Goal: Transaction & Acquisition: Purchase product/service

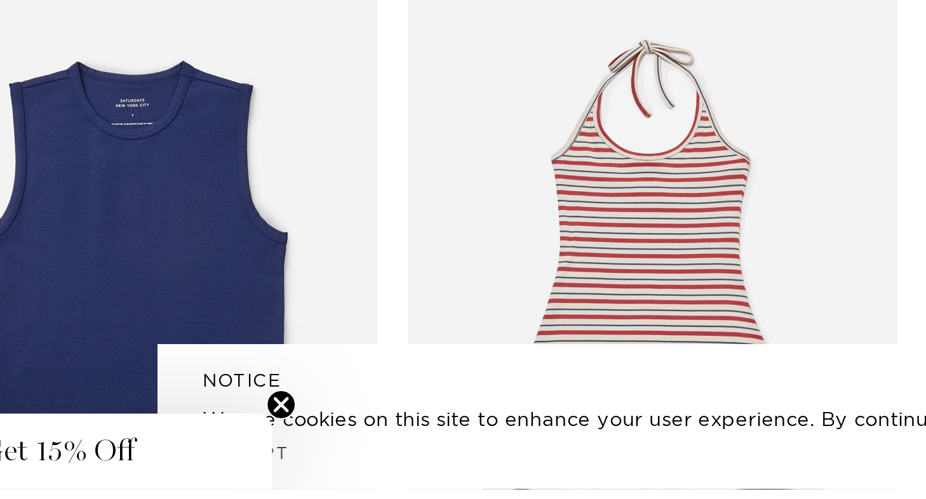
scroll to position [14142, 2]
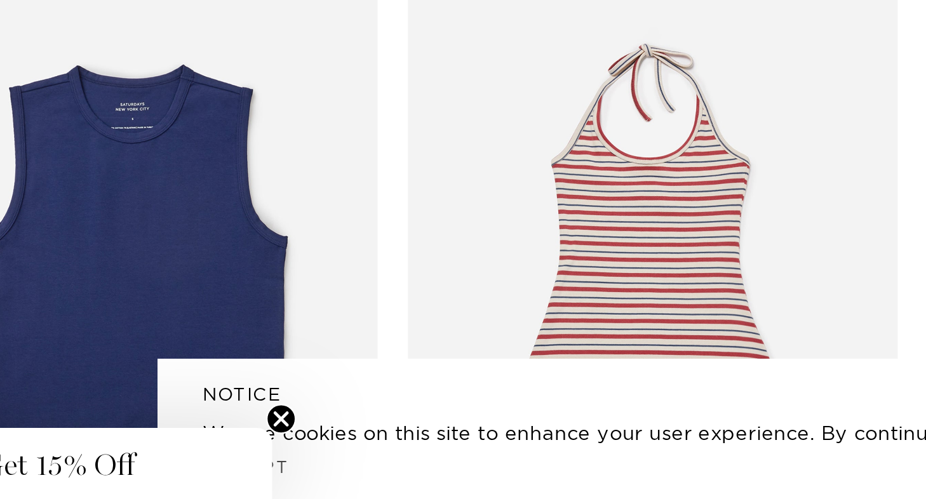
click at [195, 461] on icon "Close teaser" at bounding box center [196, 463] width 5 height 5
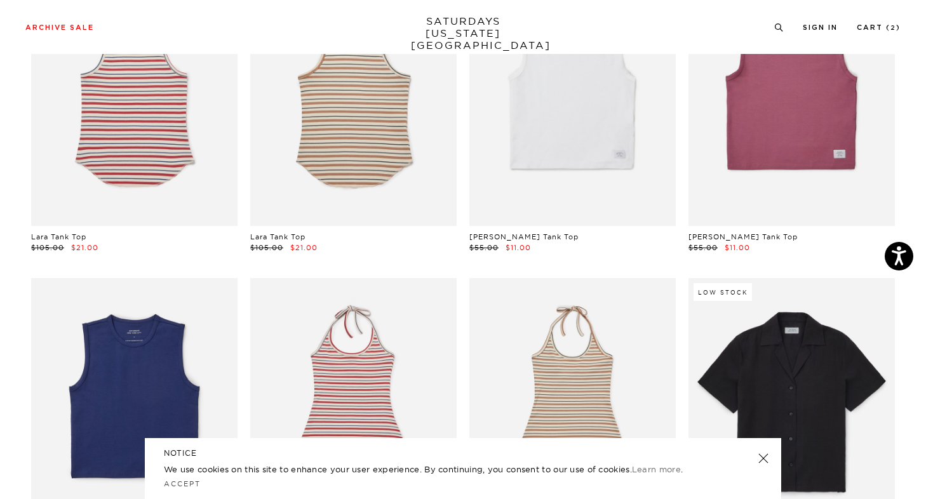
click at [766, 461] on link at bounding box center [763, 458] width 18 height 18
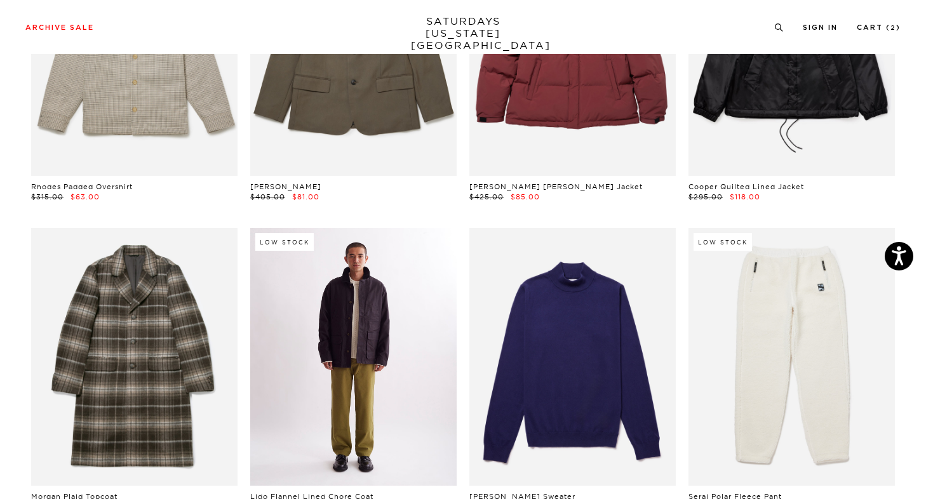
scroll to position [10243, 0]
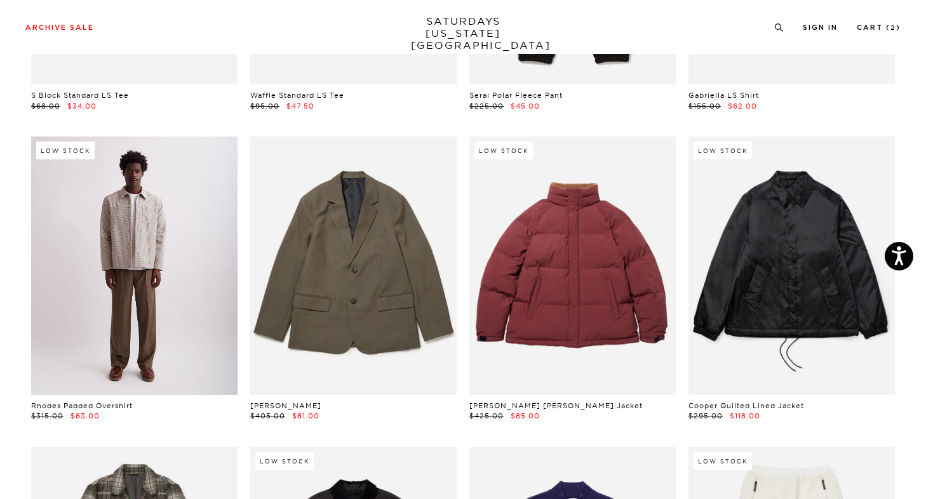
click at [103, 234] on link at bounding box center [134, 265] width 206 height 258
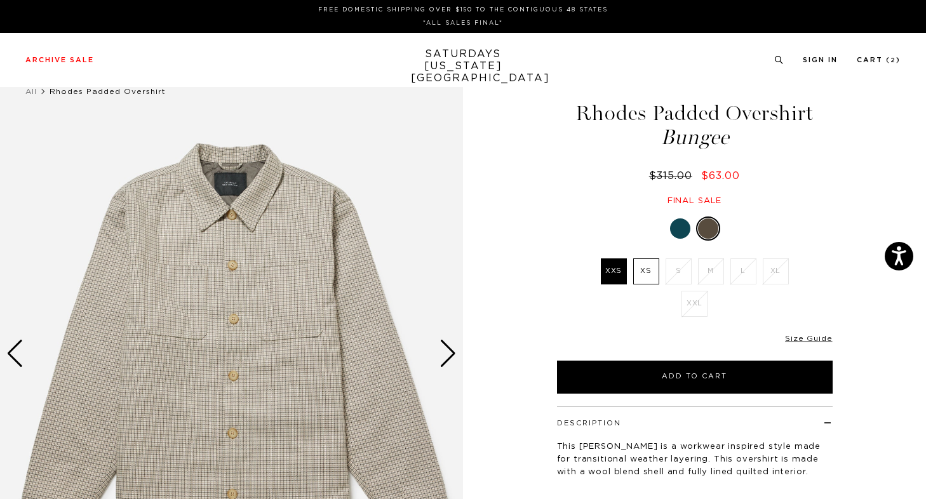
click at [453, 345] on div "Next slide" at bounding box center [447, 354] width 17 height 28
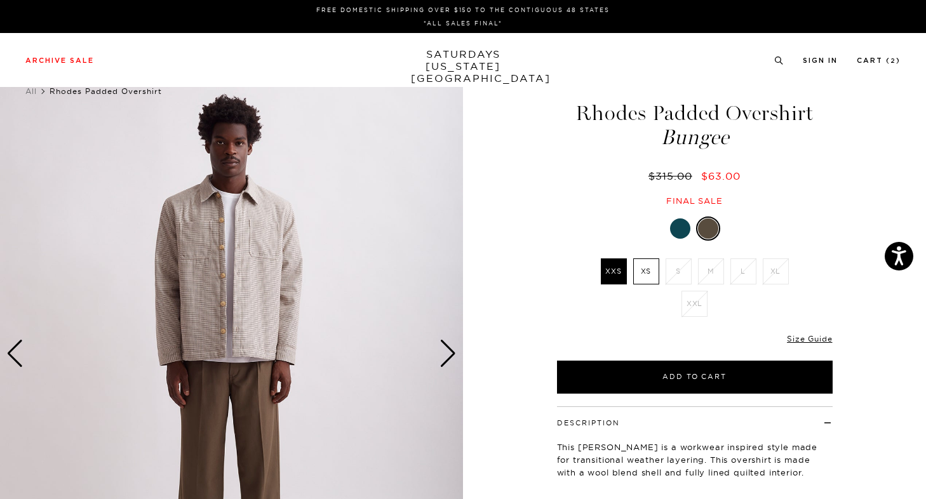
click at [452, 348] on div "Next slide" at bounding box center [447, 354] width 17 height 28
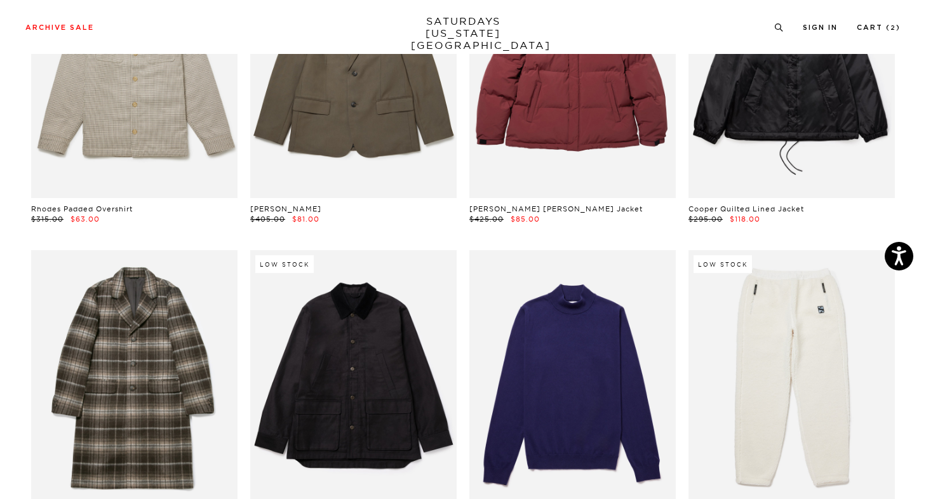
scroll to position [10526, 0]
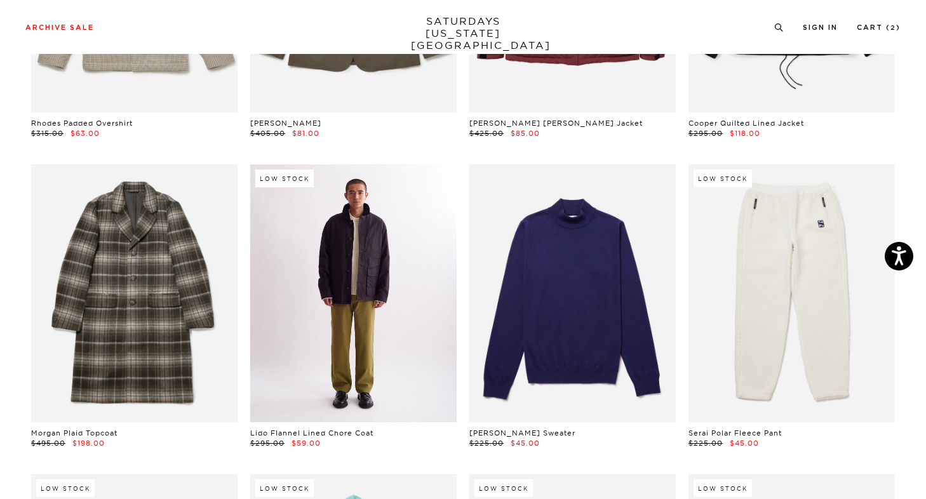
click at [348, 291] on link at bounding box center [353, 293] width 206 height 258
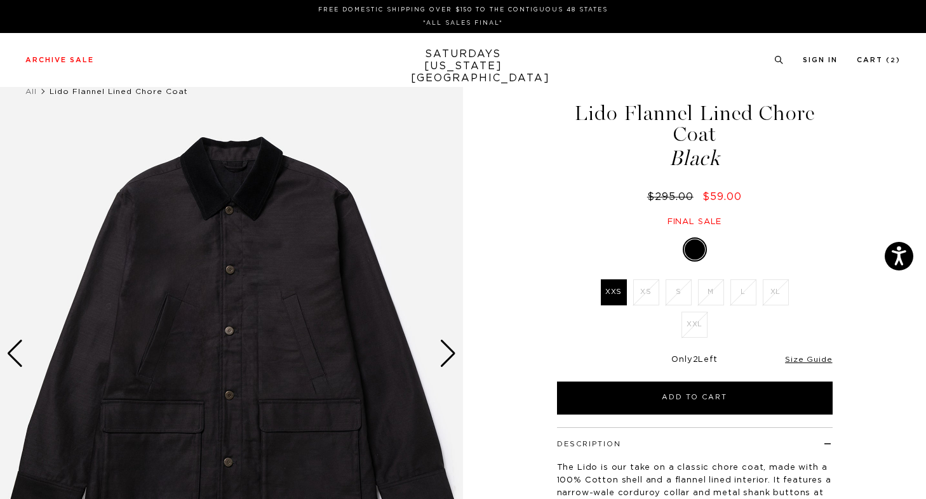
click at [449, 351] on div "Next slide" at bounding box center [447, 354] width 17 height 28
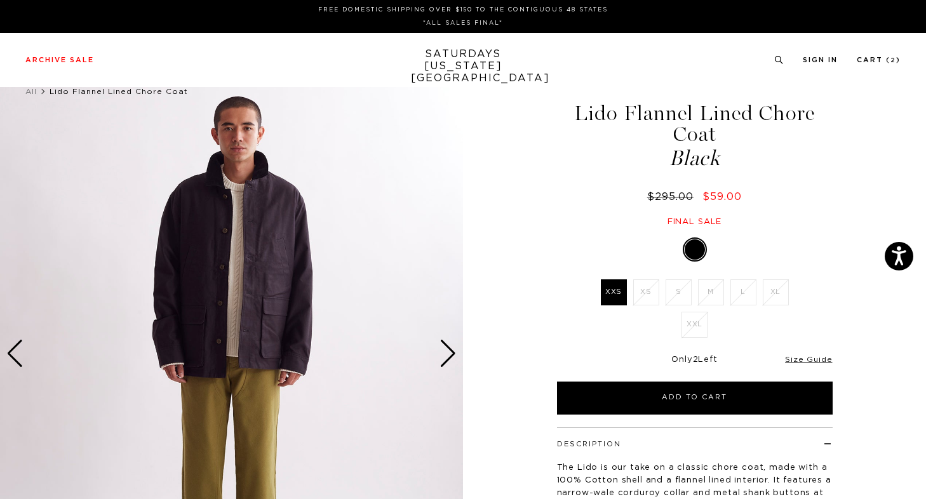
click at [449, 351] on div "Next slide" at bounding box center [447, 354] width 17 height 28
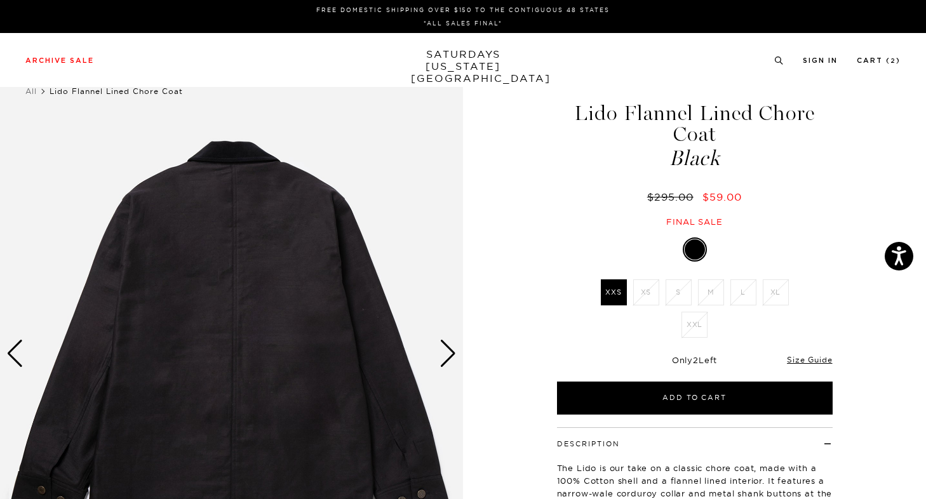
click at [449, 351] on div "Next slide" at bounding box center [447, 354] width 17 height 28
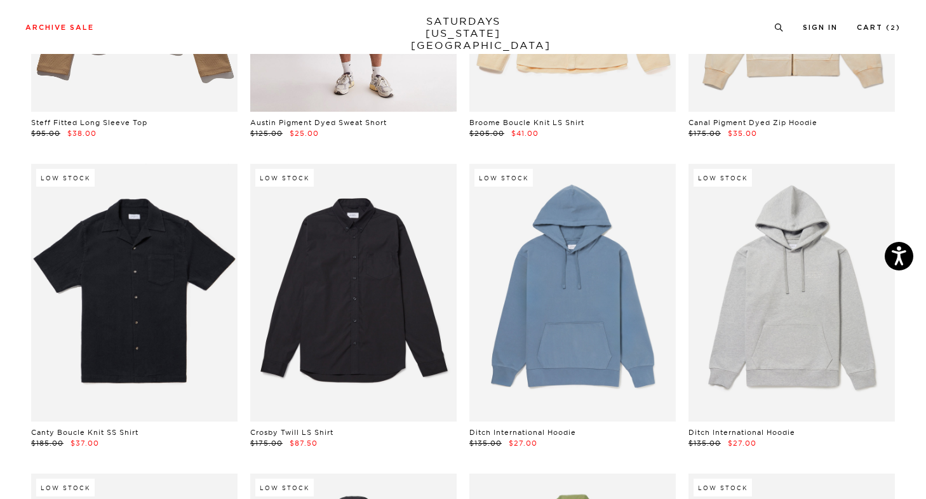
scroll to position [11777, 0]
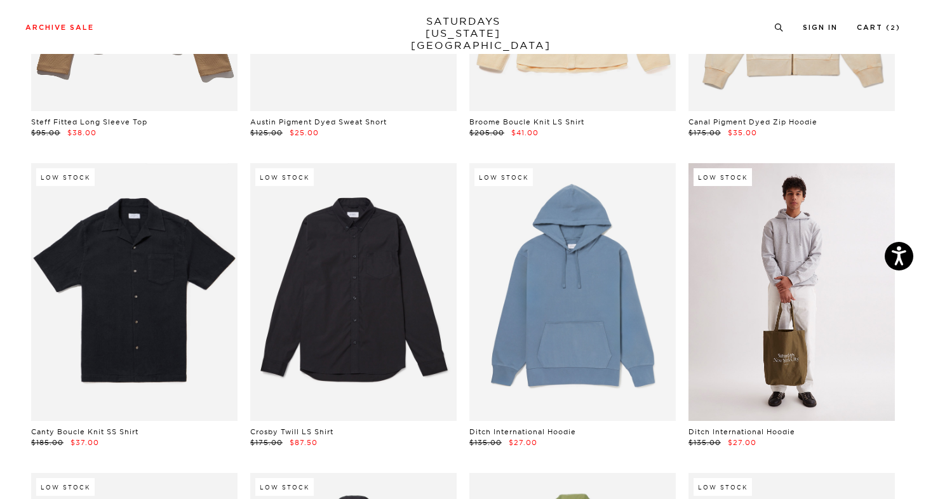
click at [727, 264] on link at bounding box center [791, 292] width 206 height 258
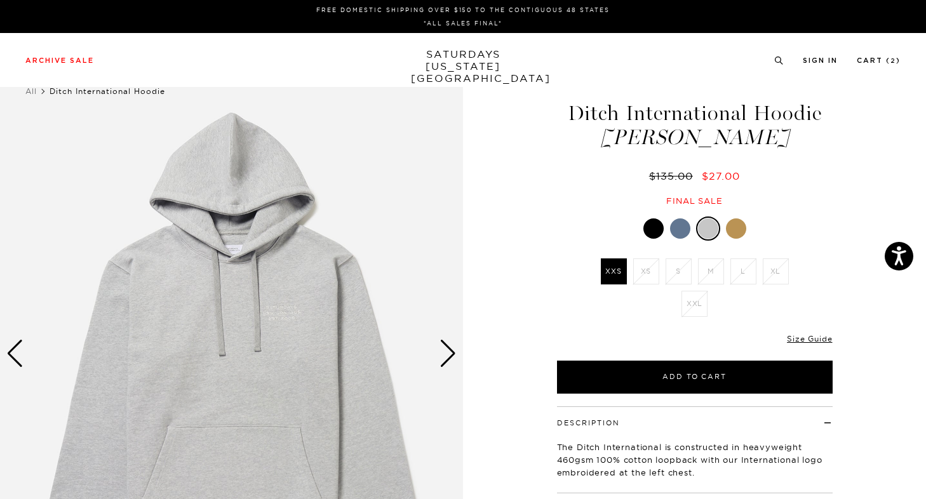
click at [651, 219] on div at bounding box center [653, 228] width 20 height 20
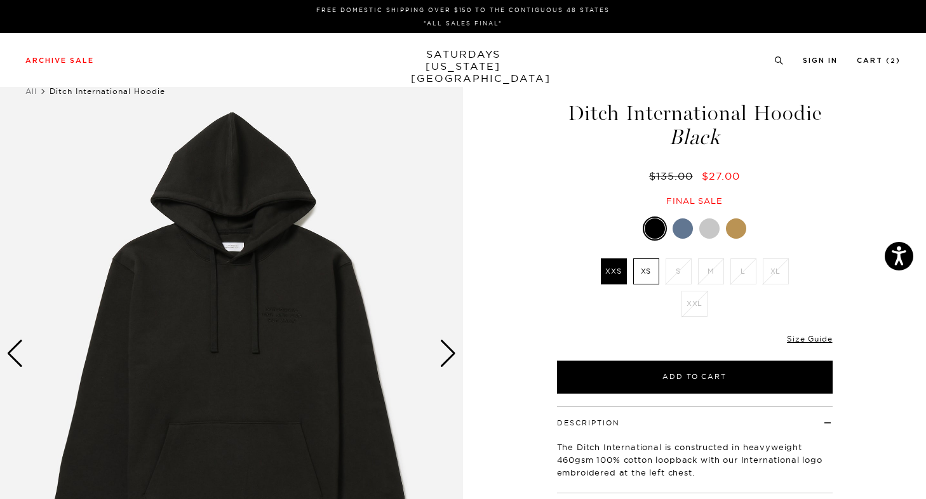
click at [690, 230] on div at bounding box center [682, 228] width 20 height 20
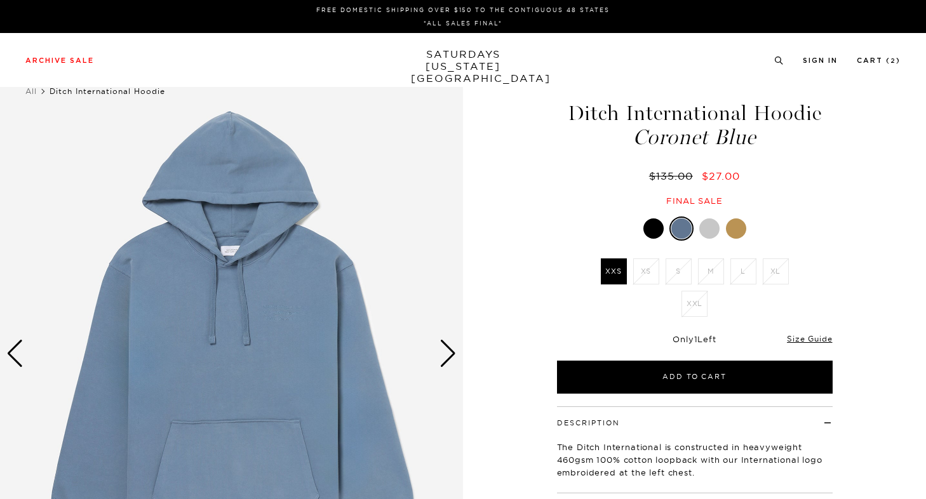
click at [705, 227] on div at bounding box center [709, 228] width 20 height 20
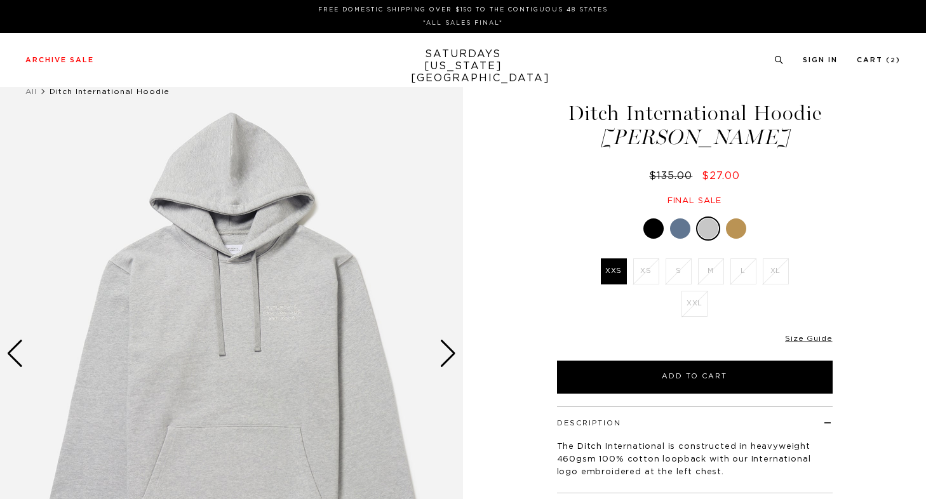
click at [723, 227] on div at bounding box center [695, 228] width 276 height 24
click at [730, 229] on div at bounding box center [736, 228] width 20 height 20
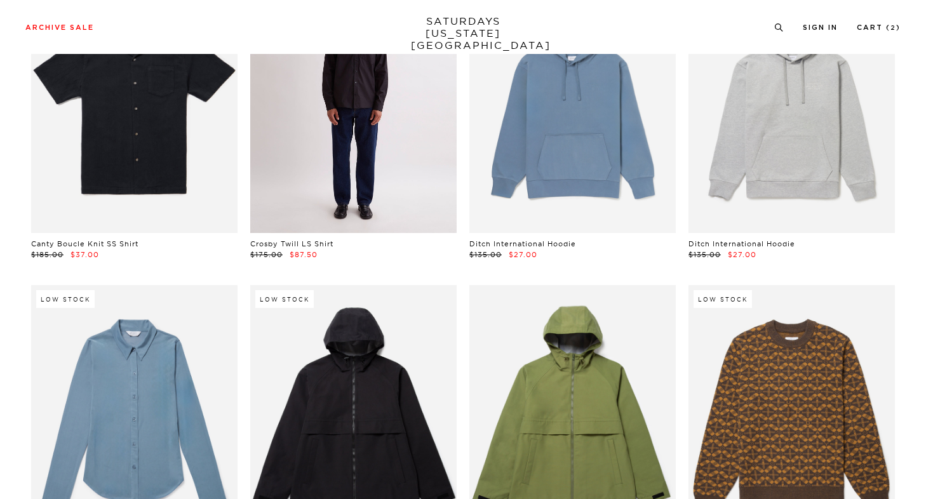
scroll to position [12158, 0]
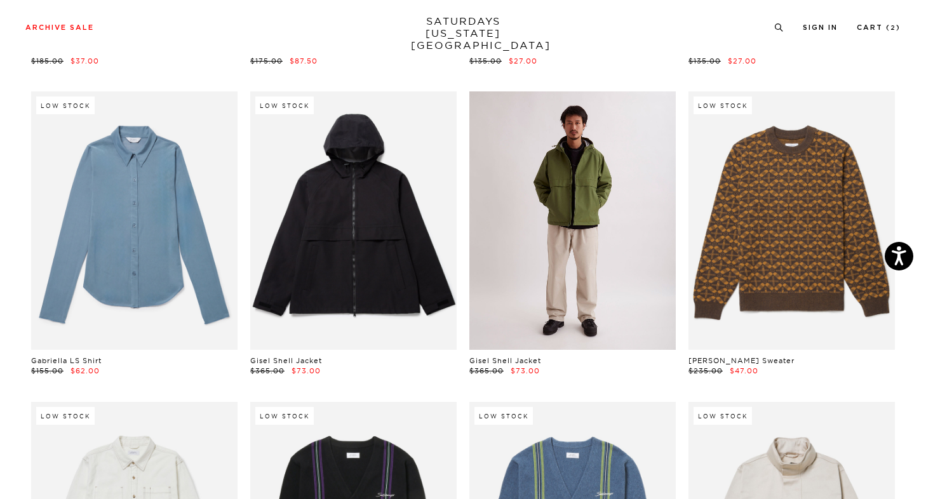
click at [523, 185] on link at bounding box center [572, 220] width 206 height 258
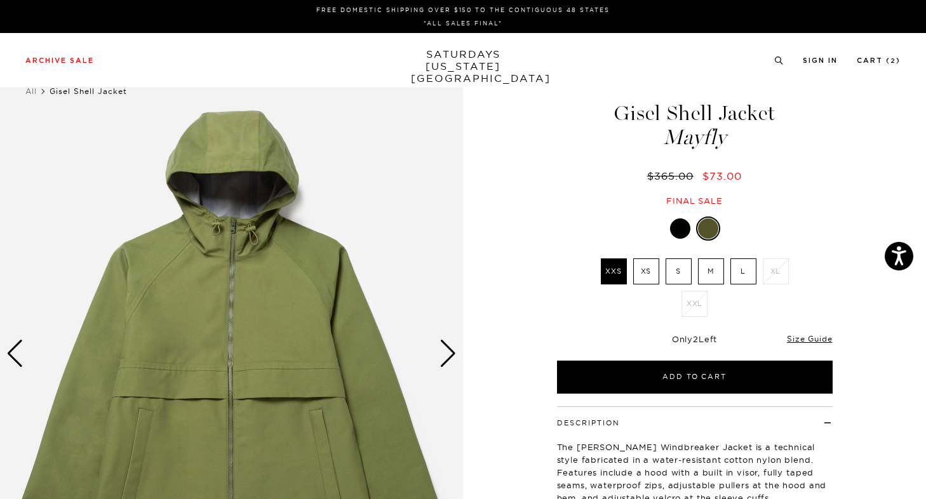
click at [449, 351] on div "Next slide" at bounding box center [447, 354] width 17 height 28
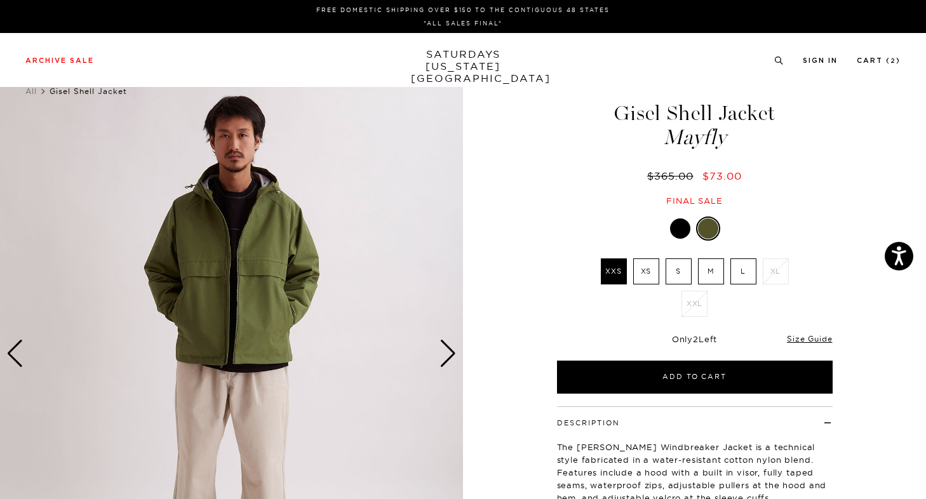
click at [449, 351] on div "Next slide" at bounding box center [447, 354] width 17 height 28
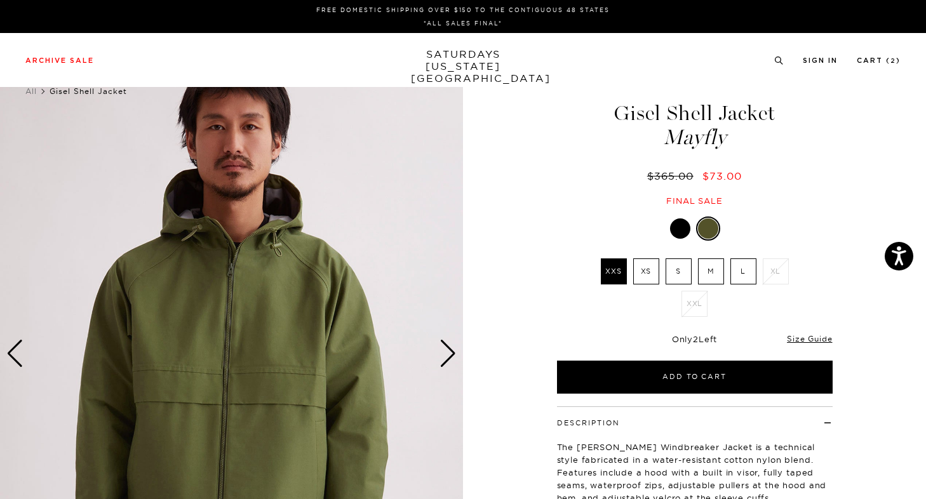
click at [449, 351] on div "Next slide" at bounding box center [447, 354] width 17 height 28
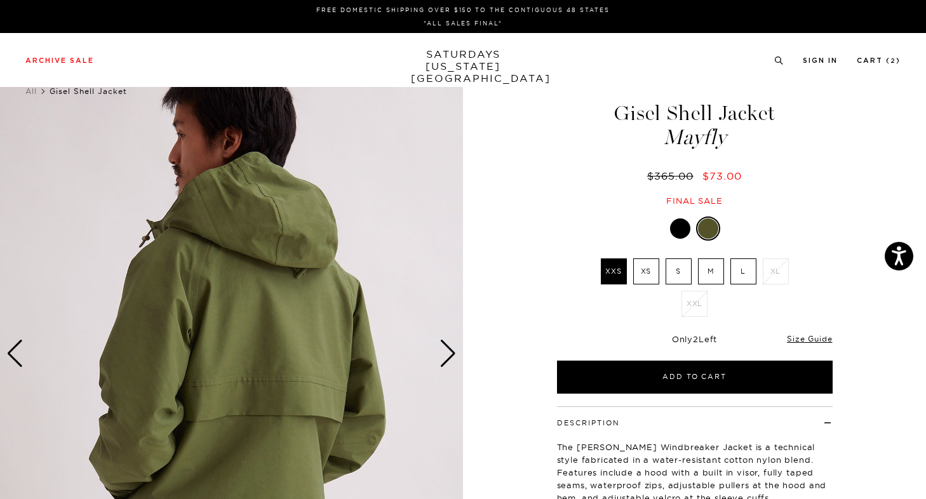
click at [449, 351] on div "Next slide" at bounding box center [447, 354] width 17 height 28
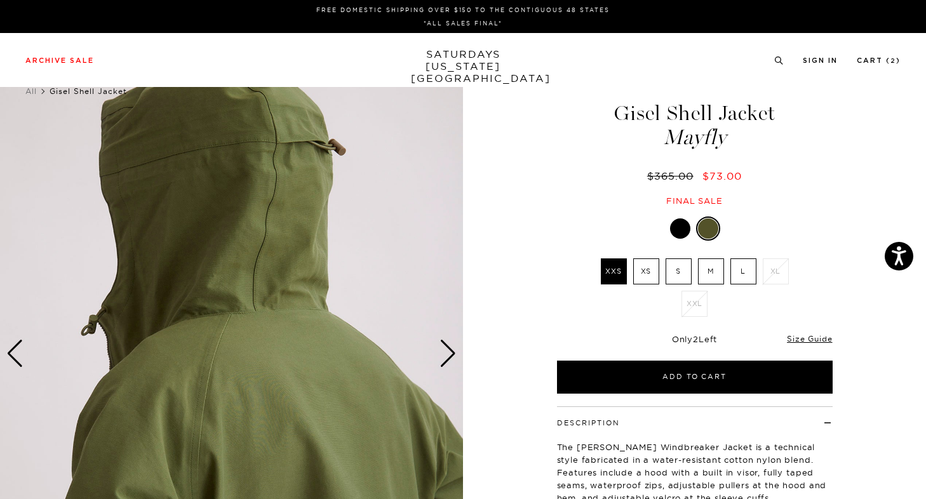
click at [449, 351] on div "Next slide" at bounding box center [447, 354] width 17 height 28
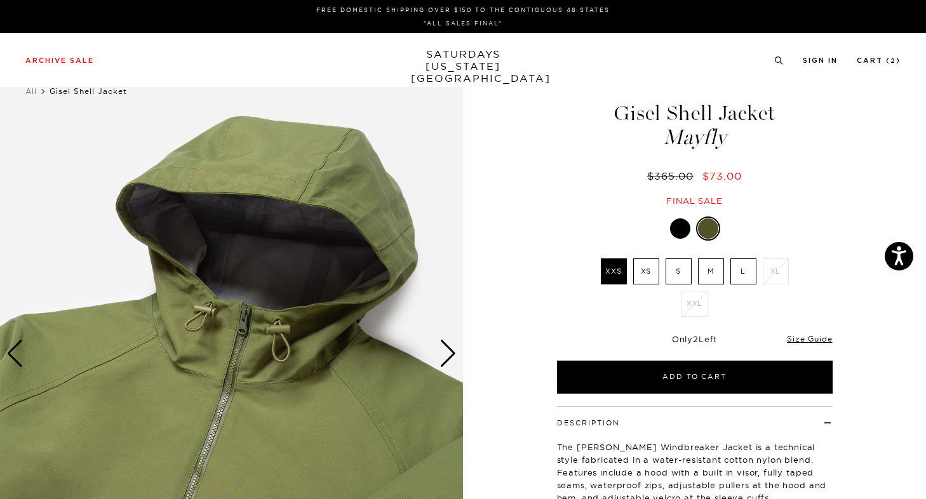
click at [449, 351] on div "Next slide" at bounding box center [447, 354] width 17 height 28
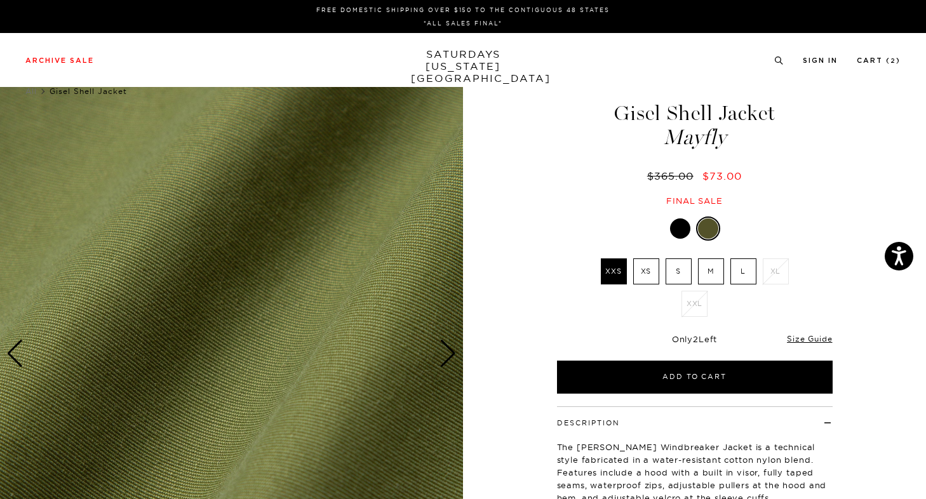
click at [449, 351] on div "Next slide" at bounding box center [447, 354] width 17 height 28
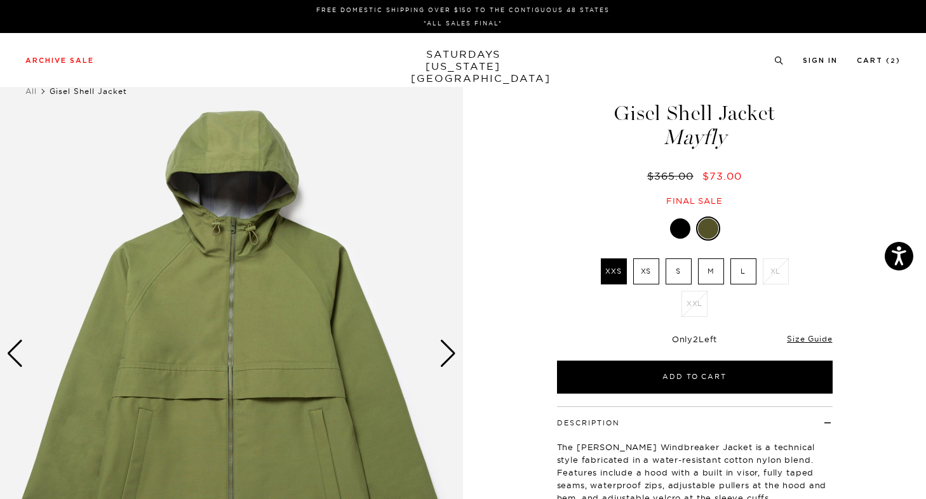
click at [449, 351] on div "Next slide" at bounding box center [447, 354] width 17 height 28
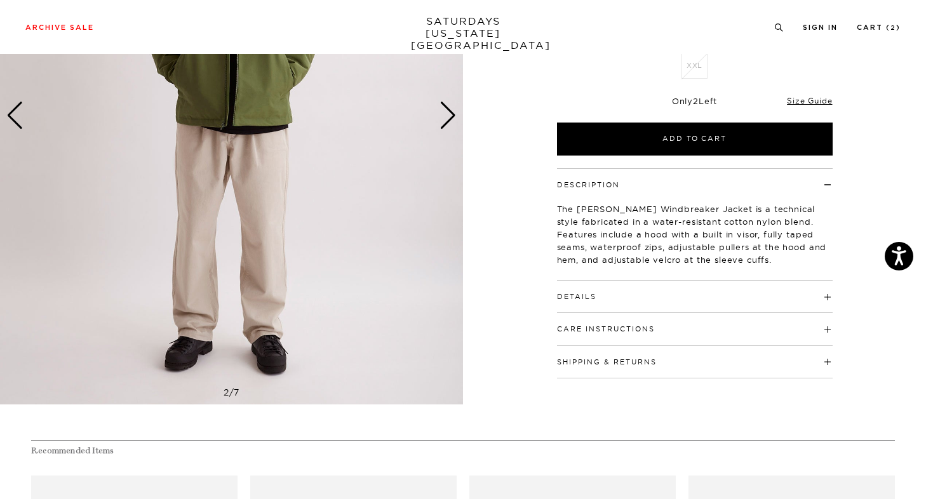
scroll to position [239, 0]
click at [649, 299] on h4 "Details" at bounding box center [695, 290] width 276 height 21
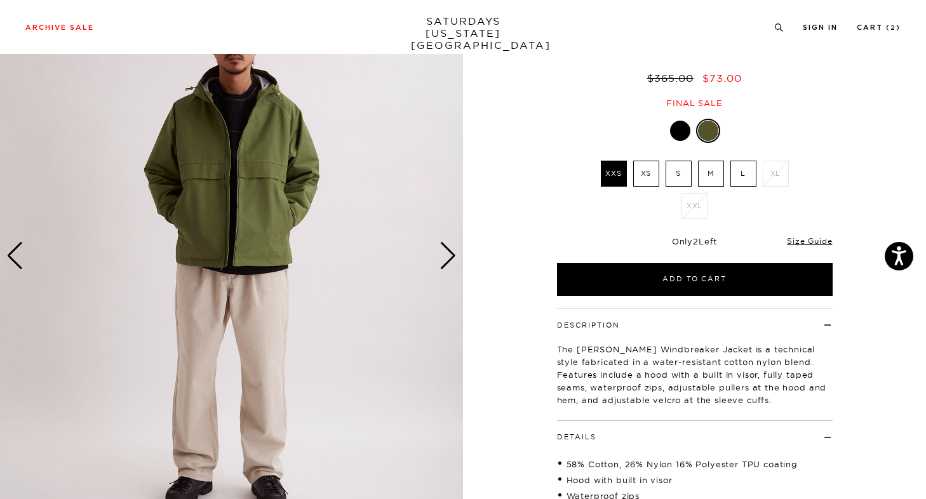
scroll to position [55, 0]
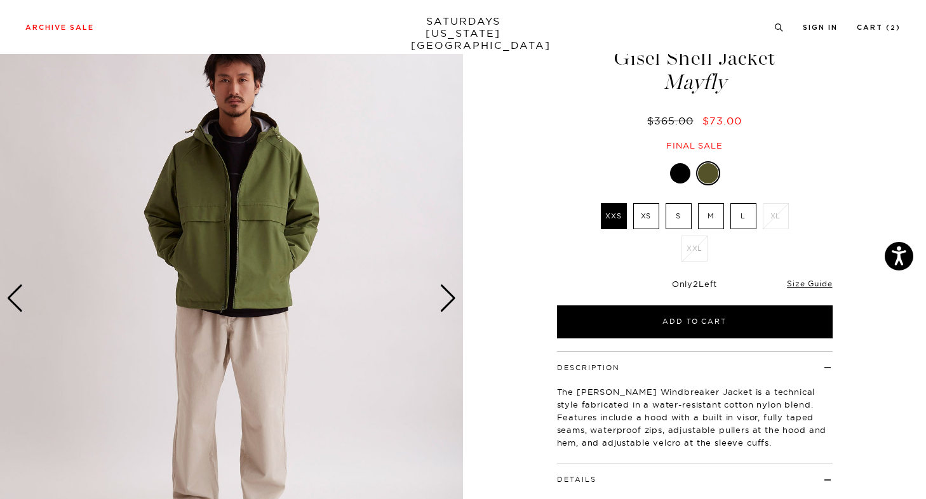
click at [439, 307] on img at bounding box center [231, 298] width 463 height 578
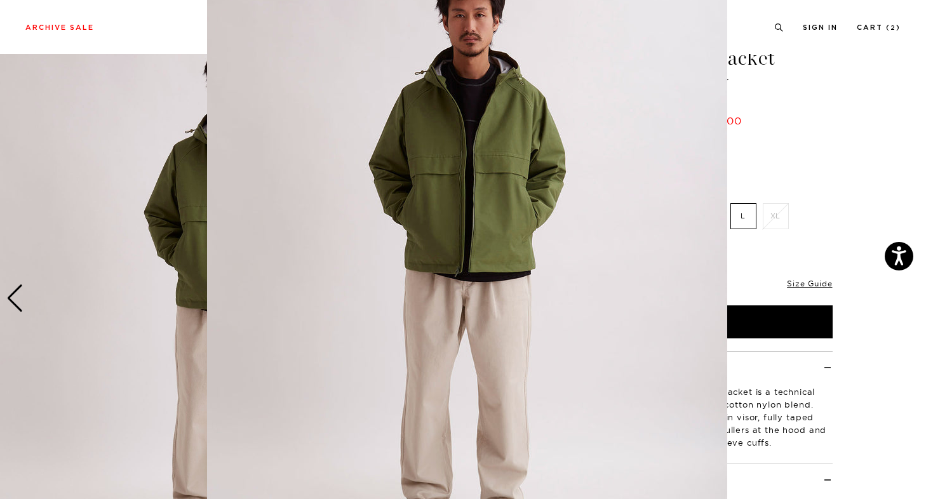
scroll to position [58, 0]
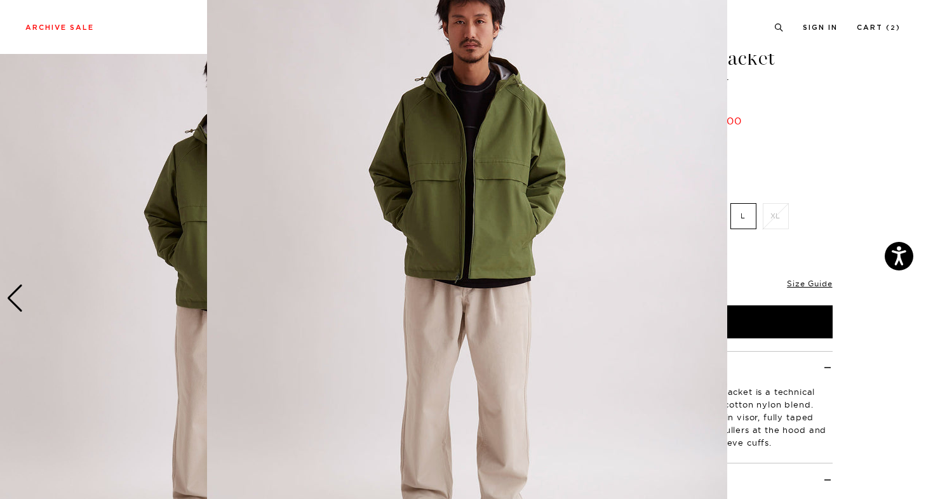
click at [57, 178] on figure at bounding box center [463, 249] width 926 height 499
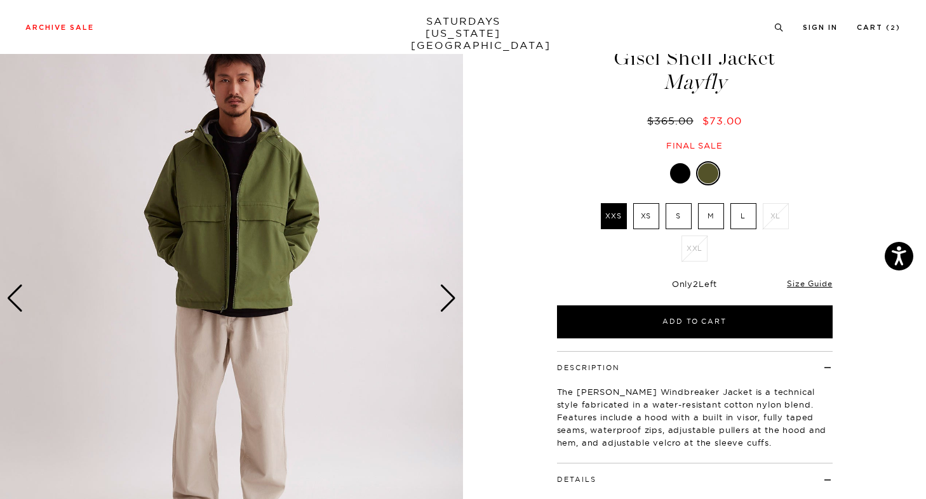
click at [17, 297] on div "Previous slide" at bounding box center [14, 298] width 17 height 28
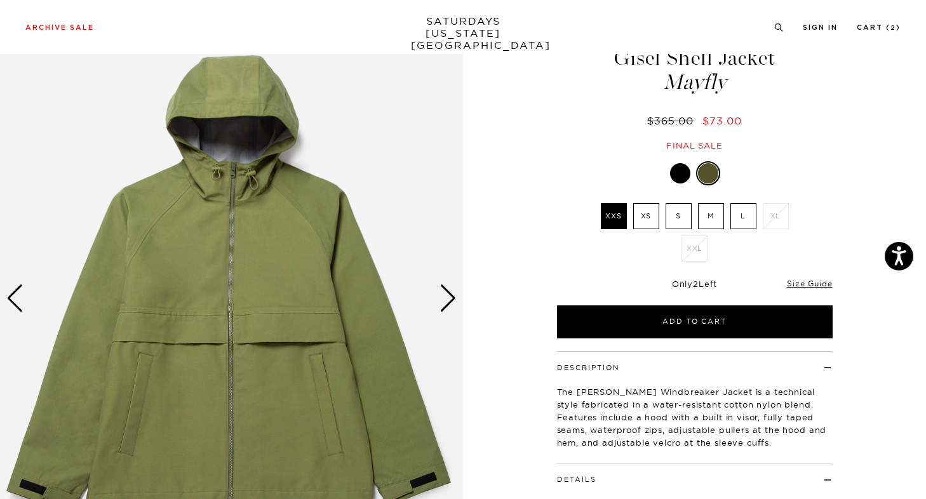
click at [17, 297] on div "Previous slide" at bounding box center [14, 298] width 17 height 28
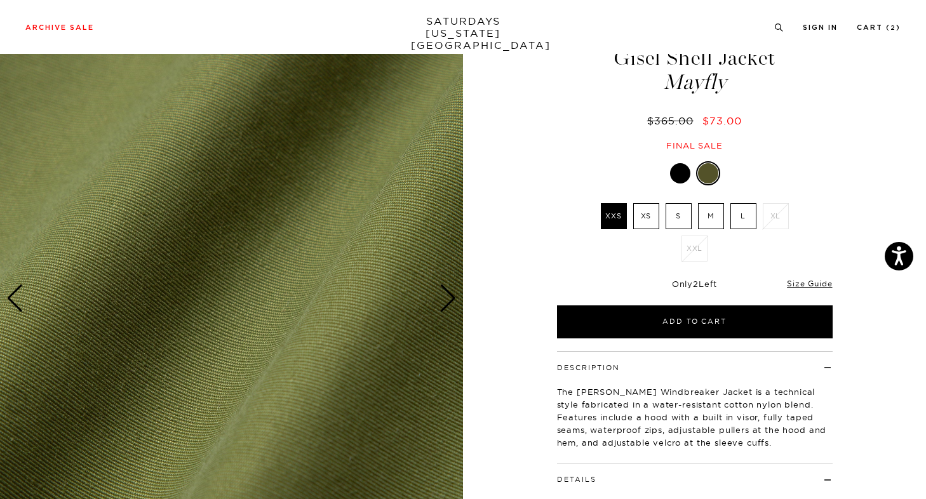
click at [17, 297] on div "Previous slide" at bounding box center [14, 298] width 17 height 28
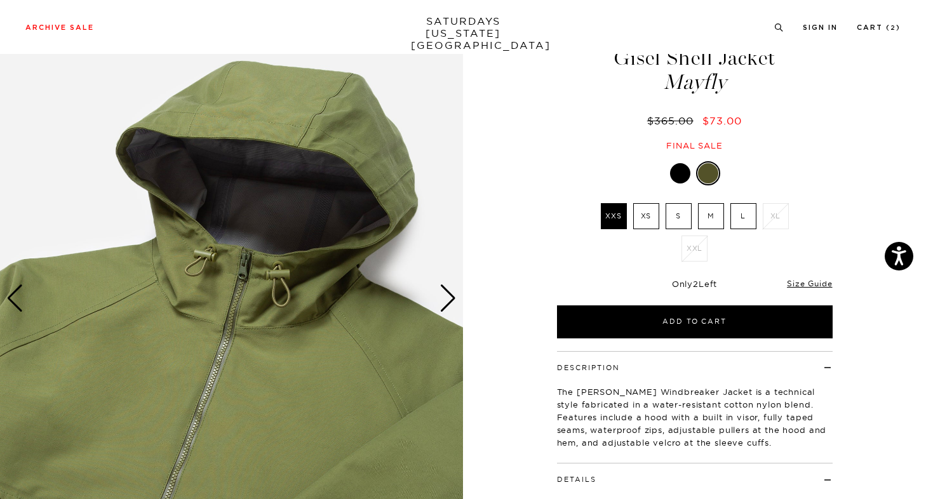
click at [17, 297] on div "Previous slide" at bounding box center [14, 298] width 17 height 28
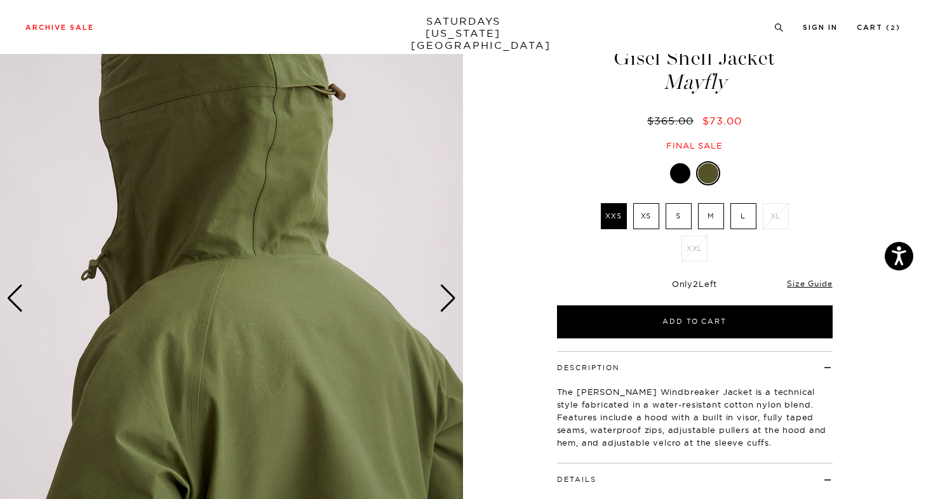
click at [17, 297] on div "Previous slide" at bounding box center [14, 298] width 17 height 28
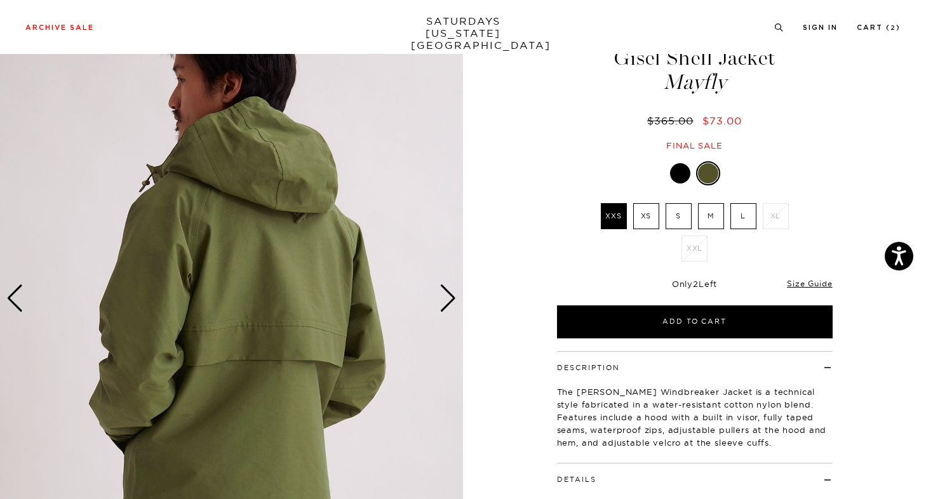
click at [17, 297] on div "Previous slide" at bounding box center [14, 298] width 17 height 28
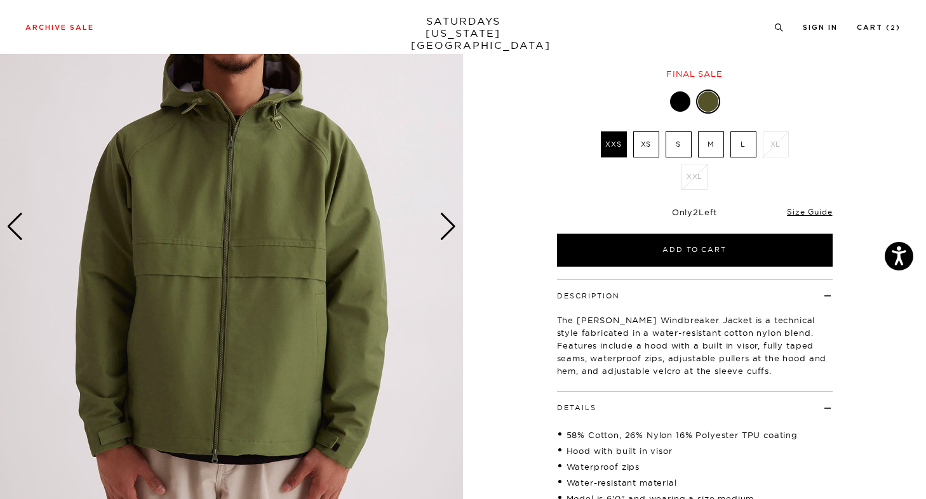
scroll to position [118, 0]
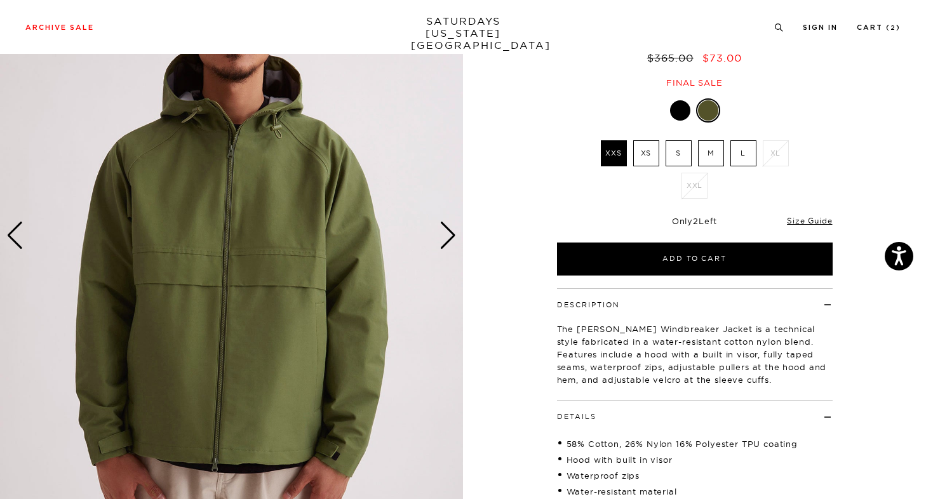
click at [456, 239] on img at bounding box center [231, 235] width 463 height 578
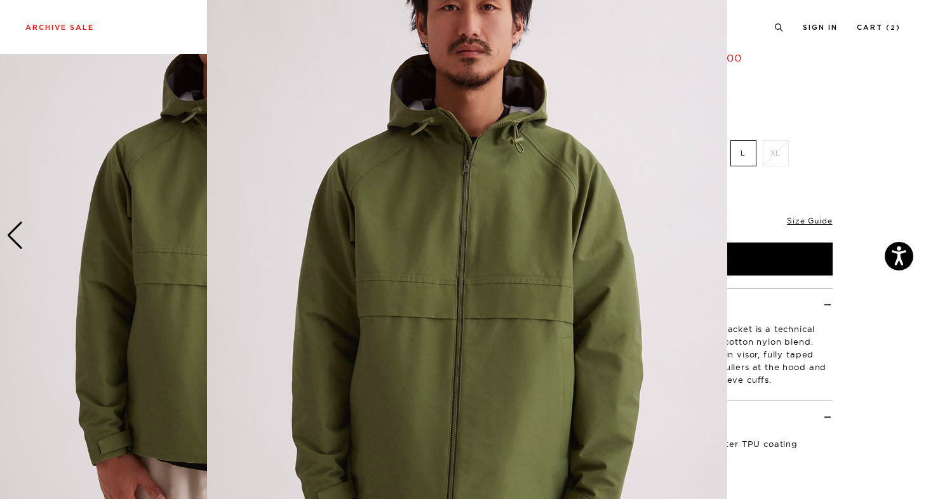
scroll to position [62, 0]
click at [125, 198] on figure at bounding box center [463, 249] width 926 height 499
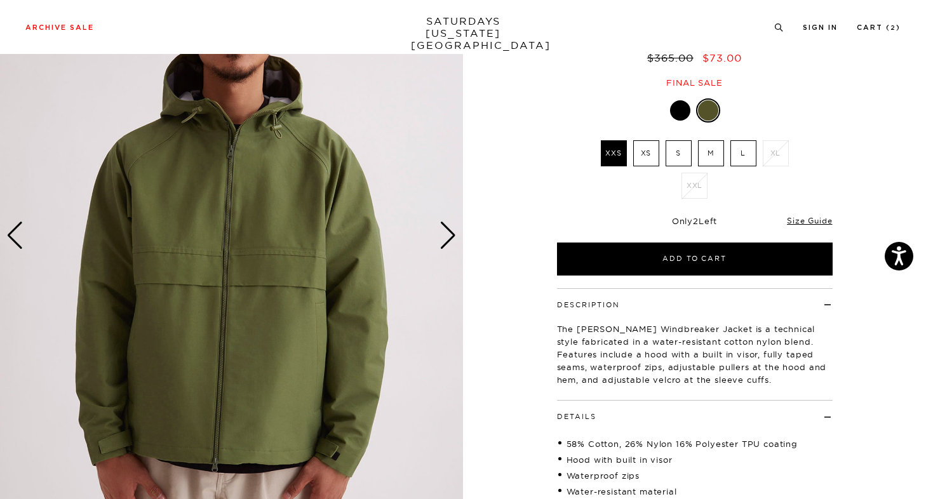
click at [449, 237] on div "Next slide" at bounding box center [447, 236] width 17 height 28
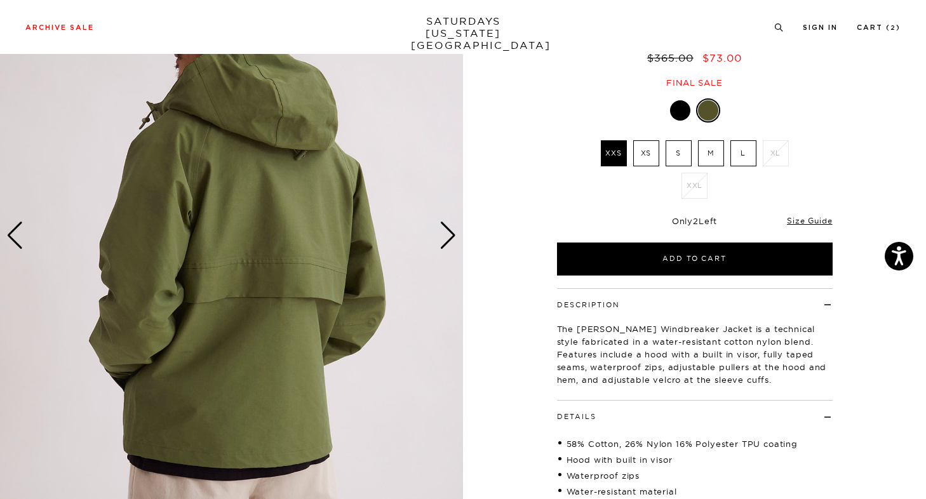
click at [449, 237] on div "Next slide" at bounding box center [447, 236] width 17 height 28
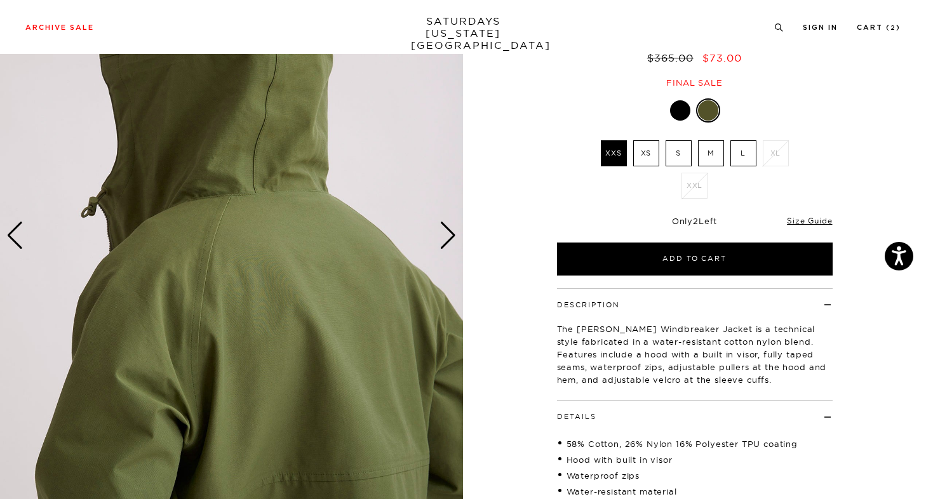
click at [449, 237] on div "Next slide" at bounding box center [447, 236] width 17 height 28
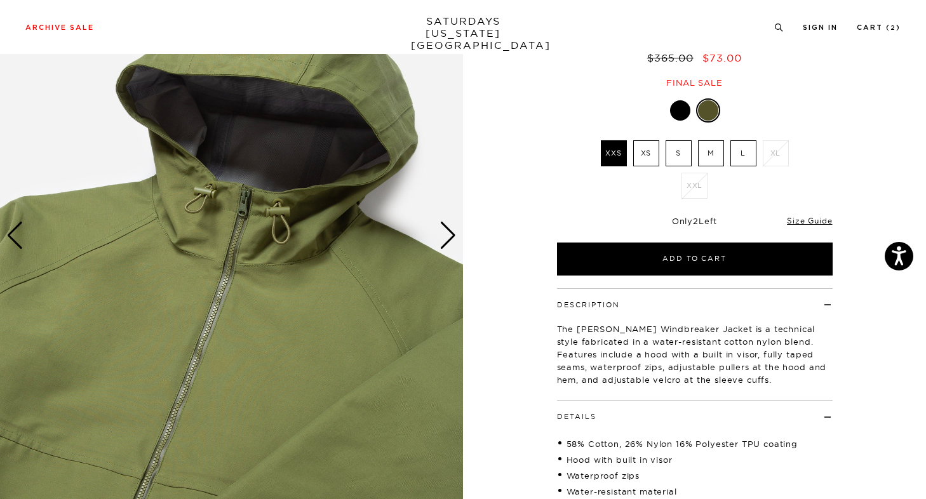
click at [445, 237] on div "Next slide" at bounding box center [447, 236] width 17 height 28
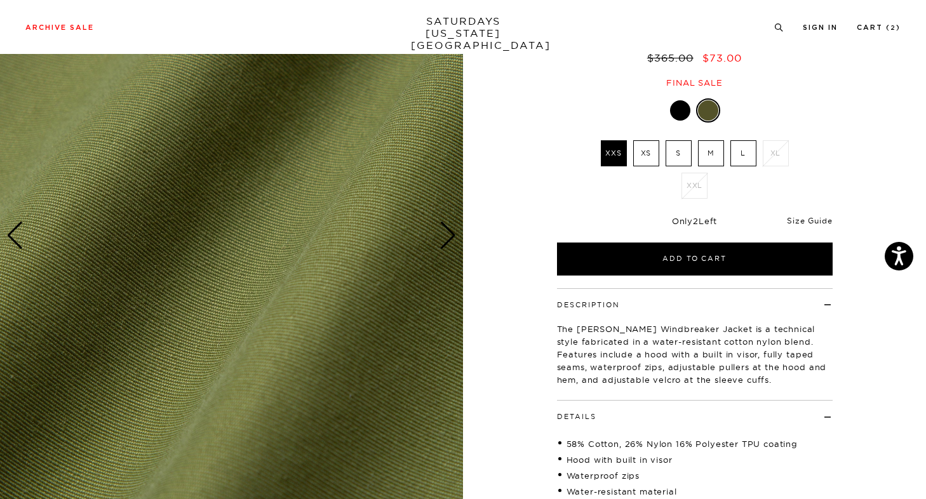
click at [797, 223] on link "Size Guide" at bounding box center [809, 221] width 45 height 10
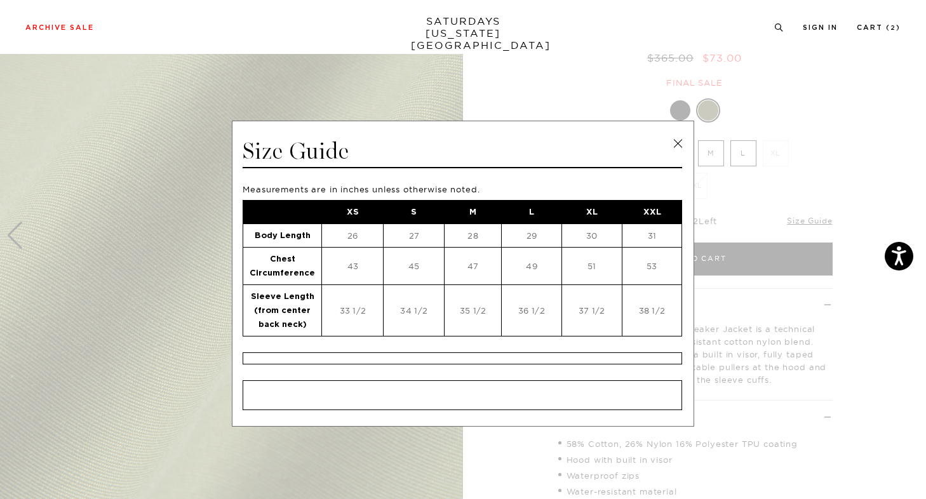
click at [672, 139] on link at bounding box center [677, 143] width 19 height 19
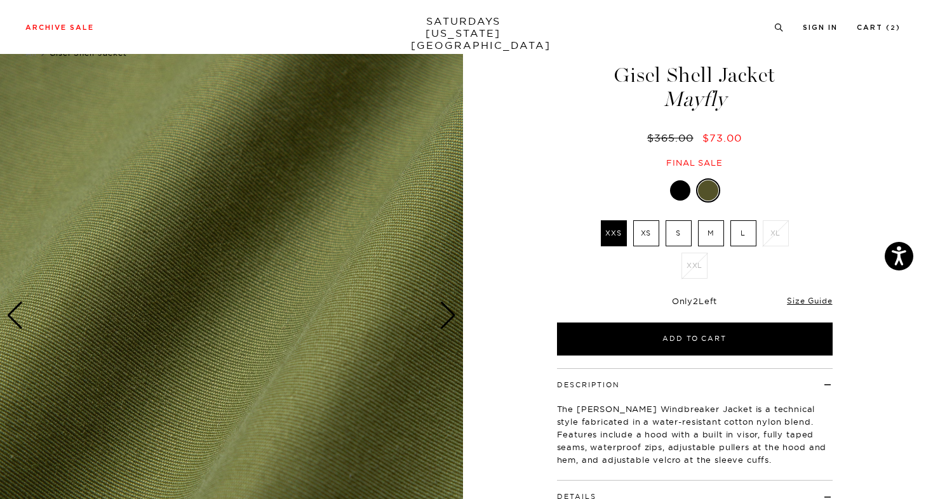
scroll to position [37, 0]
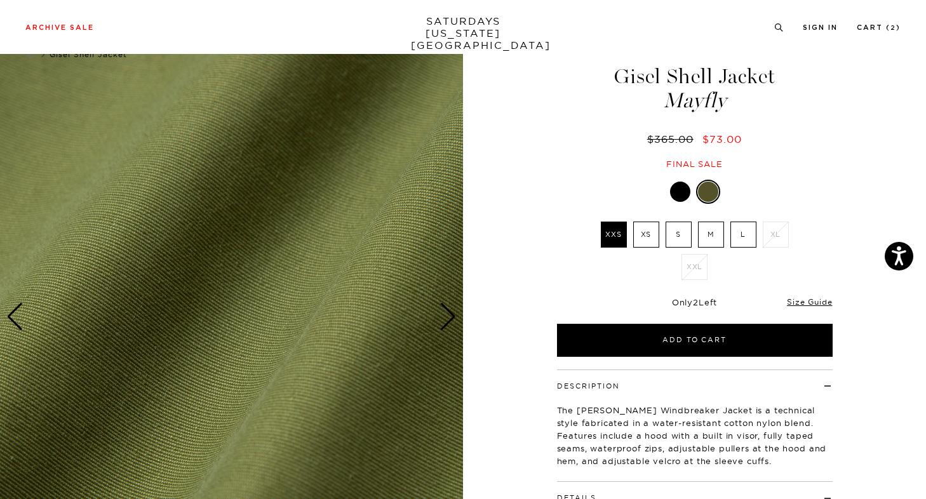
click at [703, 230] on label "M" at bounding box center [711, 235] width 26 height 26
click at [0, 0] on input "M" at bounding box center [0, 0] width 0 height 0
click at [737, 236] on label "L" at bounding box center [743, 235] width 26 height 26
click at [0, 0] on input "L" at bounding box center [0, 0] width 0 height 0
click at [687, 236] on label "S" at bounding box center [678, 235] width 26 height 26
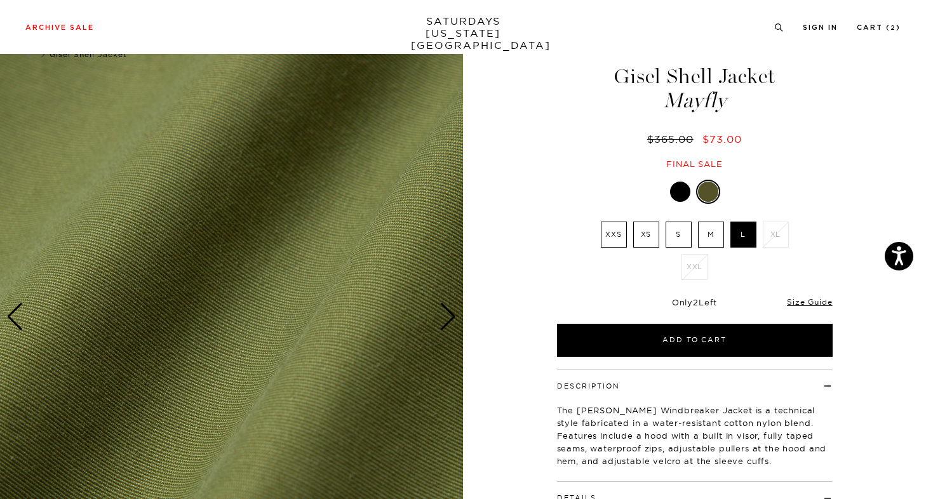
click at [0, 0] on input "S" at bounding box center [0, 0] width 0 height 0
click at [708, 236] on label "M" at bounding box center [711, 235] width 26 height 26
click at [0, 0] on input "M" at bounding box center [0, 0] width 0 height 0
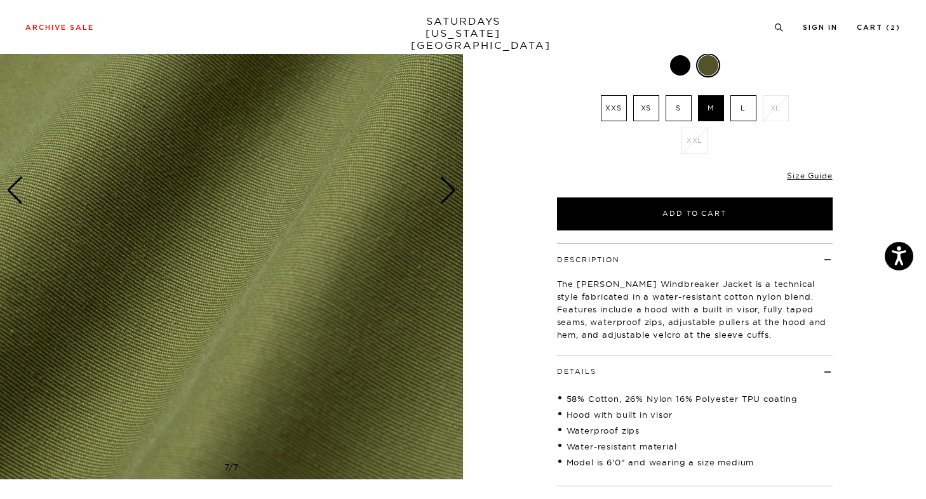
scroll to position [278, 0]
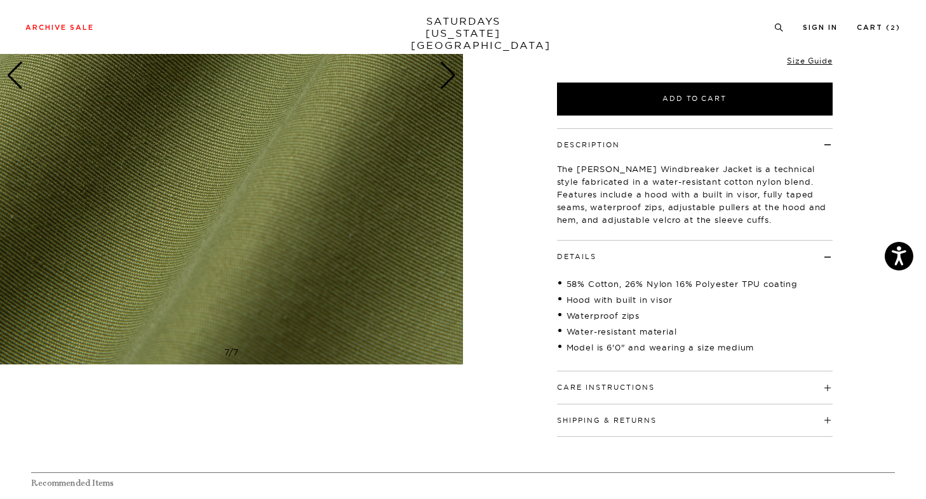
click at [444, 65] on div "Next slide" at bounding box center [447, 76] width 17 height 28
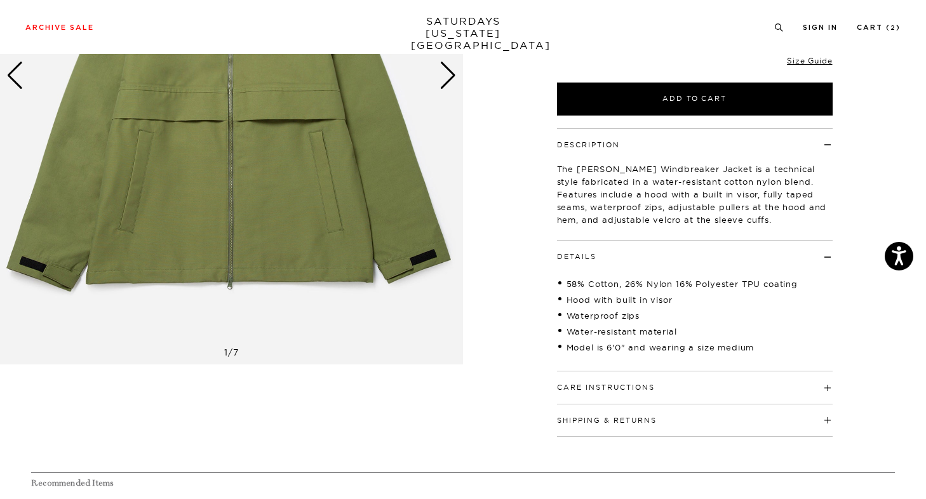
click at [444, 65] on div "Next slide" at bounding box center [447, 76] width 17 height 28
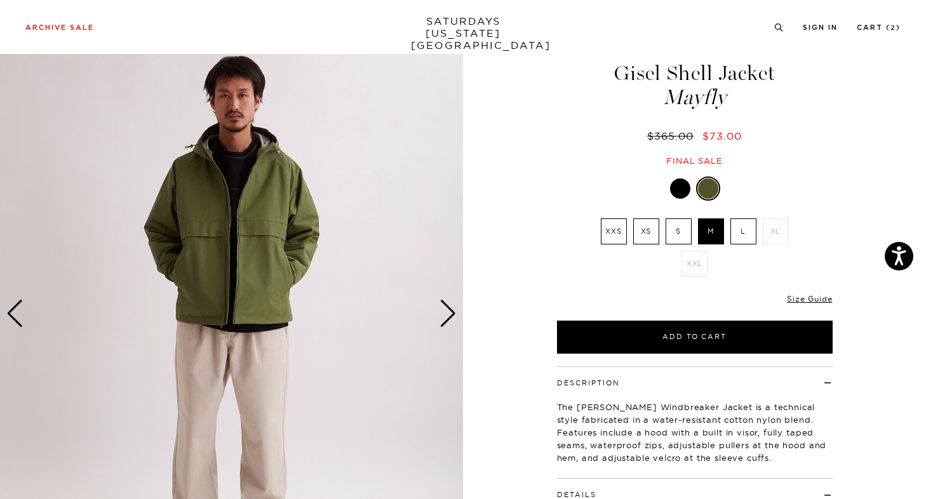
scroll to position [37, 0]
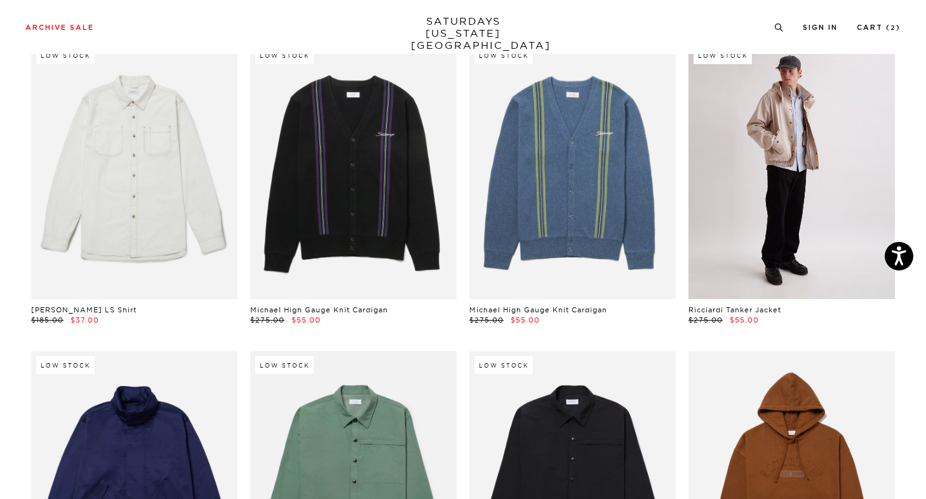
scroll to position [12485, 0]
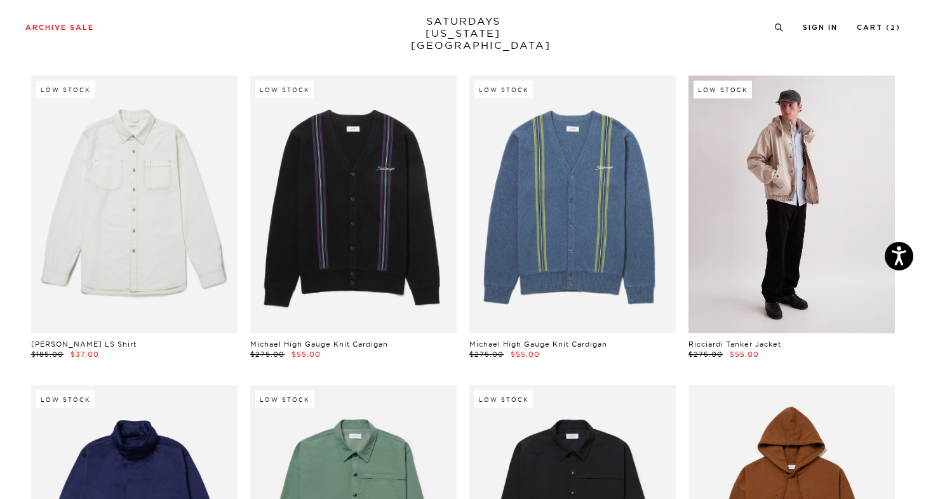
click at [794, 133] on link at bounding box center [791, 205] width 206 height 258
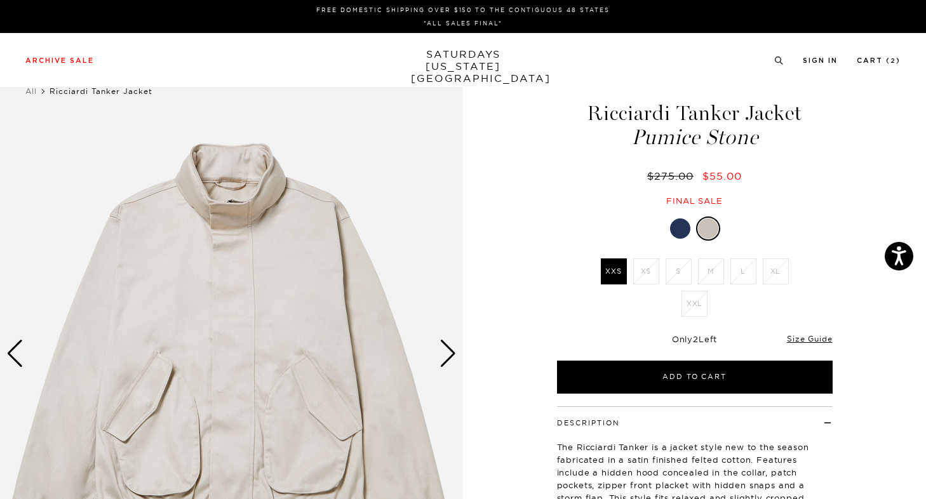
click at [452, 349] on div "Next slide" at bounding box center [447, 354] width 17 height 28
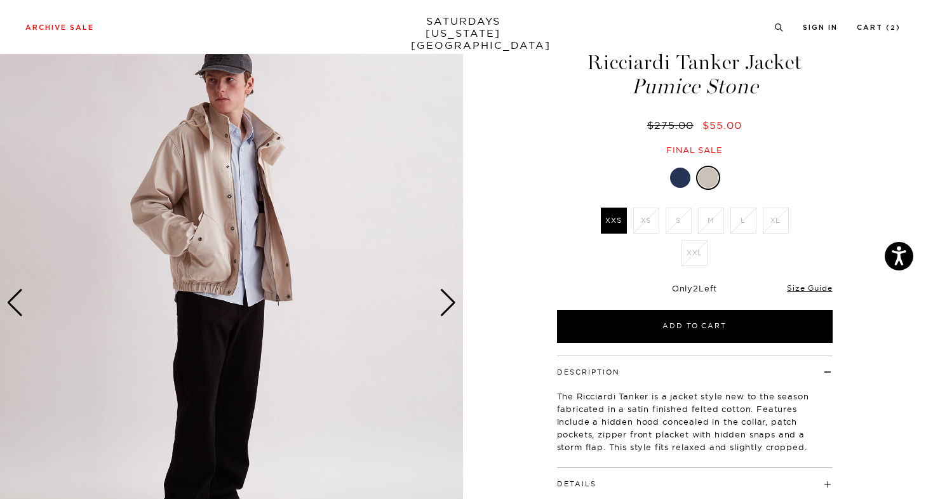
scroll to position [58, 0]
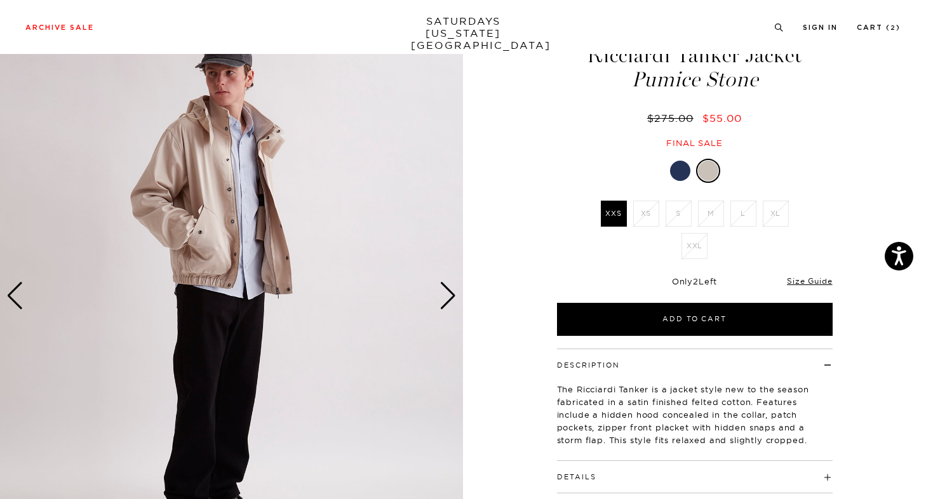
click at [434, 269] on img at bounding box center [231, 295] width 463 height 578
click at [446, 294] on div "Next slide" at bounding box center [447, 296] width 17 height 28
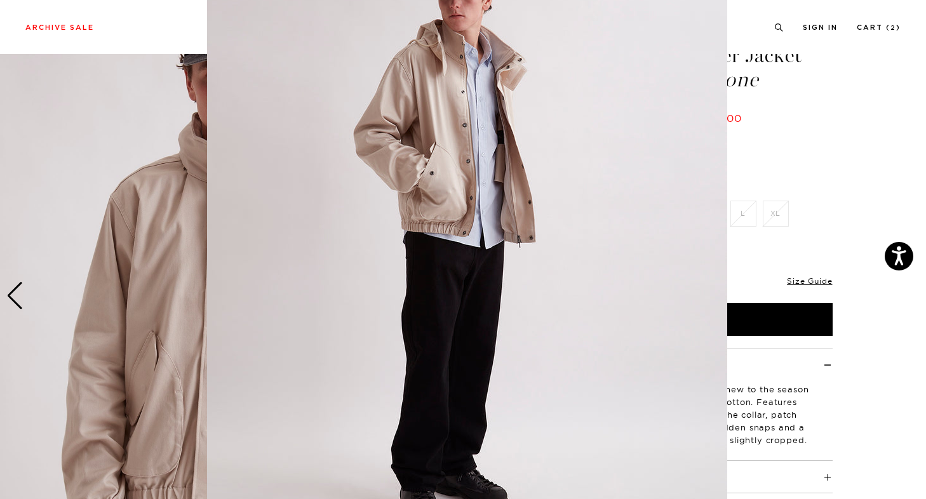
scroll to position [80, 0]
click at [91, 275] on figure at bounding box center [463, 249] width 926 height 499
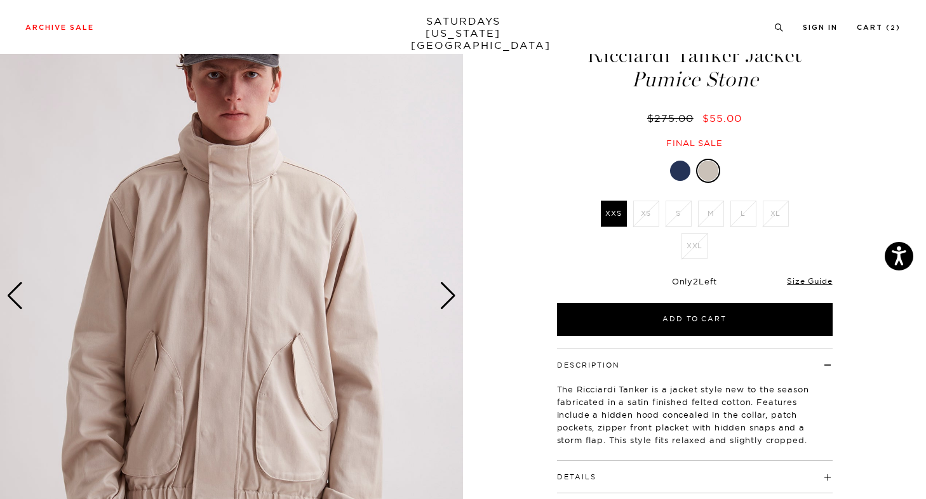
click at [444, 295] on div "Next slide" at bounding box center [447, 296] width 17 height 28
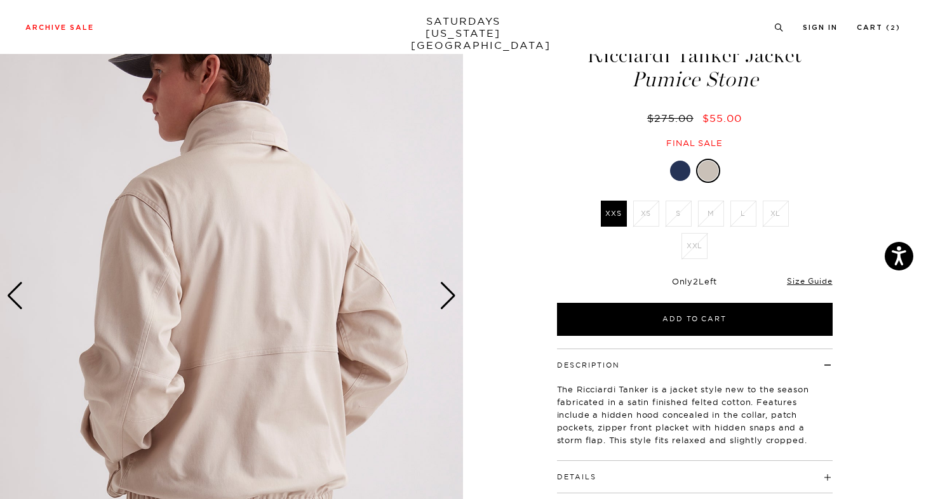
click at [444, 295] on div "Next slide" at bounding box center [447, 296] width 17 height 28
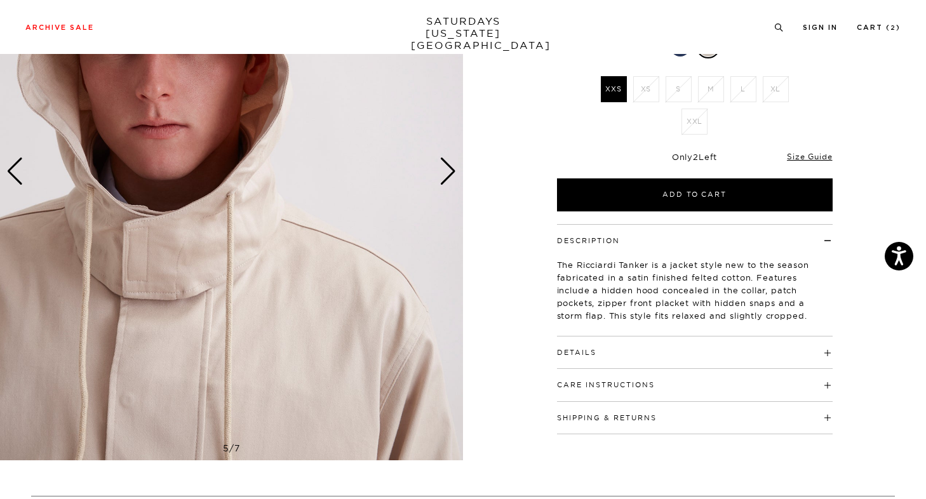
scroll to position [161, 0]
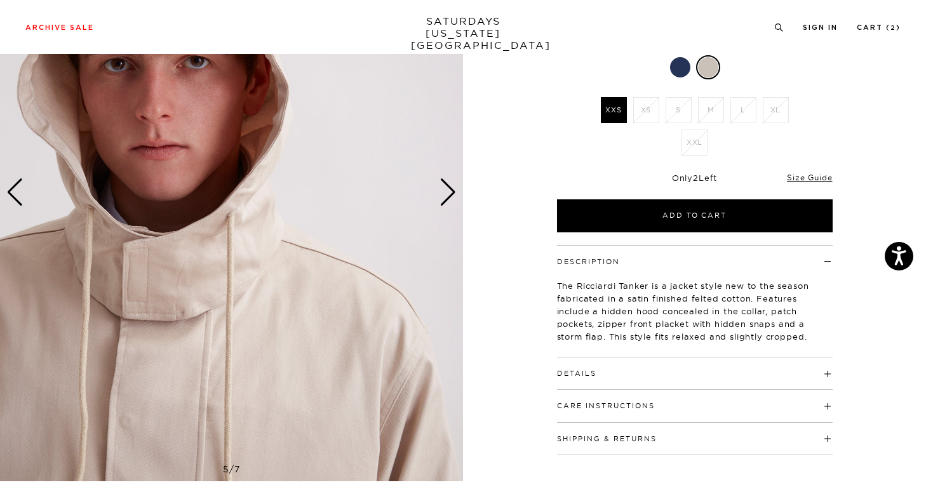
click at [455, 188] on div "Next slide" at bounding box center [447, 192] width 17 height 28
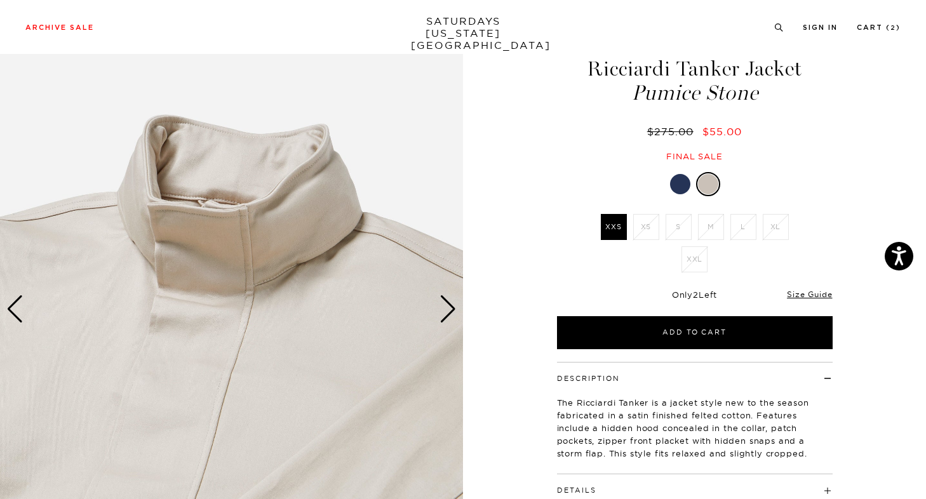
scroll to position [47, 0]
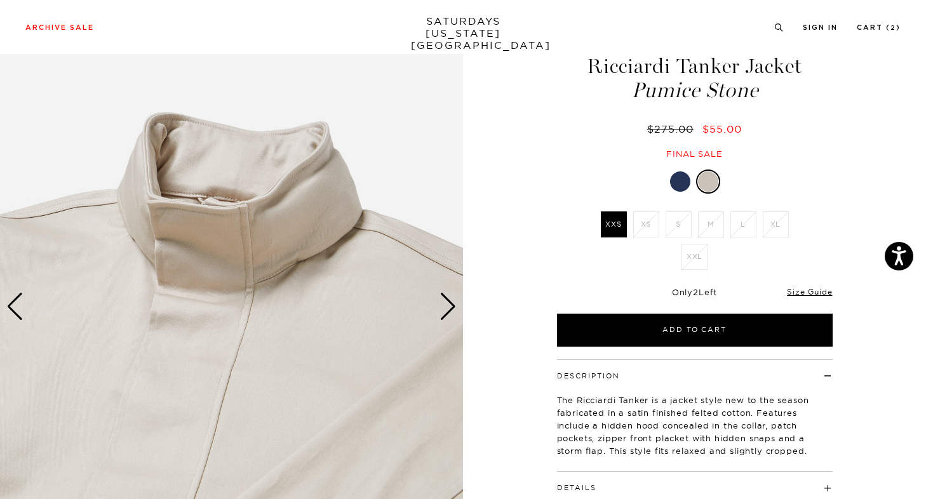
click at [677, 187] on div at bounding box center [680, 181] width 20 height 20
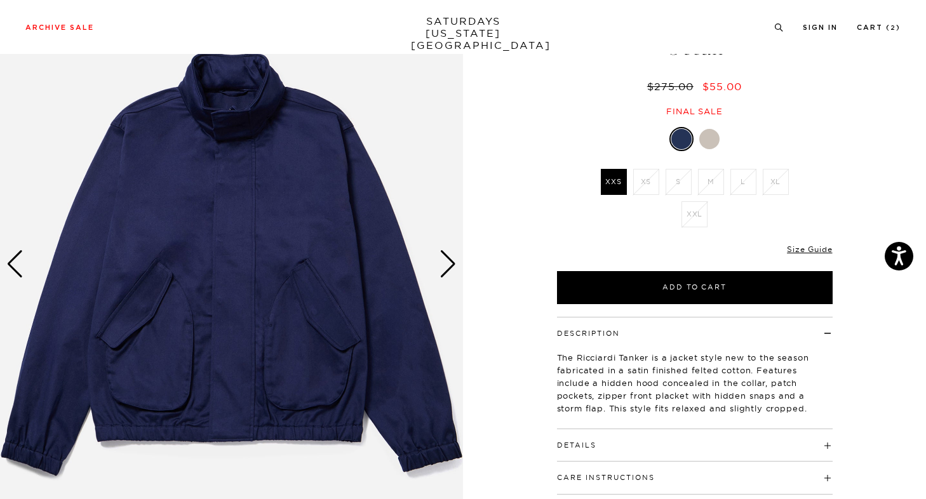
scroll to position [89, 0]
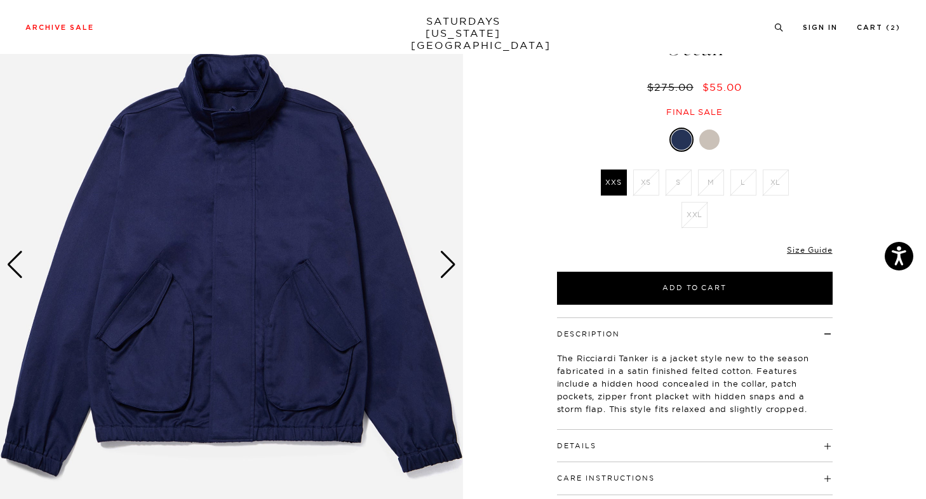
click at [708, 132] on div at bounding box center [709, 140] width 20 height 20
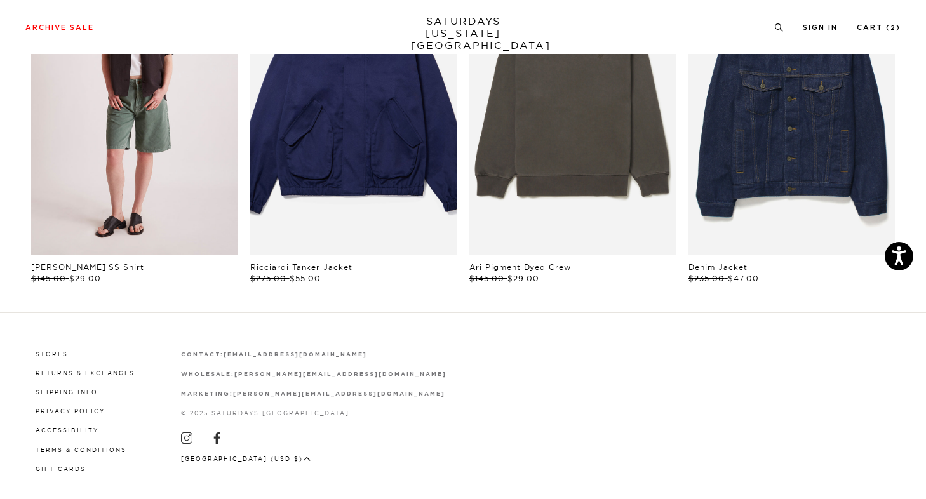
scroll to position [778, 0]
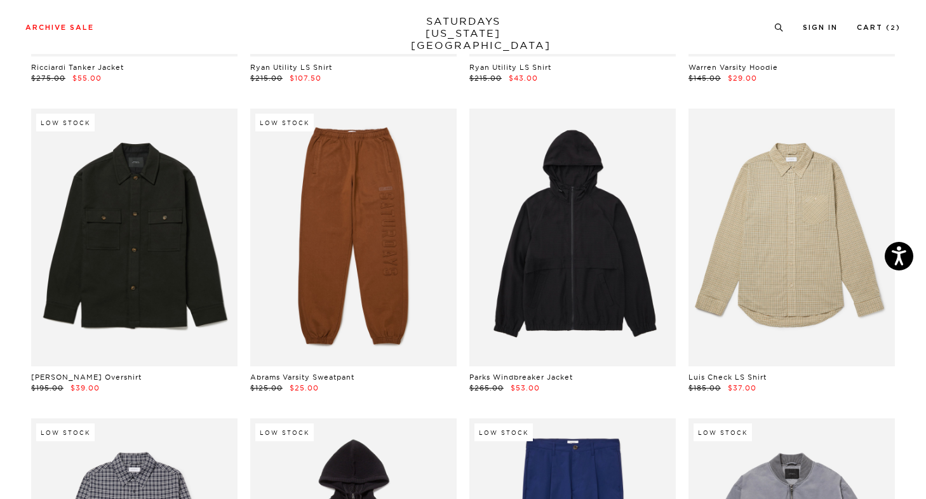
scroll to position [13071, 0]
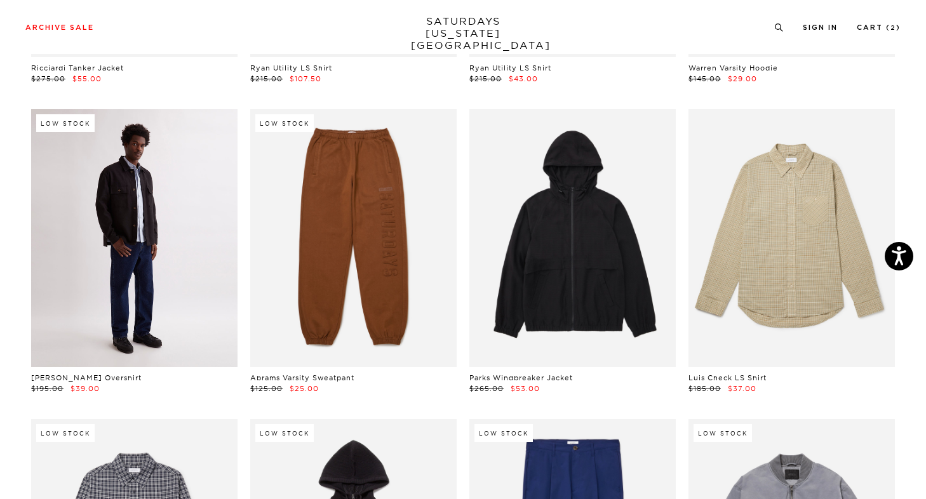
click at [135, 176] on link at bounding box center [134, 238] width 206 height 258
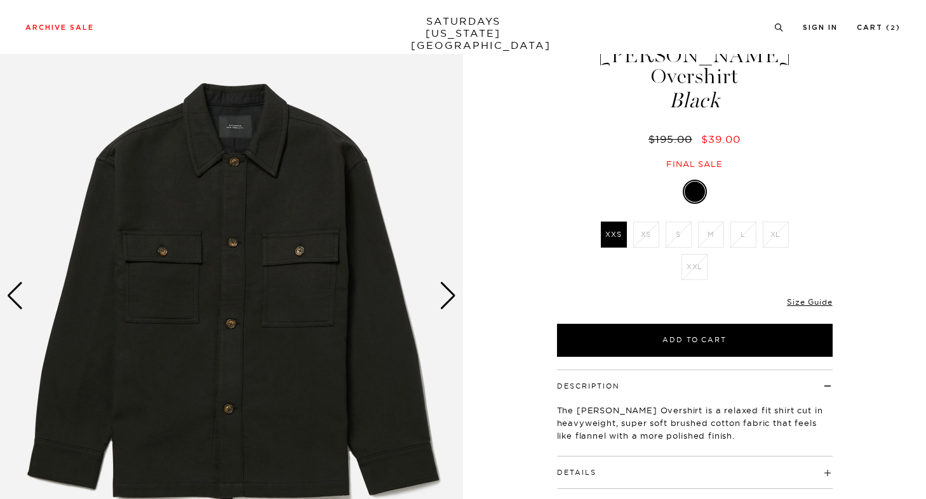
scroll to position [60, 0]
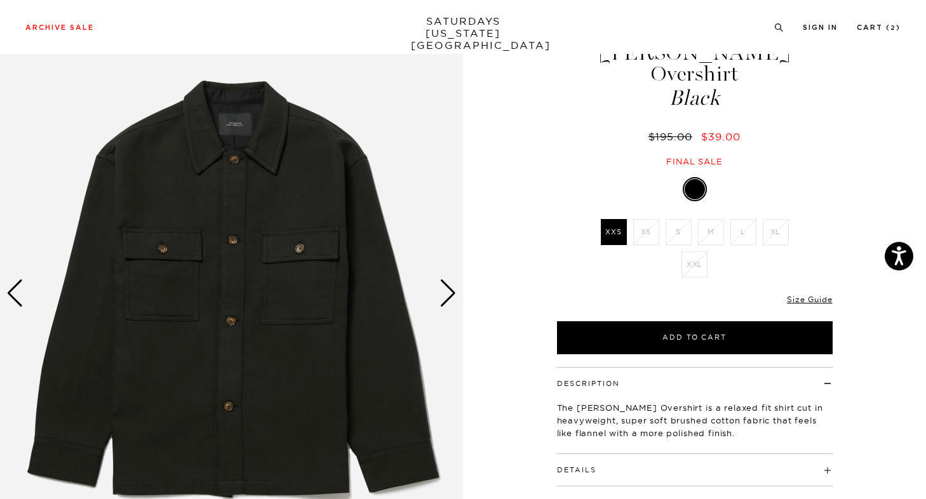
click at [453, 291] on div "Next slide" at bounding box center [447, 293] width 17 height 28
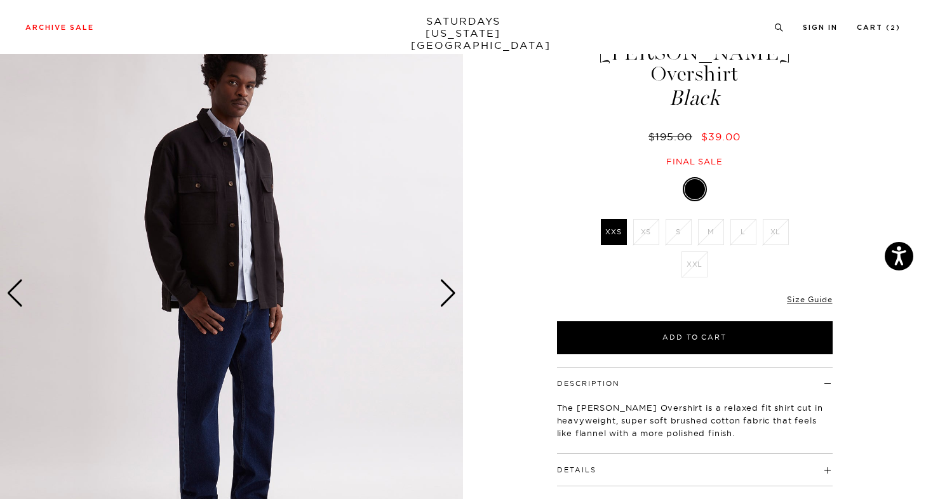
click at [453, 291] on div "Next slide" at bounding box center [447, 293] width 17 height 28
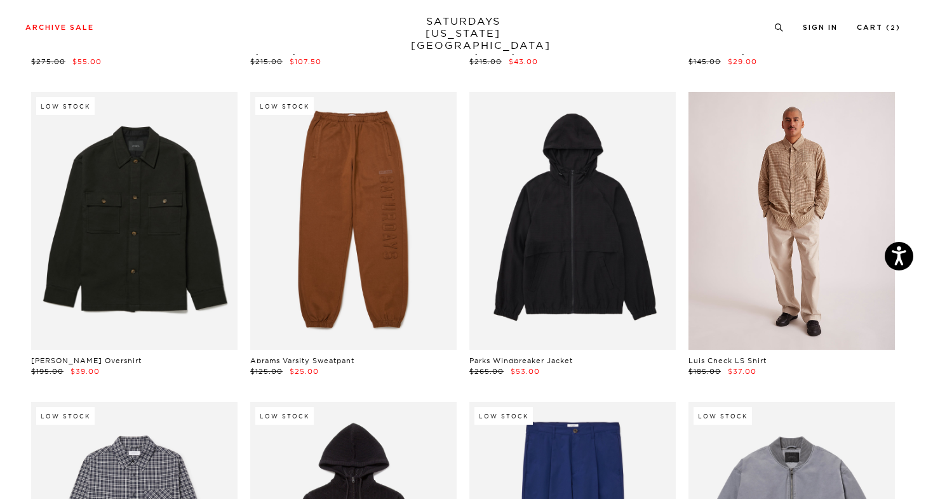
scroll to position [13087, 0]
click at [776, 164] on link at bounding box center [791, 222] width 206 height 258
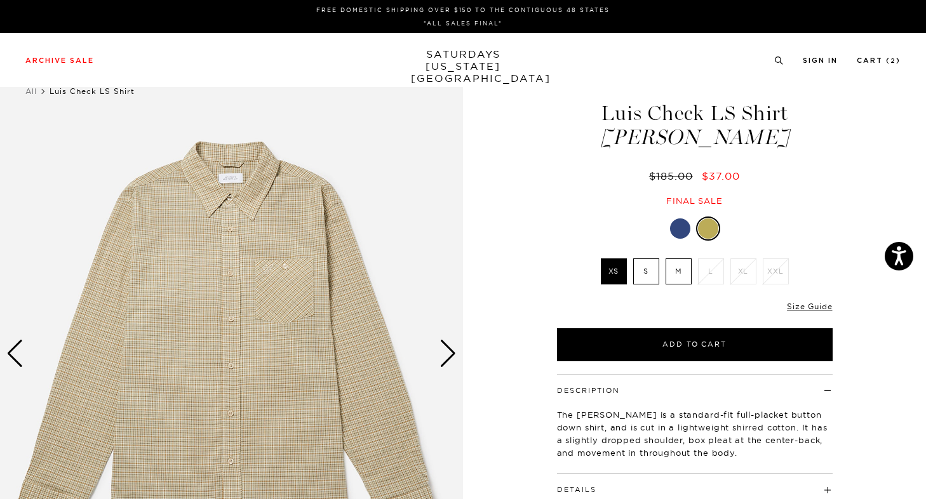
click at [441, 348] on div "Next slide" at bounding box center [447, 354] width 17 height 28
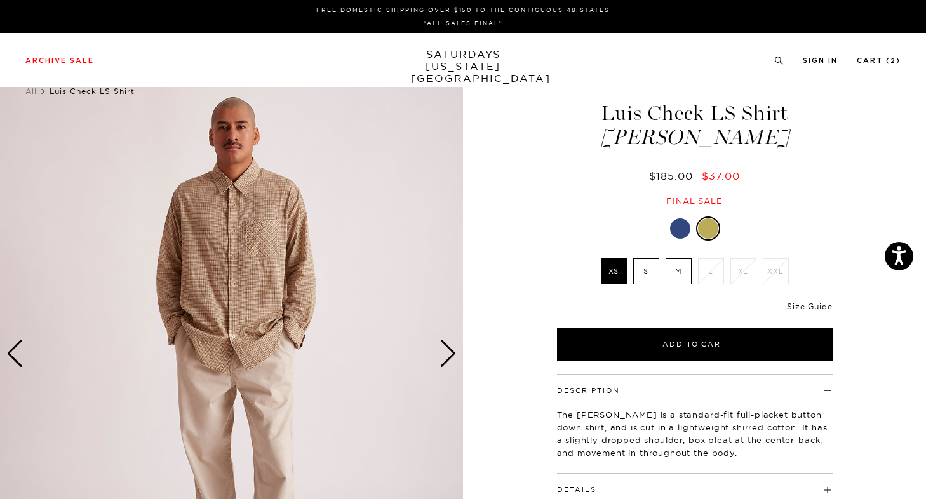
click at [443, 348] on div "Next slide" at bounding box center [447, 354] width 17 height 28
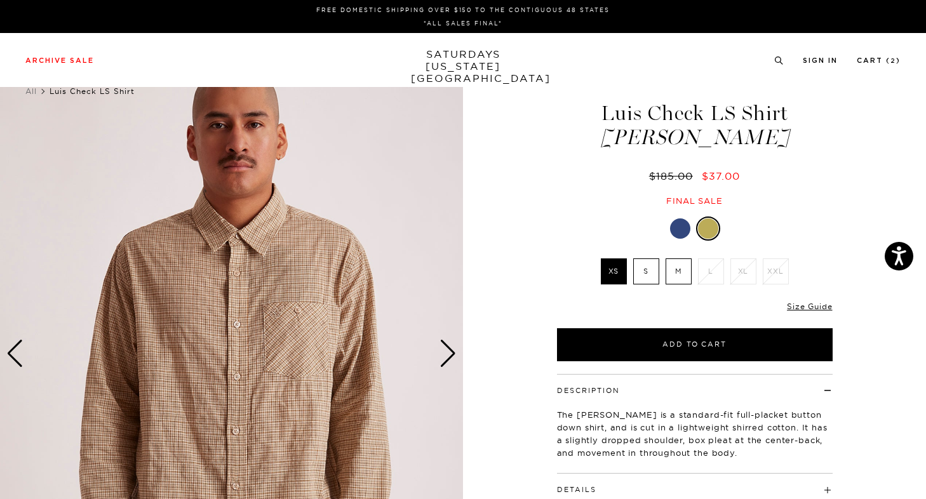
click at [443, 348] on div "Next slide" at bounding box center [447, 354] width 17 height 28
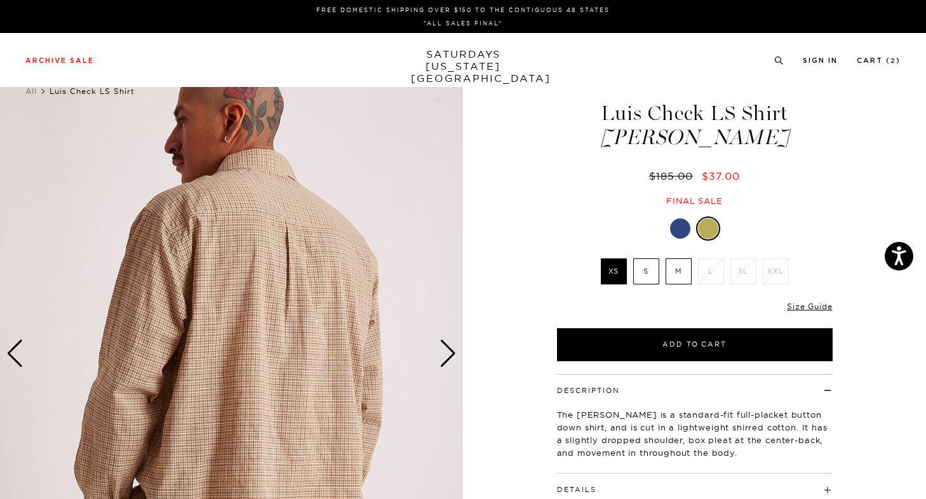
click at [443, 348] on div "Next slide" at bounding box center [447, 354] width 17 height 28
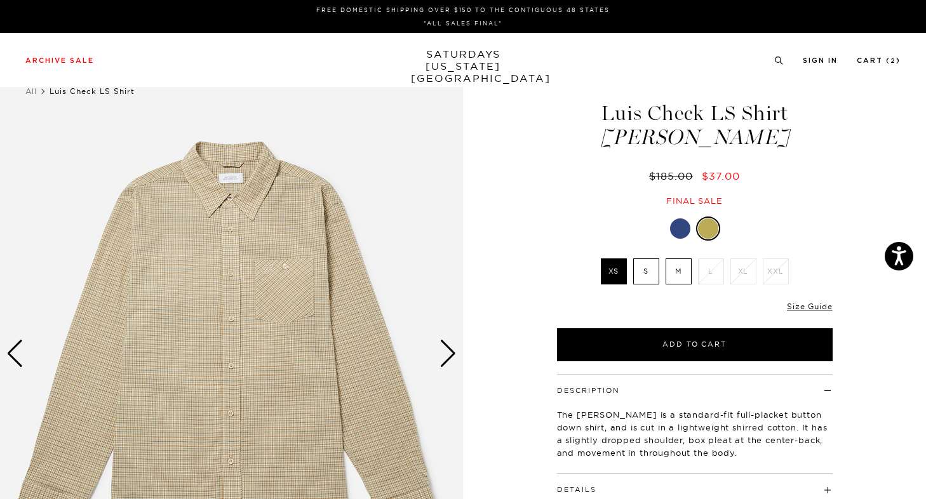
click at [443, 348] on div "Next slide" at bounding box center [447, 354] width 17 height 28
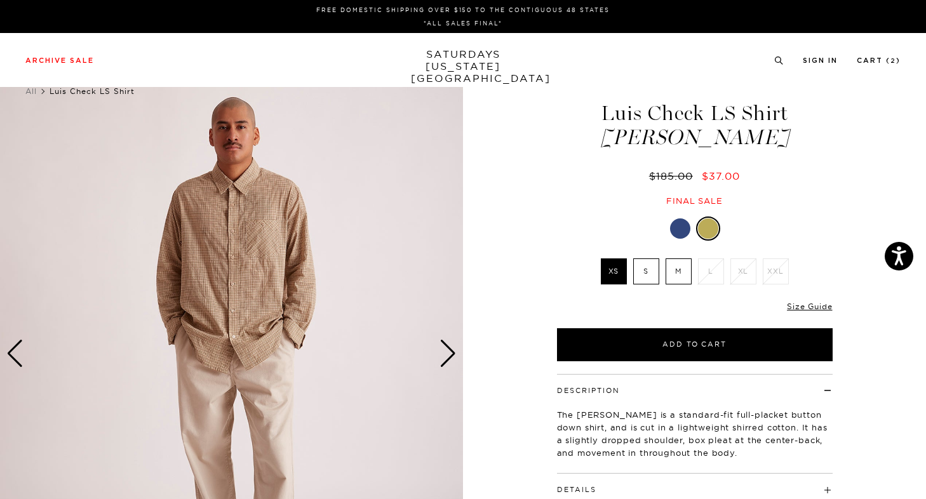
click at [443, 348] on div "Next slide" at bounding box center [447, 354] width 17 height 28
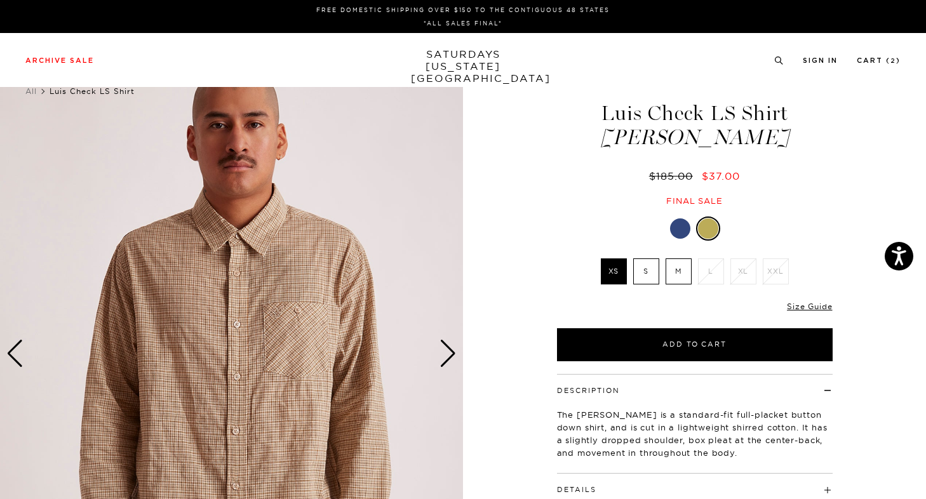
click at [692, 209] on div "Luis Check LS Shirt Cress Green $185.00 $37.00 Final sale Luis Check LS Shirt C…" at bounding box center [694, 353] width 317 height 578
click at [674, 238] on div at bounding box center [695, 228] width 276 height 24
click at [679, 232] on div at bounding box center [680, 228] width 20 height 20
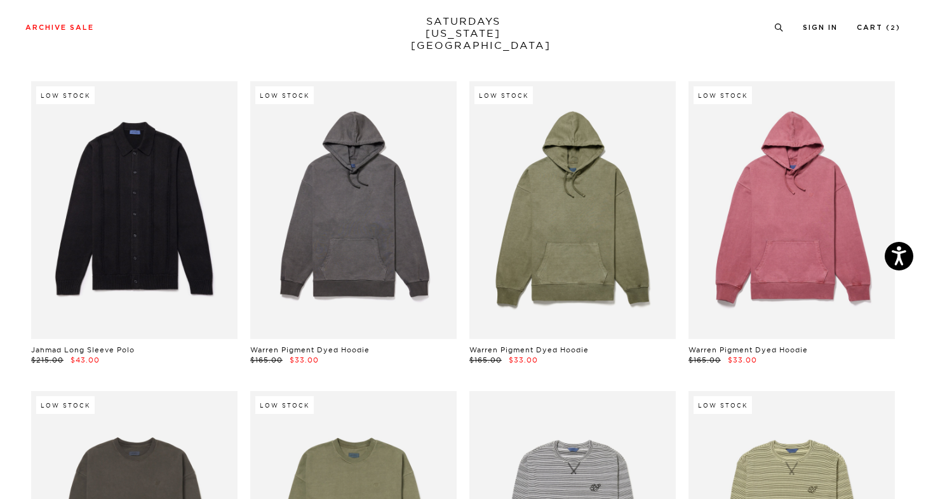
scroll to position [16203, 0]
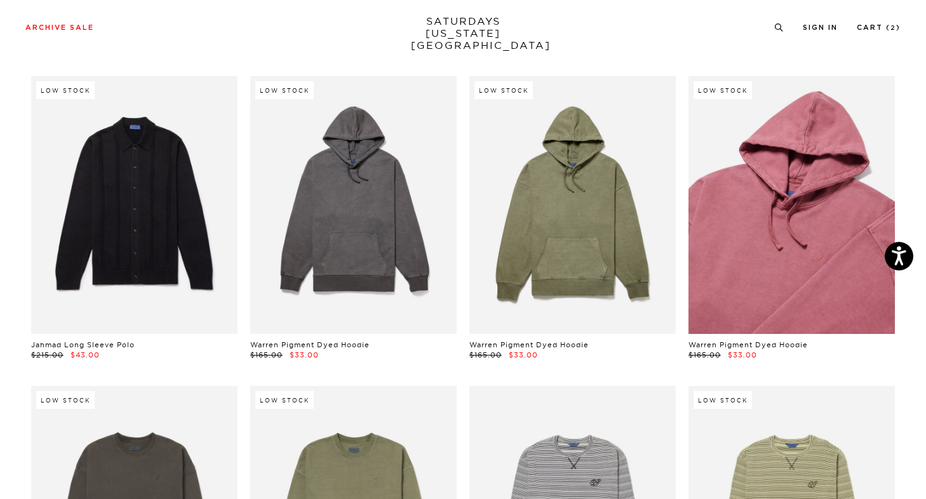
click at [798, 163] on link at bounding box center [791, 205] width 206 height 258
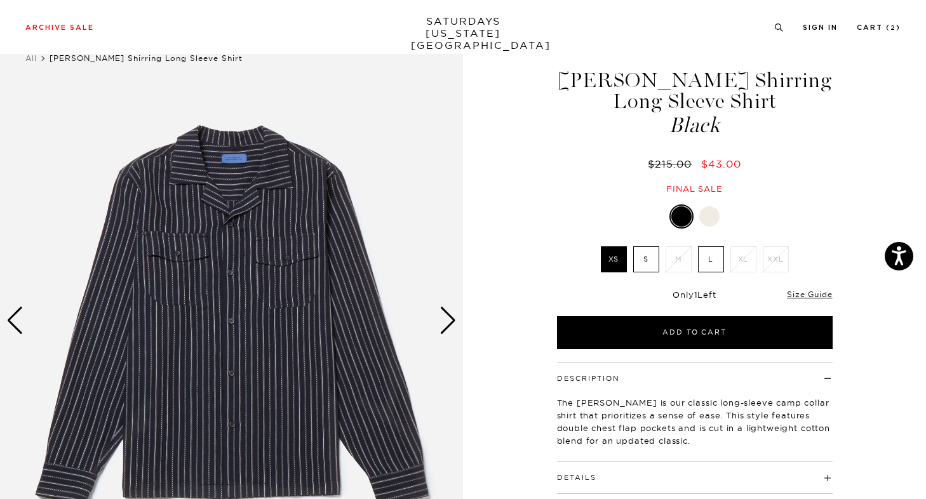
scroll to position [35, 0]
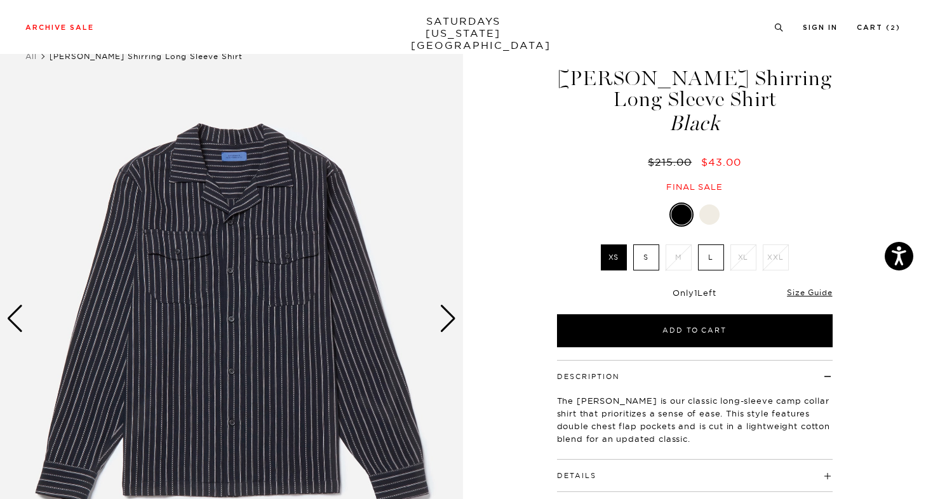
click at [699, 252] on label "L" at bounding box center [711, 257] width 26 height 26
click at [0, 0] on input "L" at bounding box center [0, 0] width 0 height 0
click at [451, 313] on div "Next slide" at bounding box center [447, 319] width 17 height 28
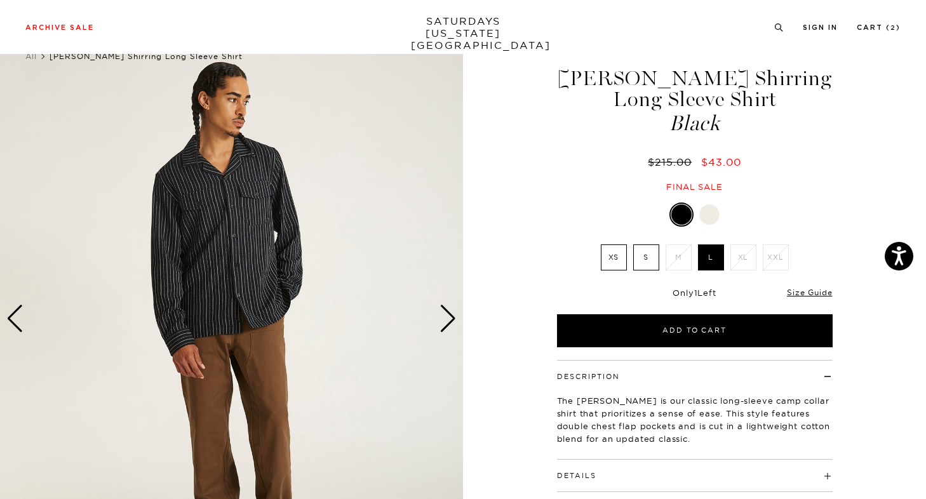
click at [25, 317] on img at bounding box center [231, 318] width 463 height 578
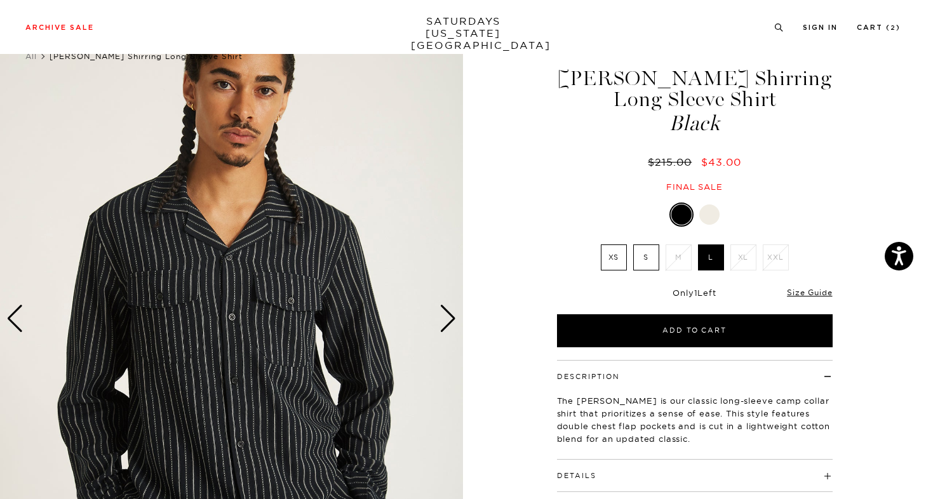
click at [15, 318] on div "Previous slide" at bounding box center [14, 319] width 17 height 28
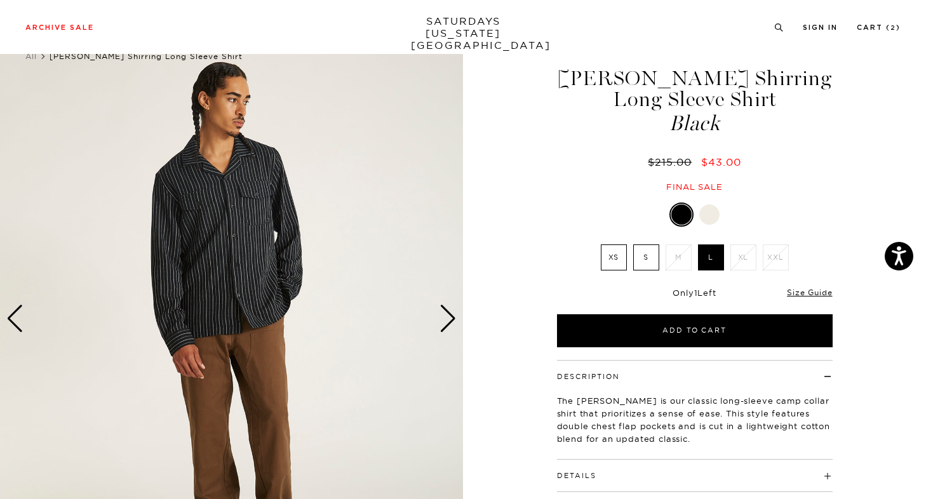
click at [15, 318] on div "Previous slide" at bounding box center [14, 319] width 17 height 28
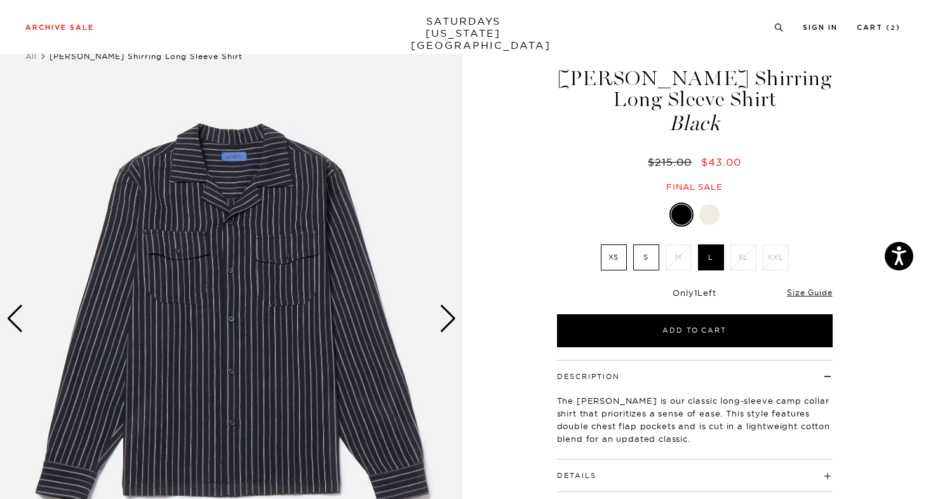
click at [15, 318] on div "Previous slide" at bounding box center [14, 319] width 17 height 28
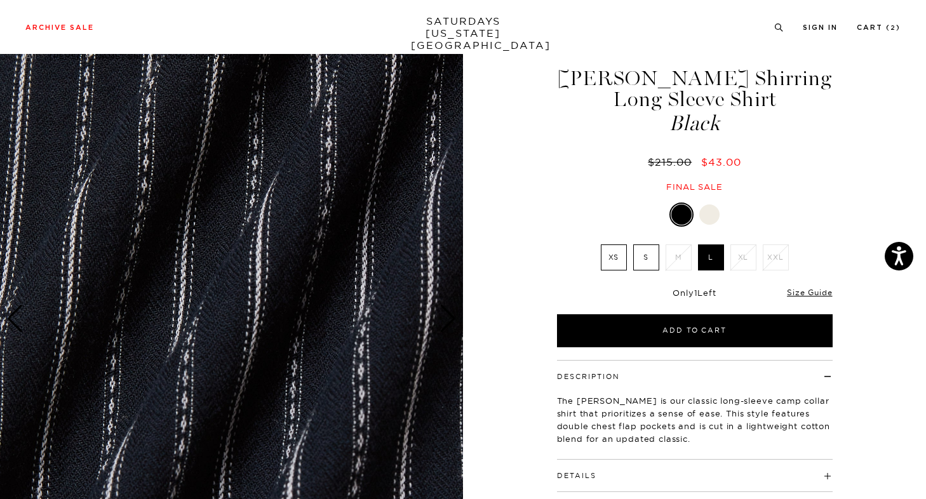
click at [15, 318] on div "Previous slide" at bounding box center [14, 319] width 17 height 28
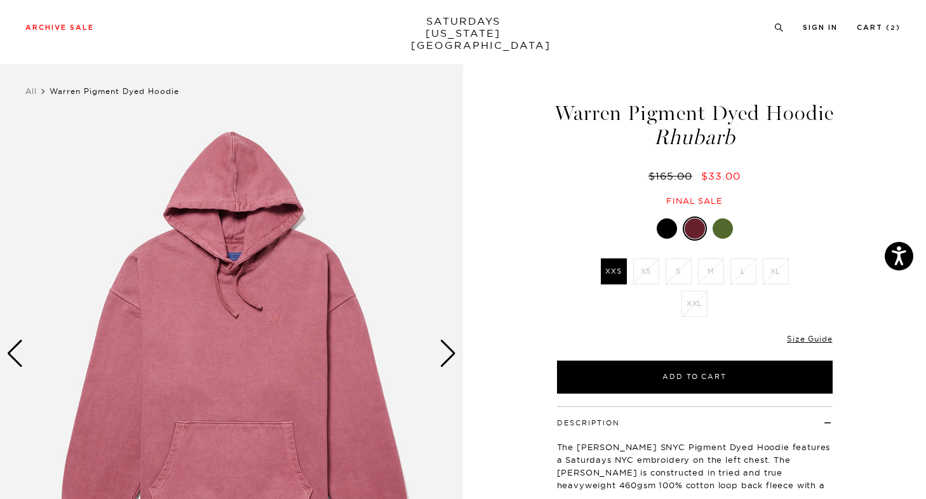
scroll to position [90, 0]
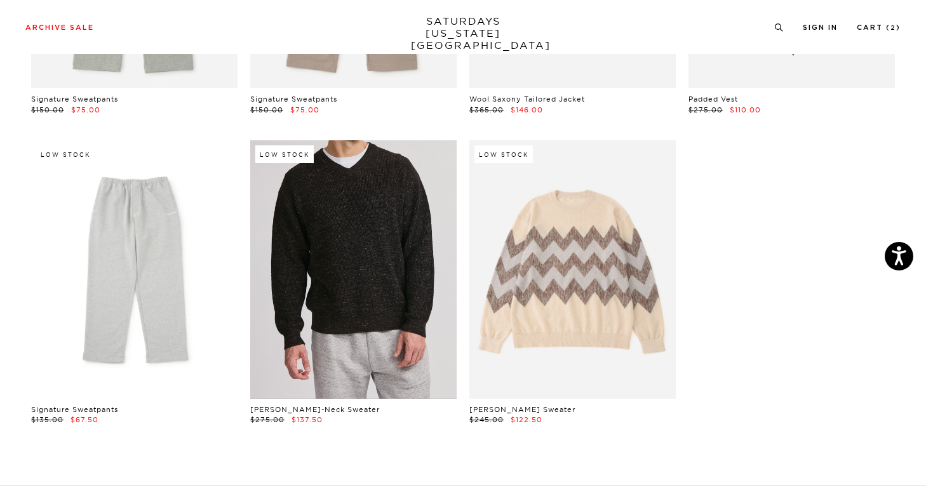
scroll to position [19532, 0]
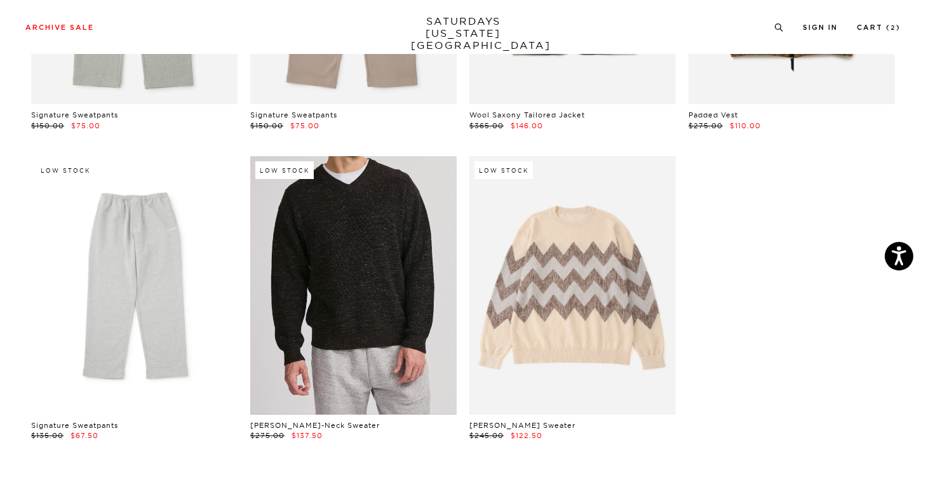
click at [357, 244] on link at bounding box center [353, 285] width 206 height 258
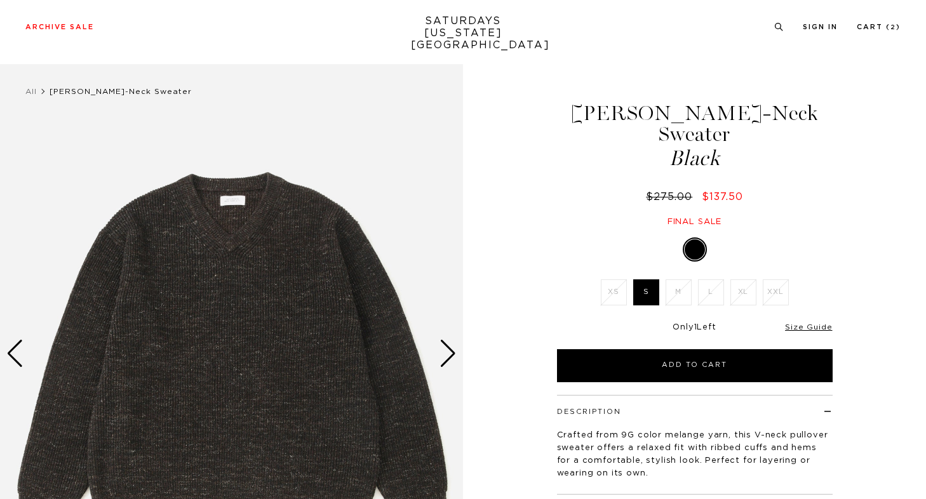
scroll to position [206, 0]
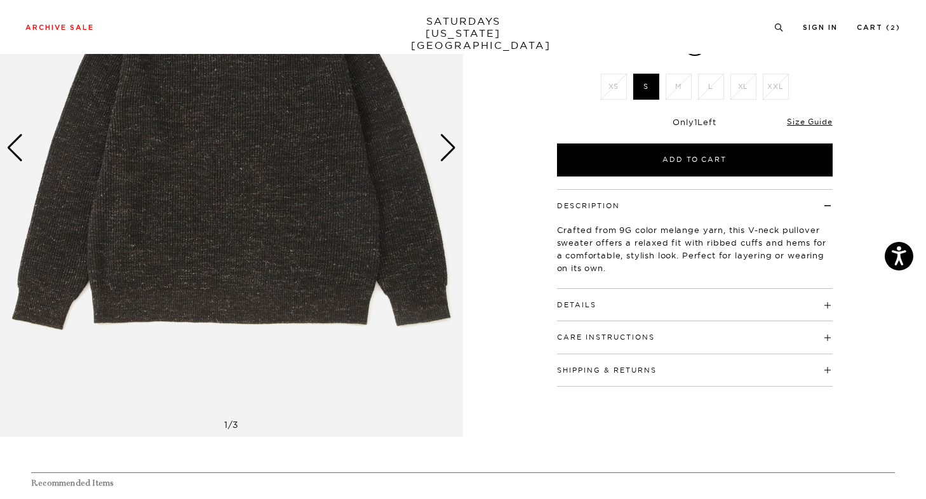
click at [451, 140] on div "Next slide" at bounding box center [447, 148] width 17 height 28
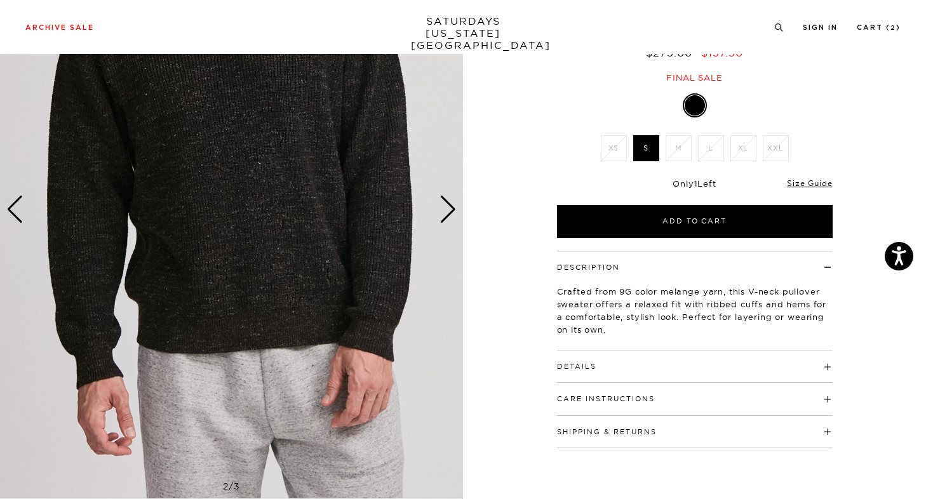
scroll to position [143, 0]
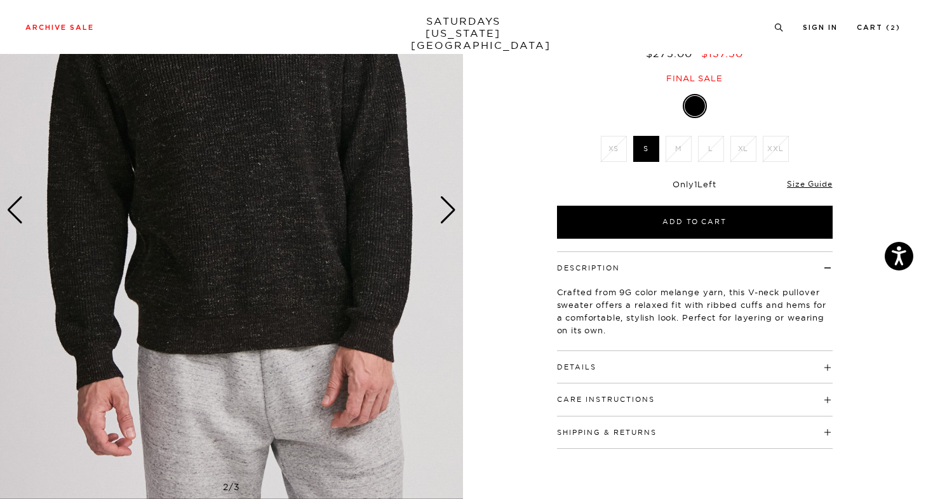
click at [441, 208] on div "Next slide" at bounding box center [447, 210] width 17 height 28
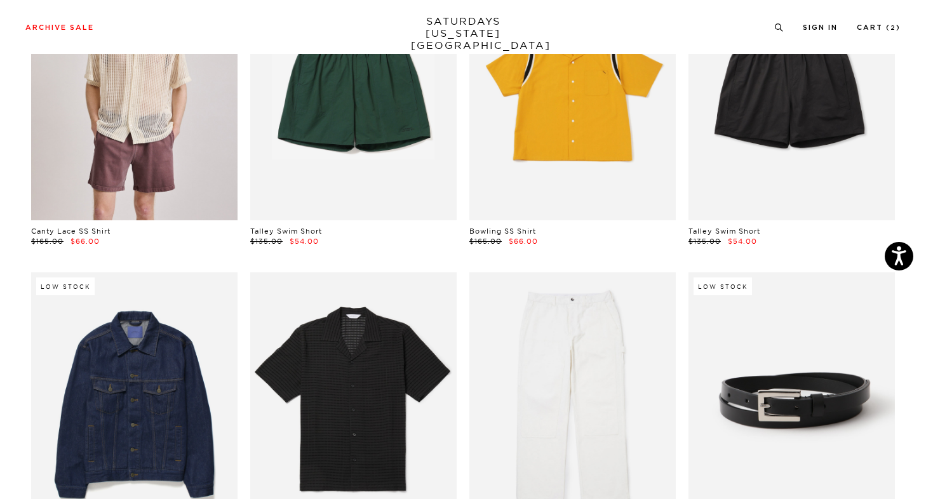
scroll to position [988, 0]
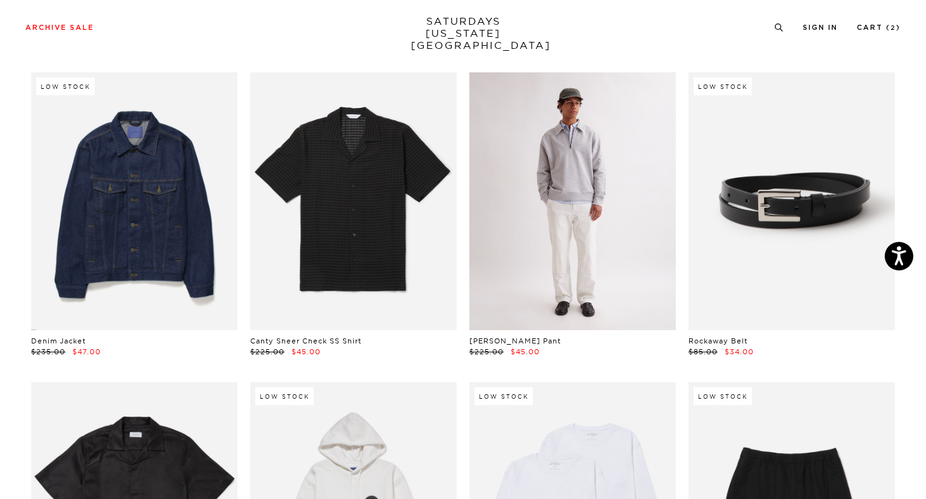
click at [581, 204] on link at bounding box center [572, 201] width 206 height 258
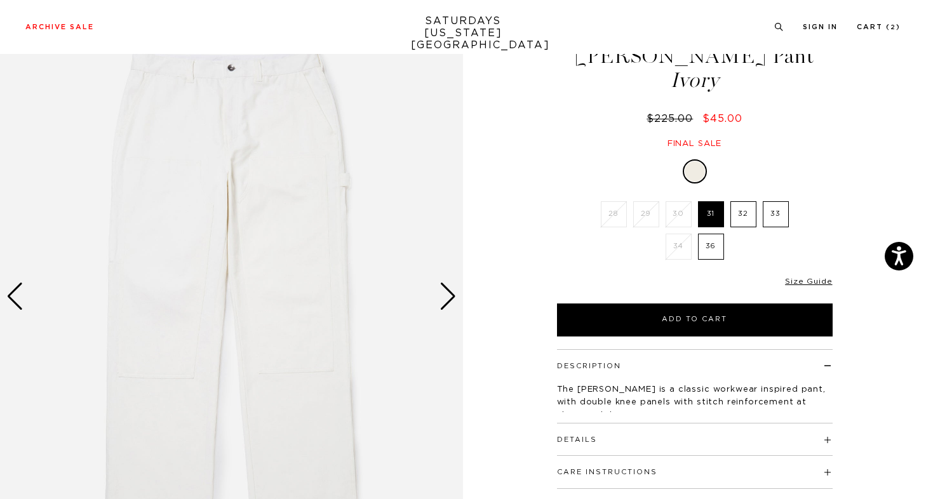
scroll to position [62, 0]
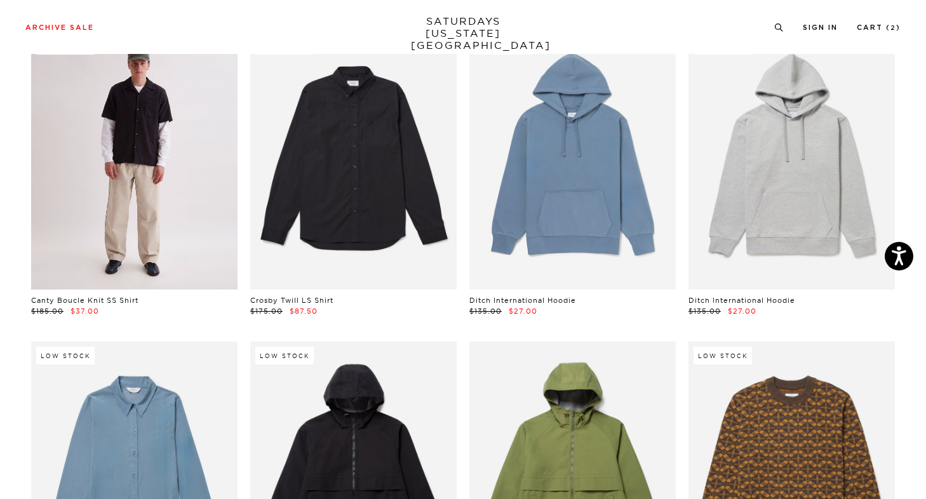
scroll to position [12042, 0]
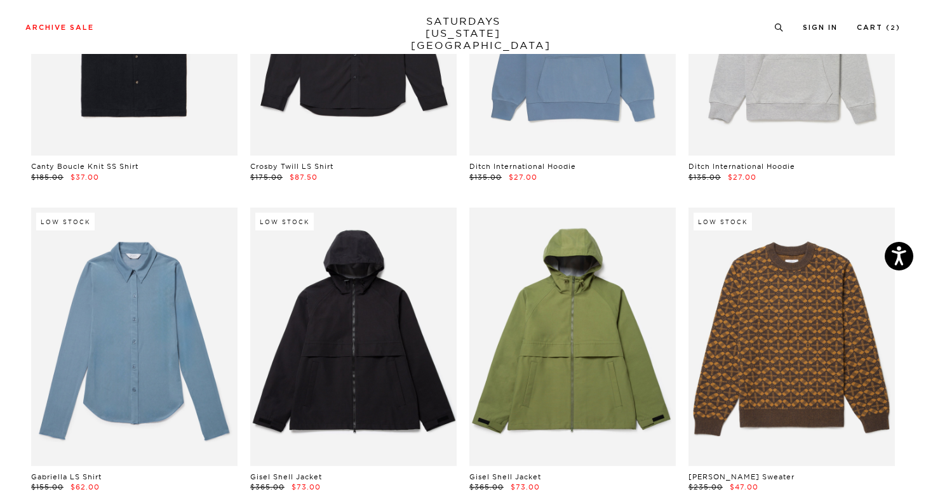
click at [877, 20] on div "Archive Sale Men's Tees Shirts Shorts Swim Knitwear Pants Sweats Women's" at bounding box center [463, 27] width 926 height 54
click at [872, 25] on link "Cart ( 2 )" at bounding box center [878, 27] width 44 height 7
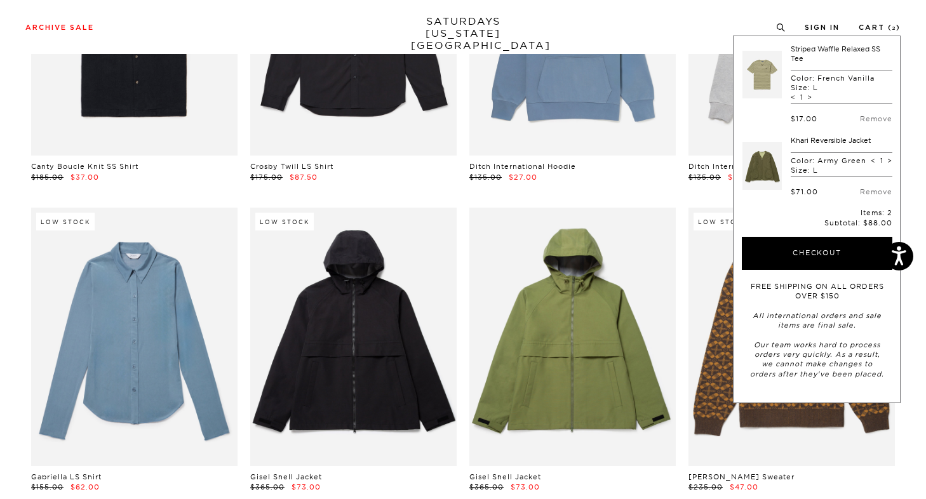
click at [763, 76] on link at bounding box center [761, 74] width 39 height 60
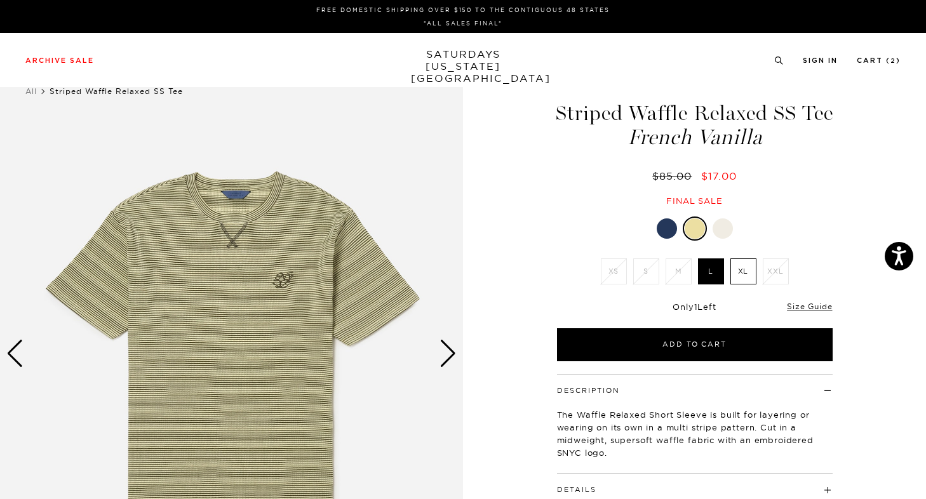
click at [452, 355] on div "Next slide" at bounding box center [447, 354] width 17 height 28
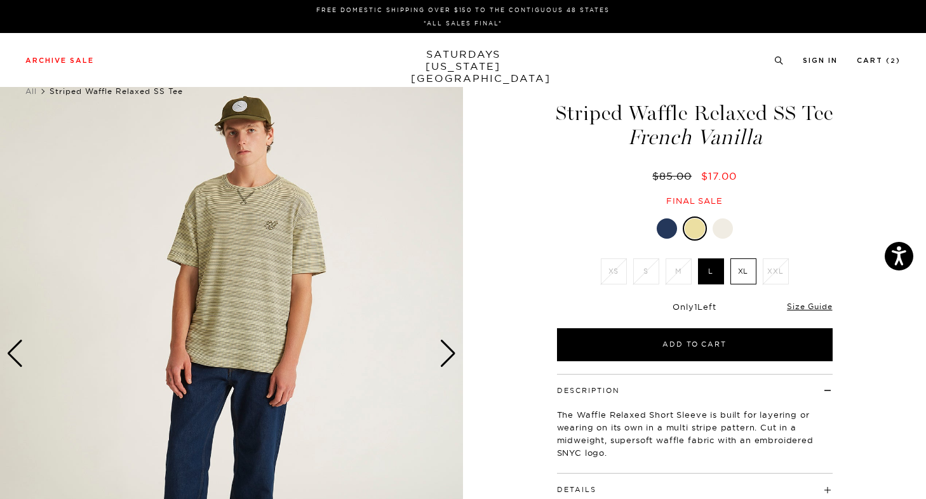
click at [452, 355] on div "Next slide" at bounding box center [447, 354] width 17 height 28
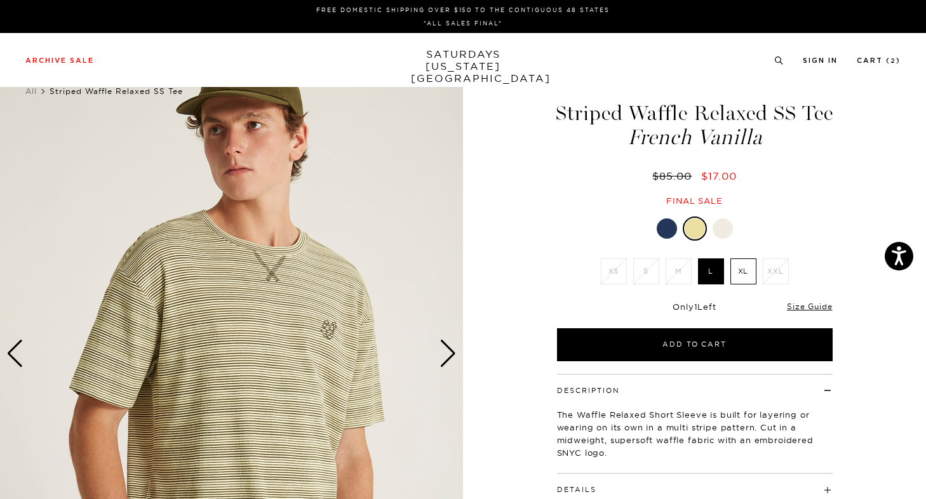
click at [452, 355] on div "Next slide" at bounding box center [447, 354] width 17 height 28
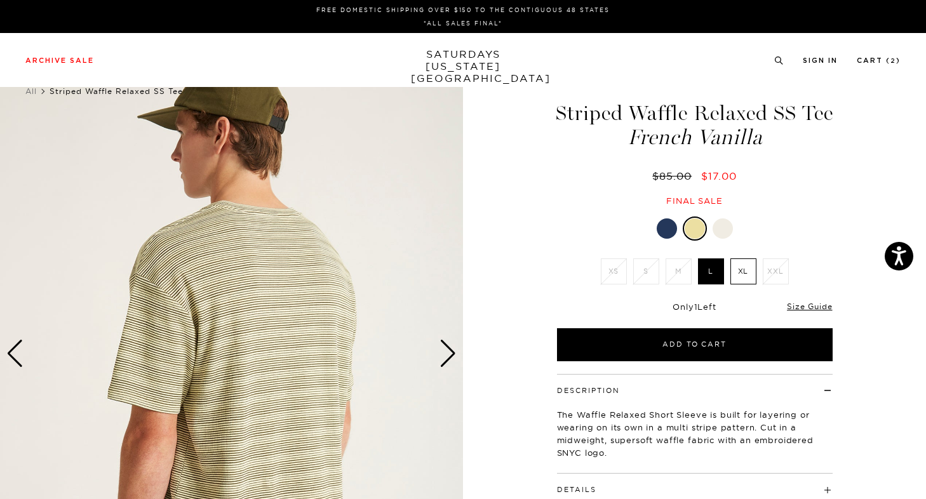
click at [452, 355] on div "Next slide" at bounding box center [447, 354] width 17 height 28
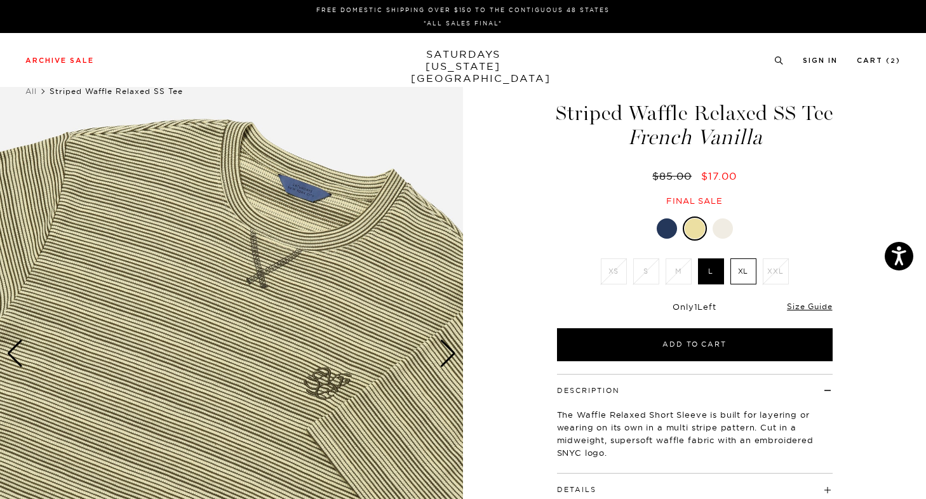
click at [450, 355] on div "Next slide" at bounding box center [447, 354] width 17 height 28
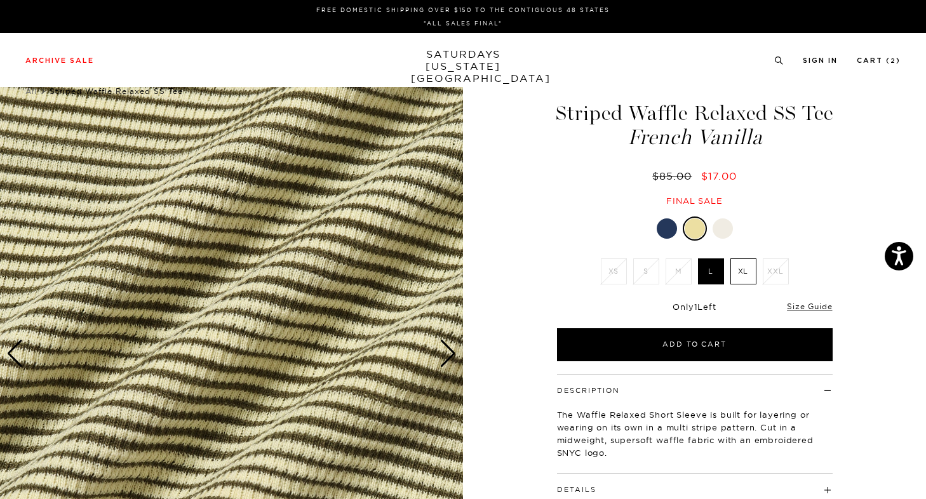
click at [450, 355] on div "Next slide" at bounding box center [447, 354] width 17 height 28
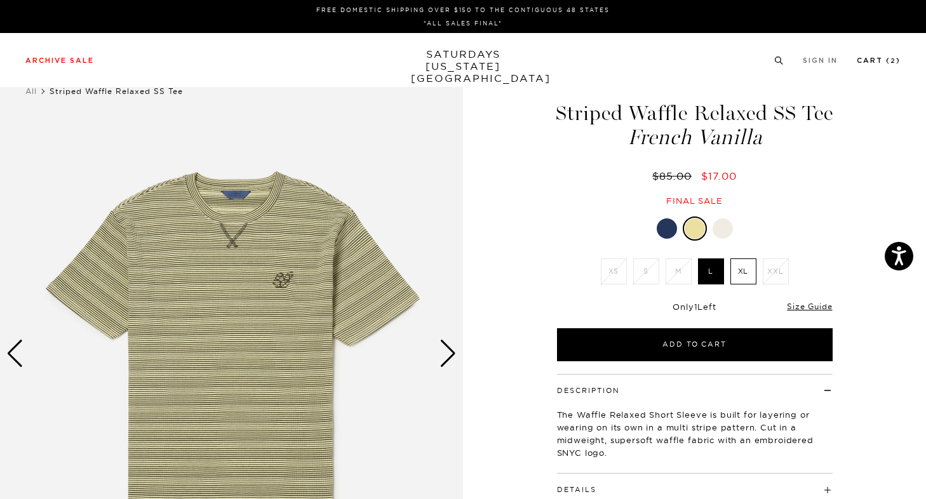
click at [875, 61] on link "Cart ( 2 )" at bounding box center [878, 60] width 44 height 7
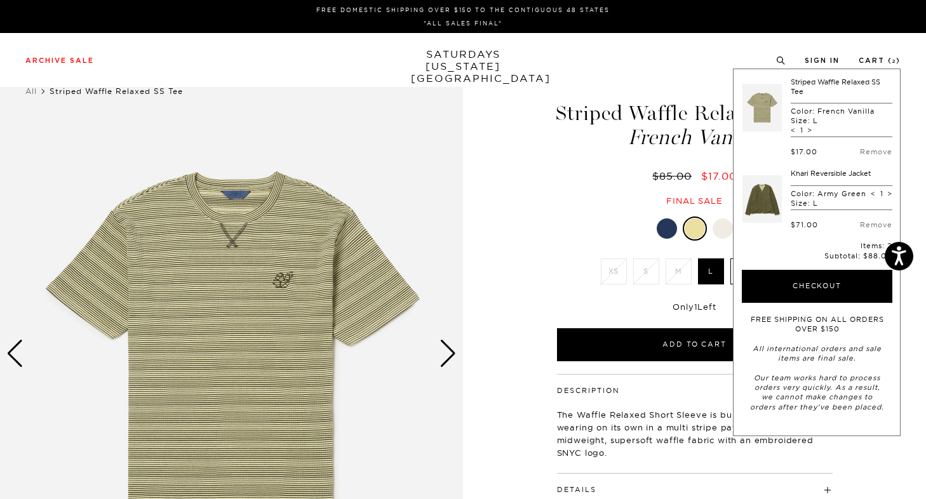
click at [771, 200] on link at bounding box center [761, 199] width 39 height 60
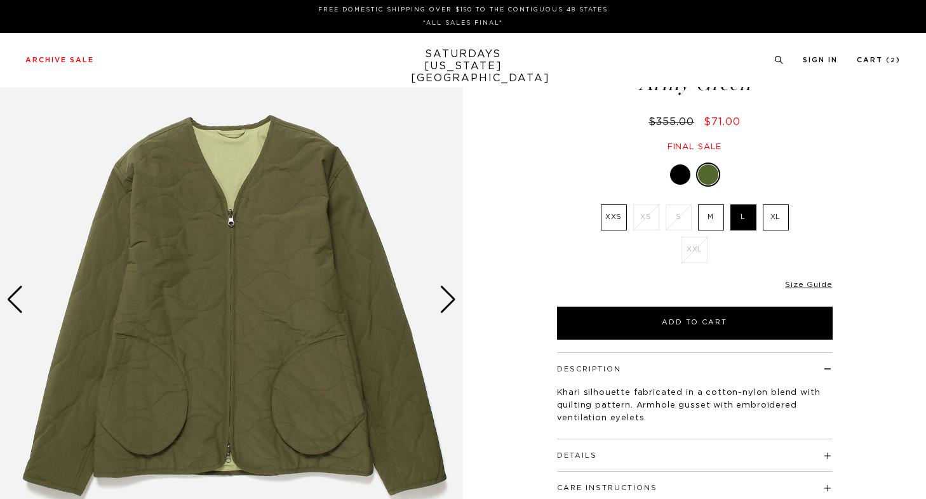
scroll to position [58, 0]
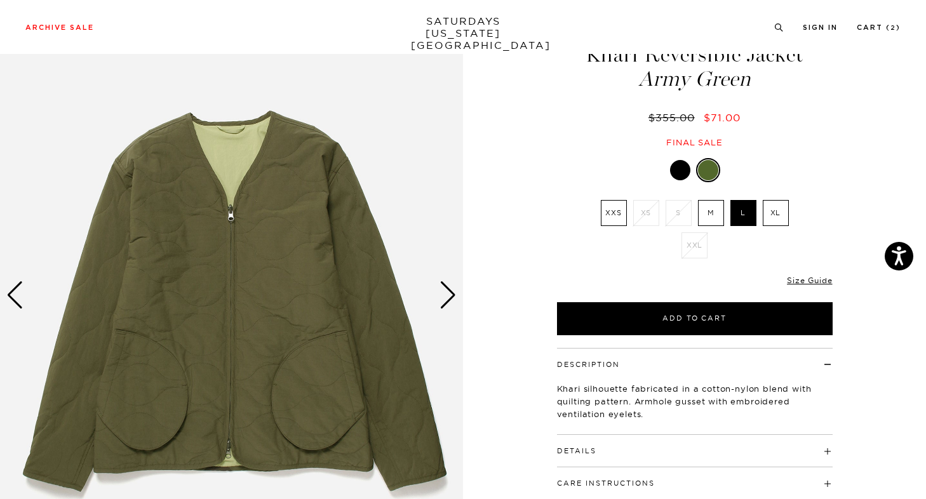
click at [442, 290] on div "Next slide" at bounding box center [447, 295] width 17 height 28
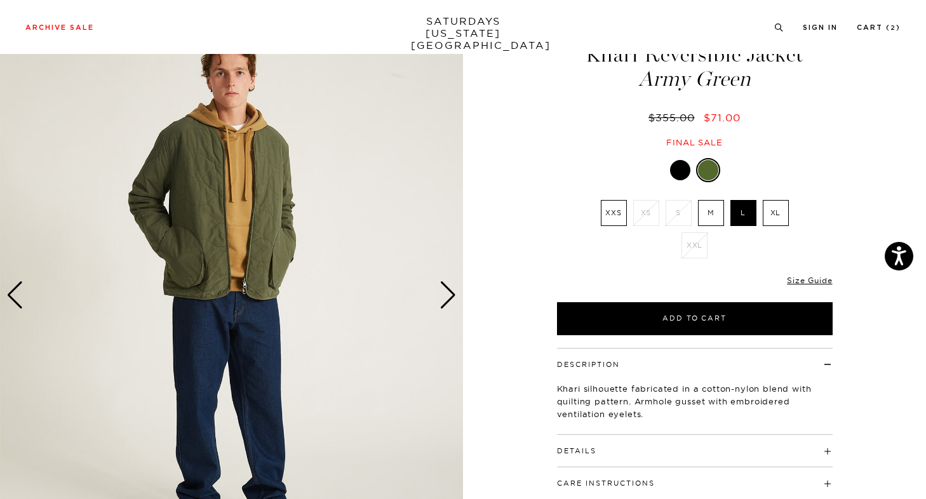
click at [442, 290] on div "Next slide" at bounding box center [447, 295] width 17 height 28
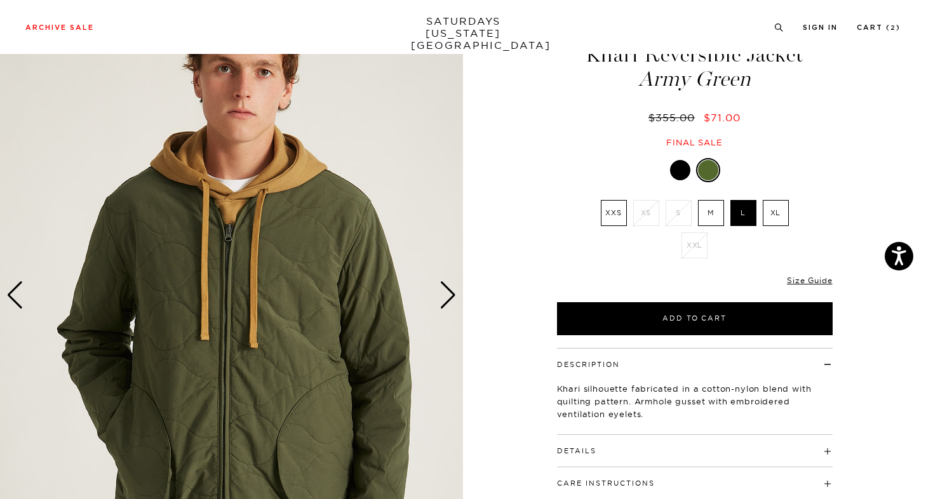
click at [442, 290] on div "Next slide" at bounding box center [447, 295] width 17 height 28
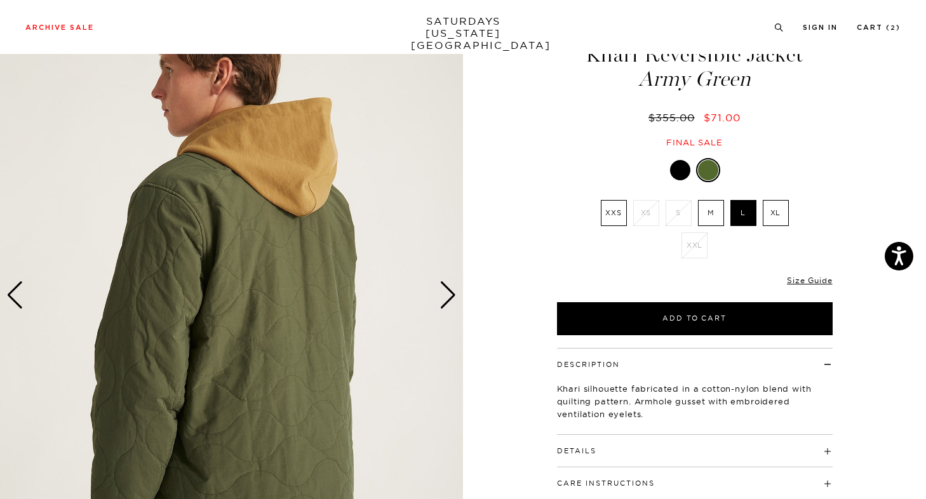
click at [442, 290] on div "Next slide" at bounding box center [447, 295] width 17 height 28
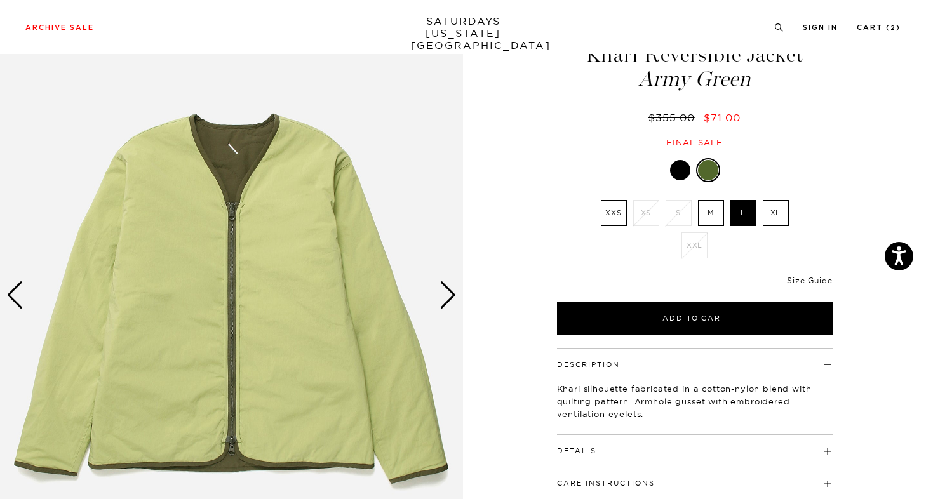
click at [442, 290] on div "Next slide" at bounding box center [447, 295] width 17 height 28
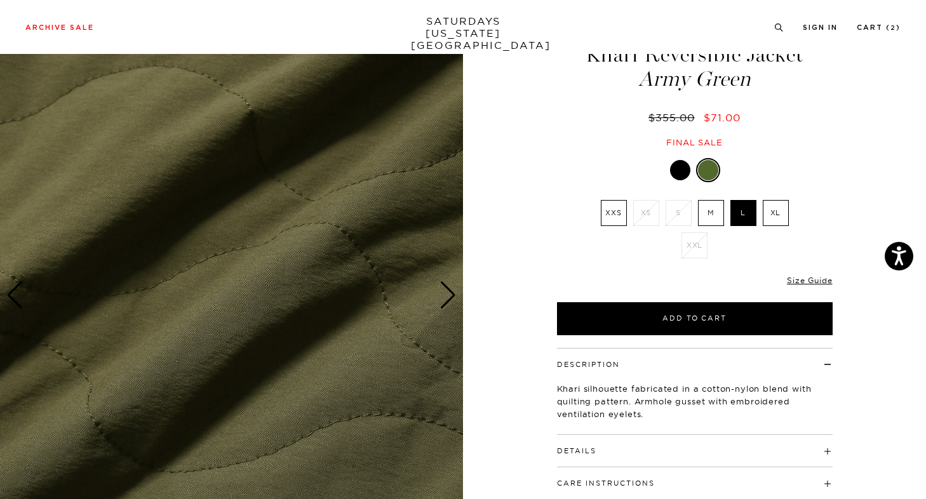
click at [442, 290] on div "Next slide" at bounding box center [447, 295] width 17 height 28
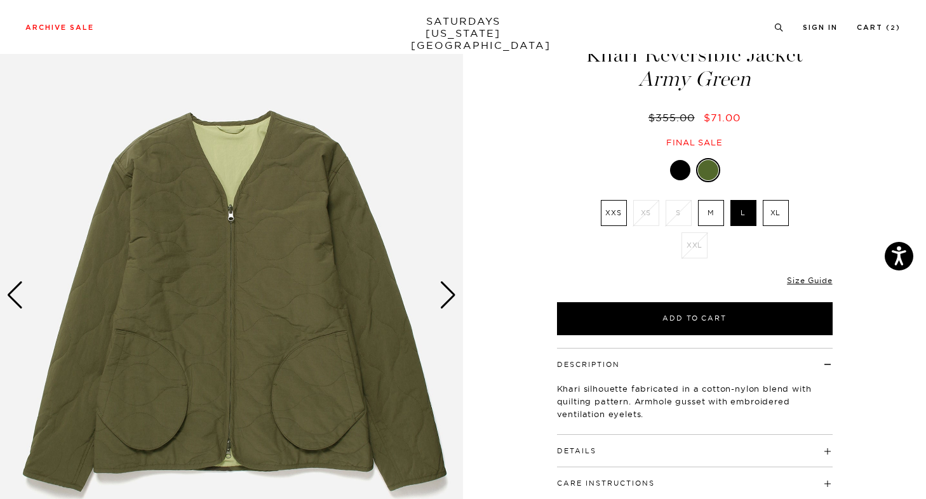
scroll to position [0, 0]
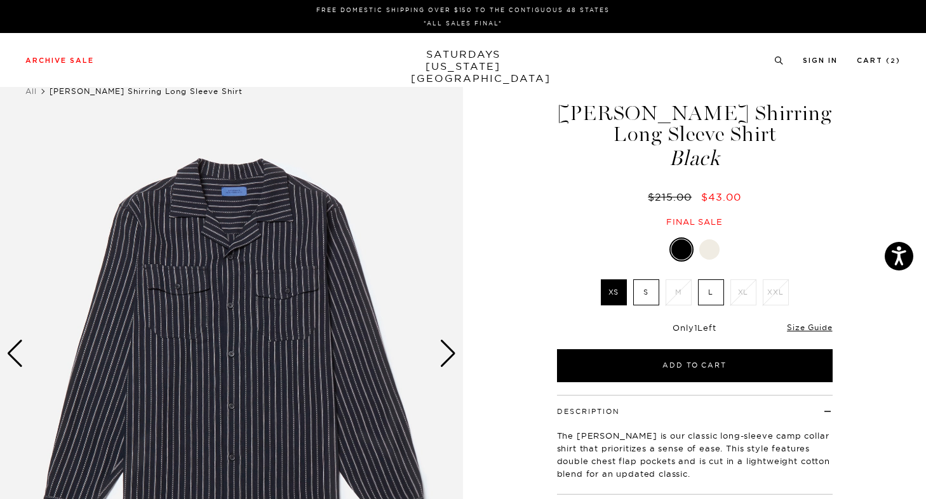
click at [684, 296] on li "M" at bounding box center [678, 292] width 32 height 26
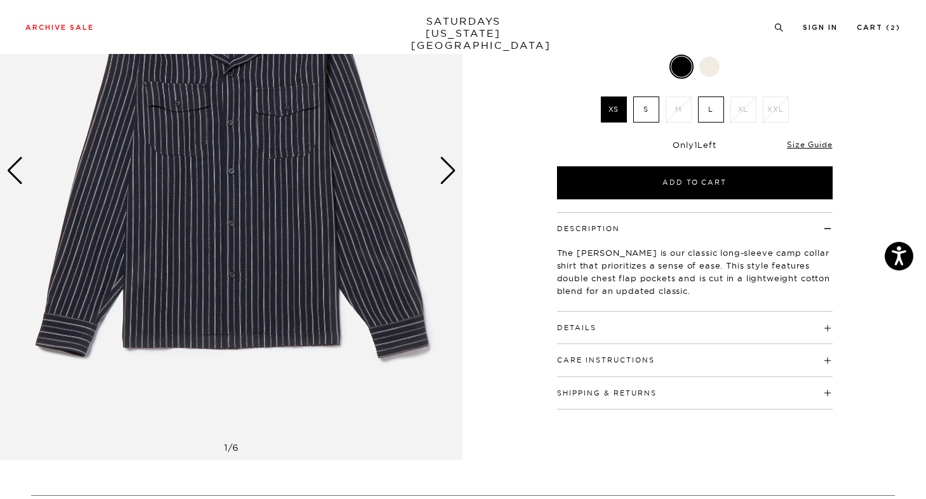
scroll to position [183, 0]
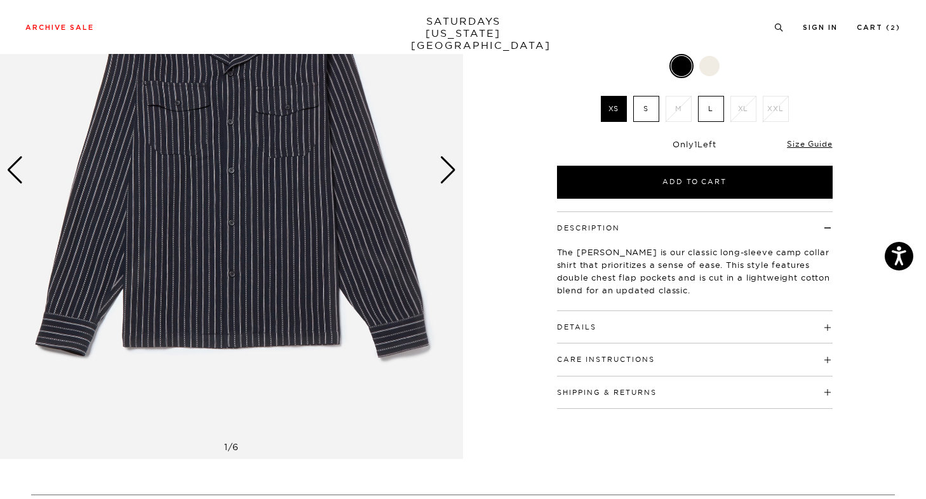
click at [587, 329] on button "Details" at bounding box center [576, 327] width 39 height 7
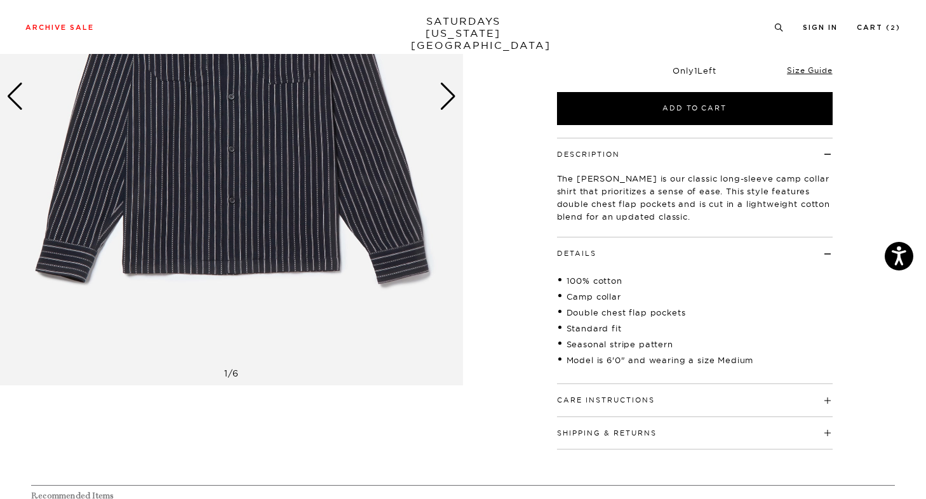
scroll to position [281, 0]
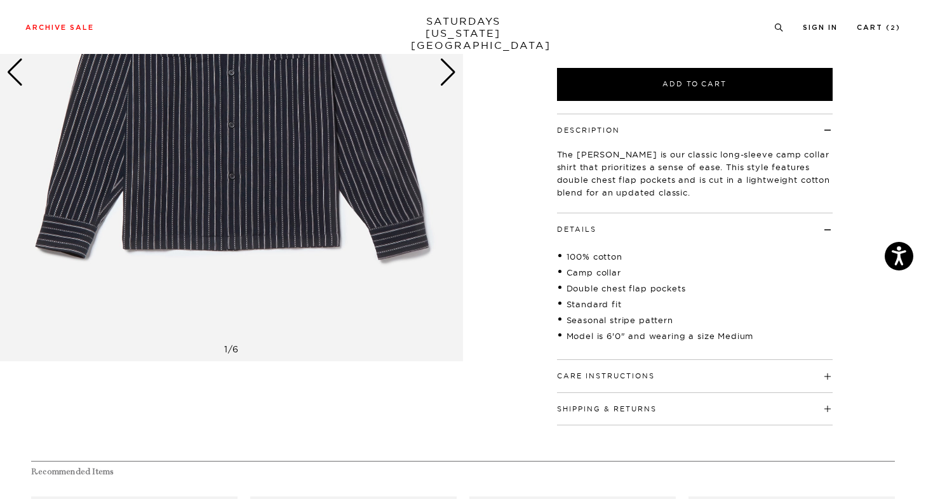
click at [601, 373] on button "Care Instructions" at bounding box center [606, 376] width 98 height 7
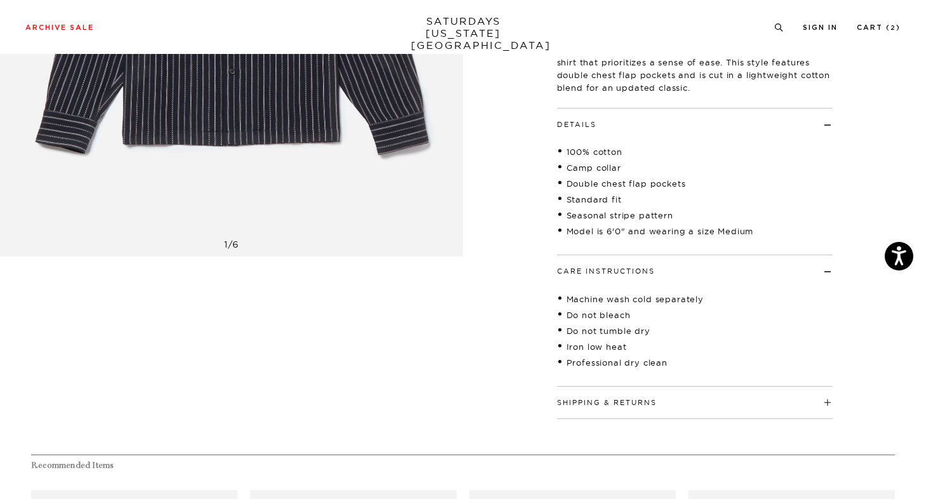
scroll to position [385, 0]
click at [604, 404] on button "Shipping & Returns" at bounding box center [607, 403] width 100 height 7
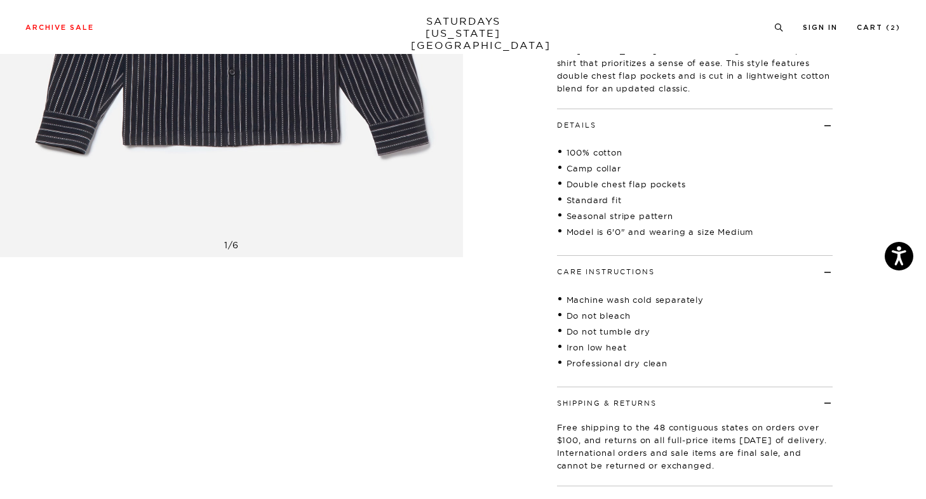
scroll to position [468, 0]
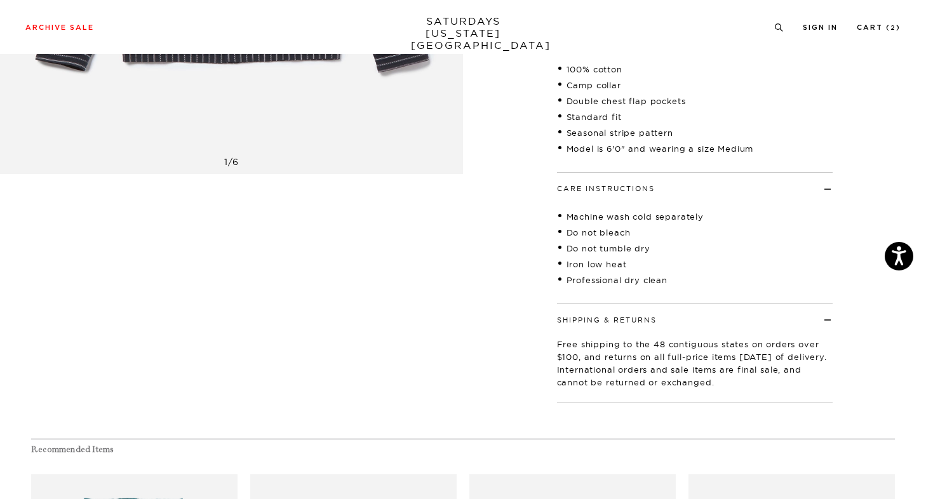
click at [619, 320] on button "Shipping & Returns" at bounding box center [607, 320] width 100 height 7
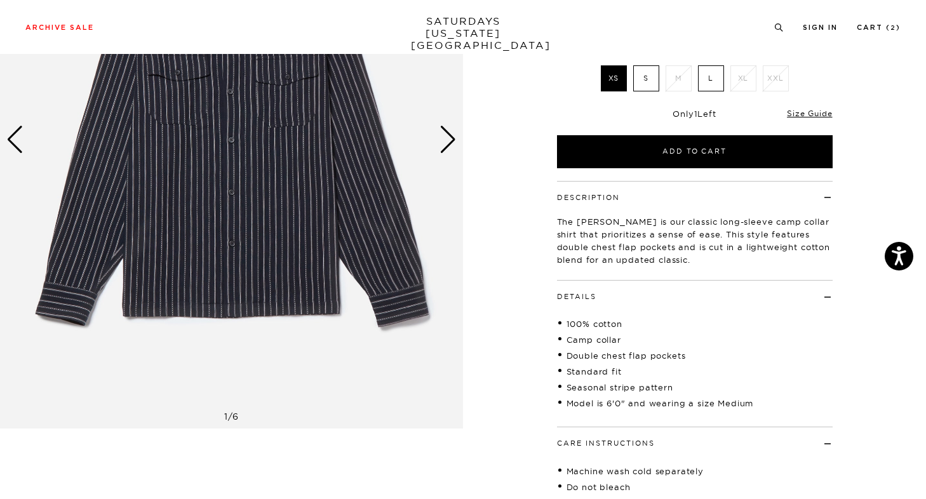
scroll to position [215, 0]
click at [809, 111] on link "Size Guide" at bounding box center [809, 113] width 45 height 10
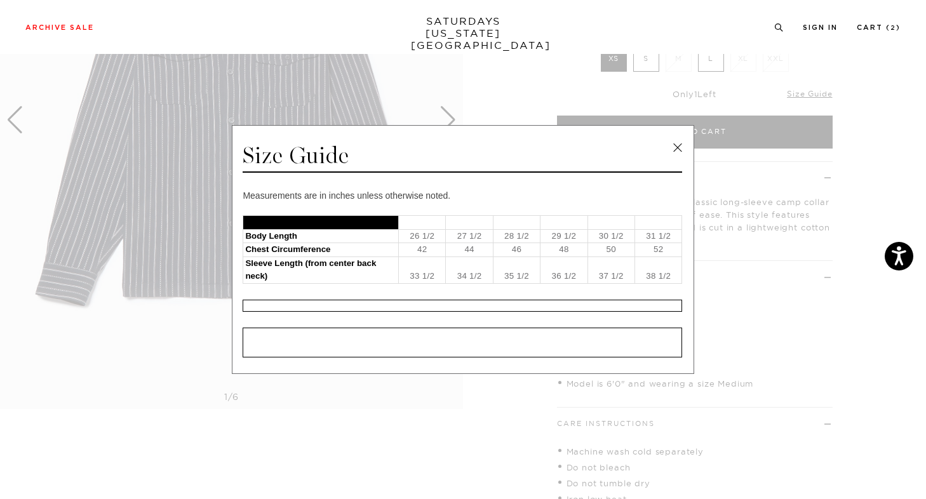
scroll to position [241, 0]
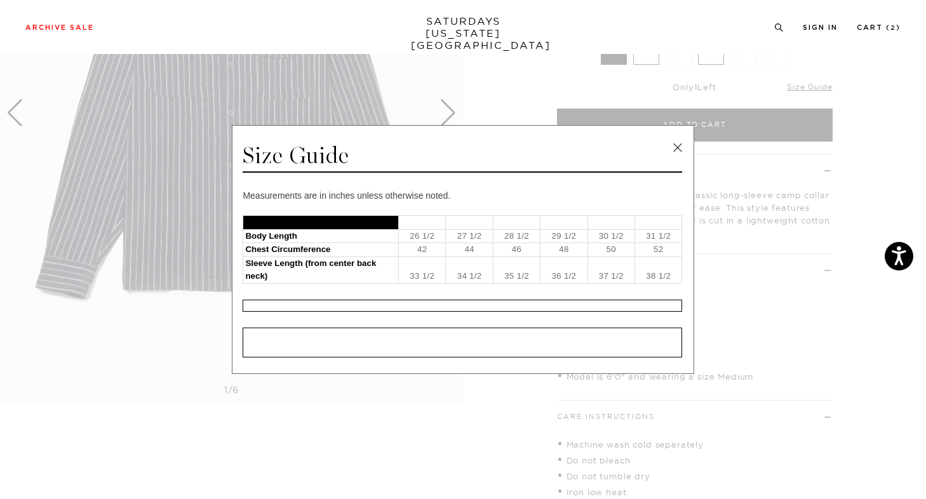
click at [548, 245] on td "48" at bounding box center [563, 250] width 47 height 14
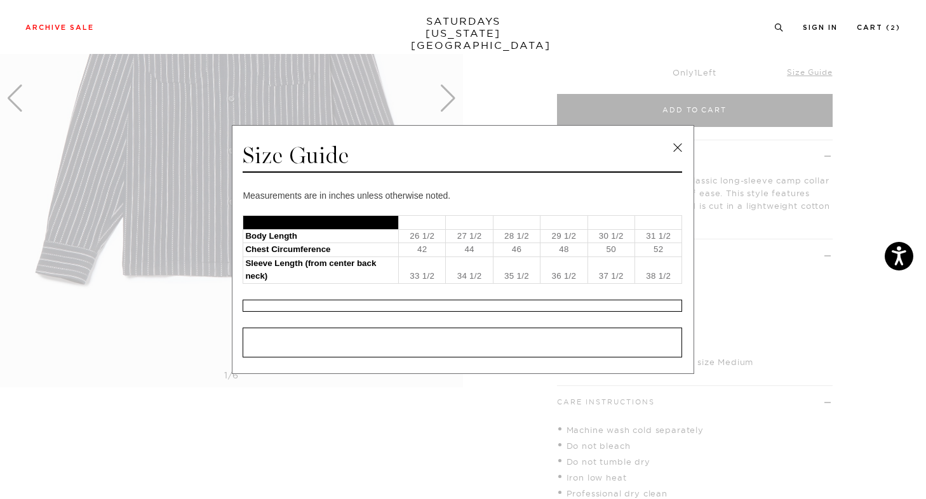
scroll to position [220, 0]
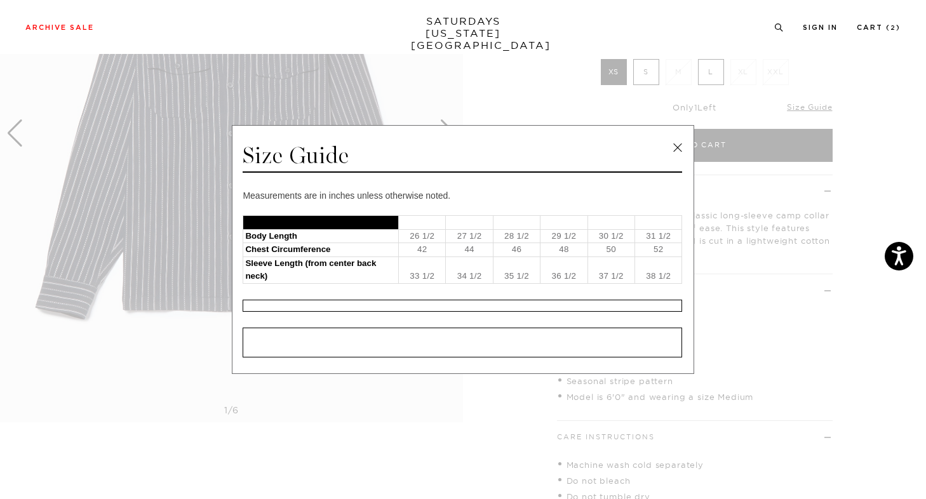
click at [531, 243] on td "46" at bounding box center [516, 250] width 47 height 14
click at [572, 242] on td "29 1/2" at bounding box center [563, 236] width 47 height 14
click at [553, 244] on td "48" at bounding box center [563, 250] width 47 height 14
click at [674, 143] on link at bounding box center [677, 147] width 19 height 19
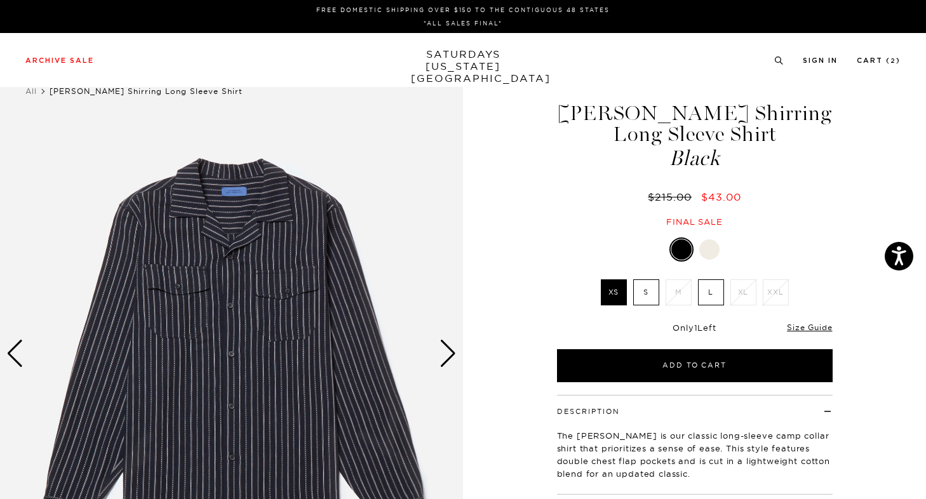
click at [449, 347] on div "Next slide" at bounding box center [447, 354] width 17 height 28
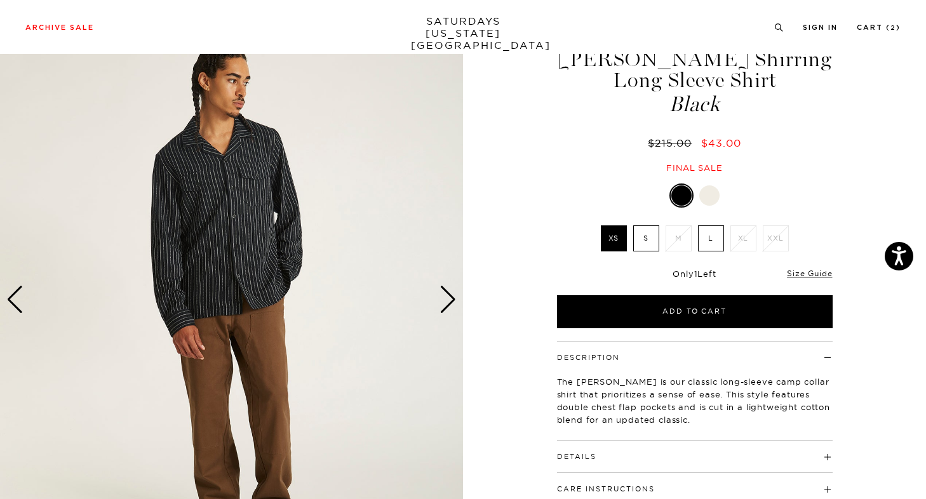
scroll to position [22, 0]
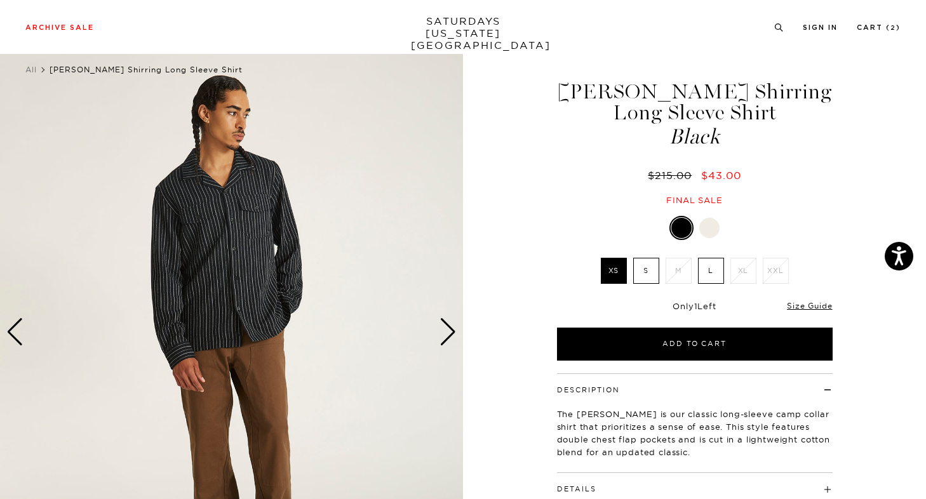
click at [449, 331] on div "Next slide" at bounding box center [447, 332] width 17 height 28
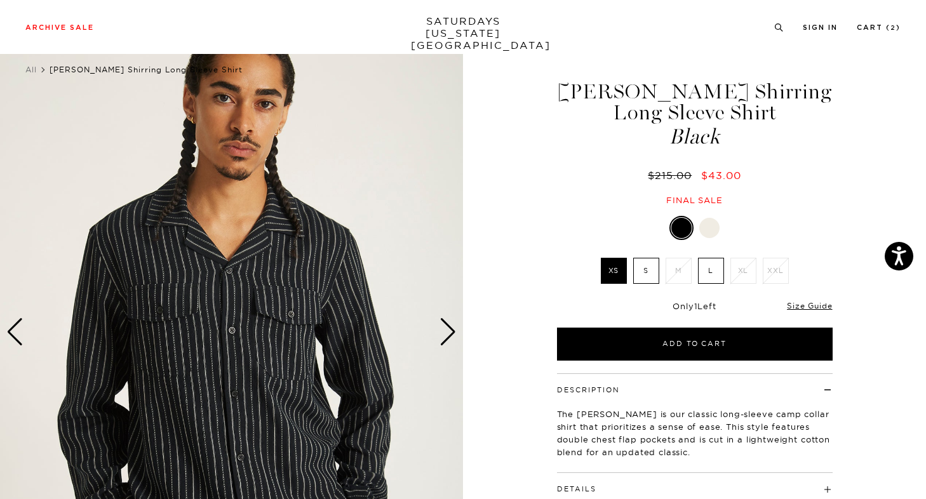
click at [449, 331] on div "Next slide" at bounding box center [447, 332] width 17 height 28
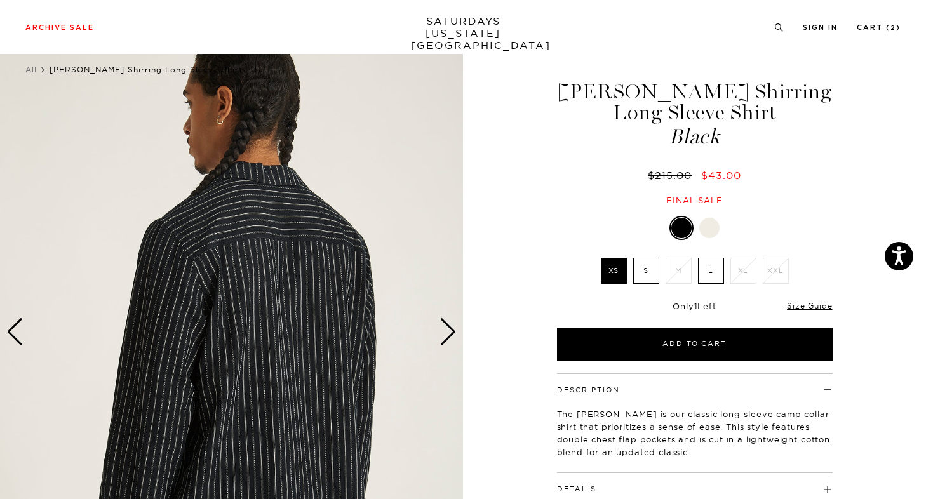
click at [449, 331] on div "Next slide" at bounding box center [447, 332] width 17 height 28
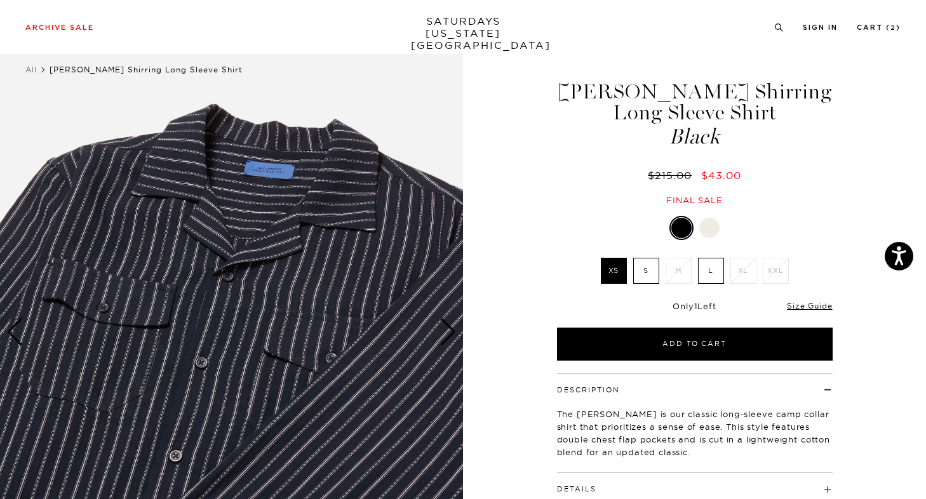
click at [25, 341] on img at bounding box center [231, 332] width 463 height 578
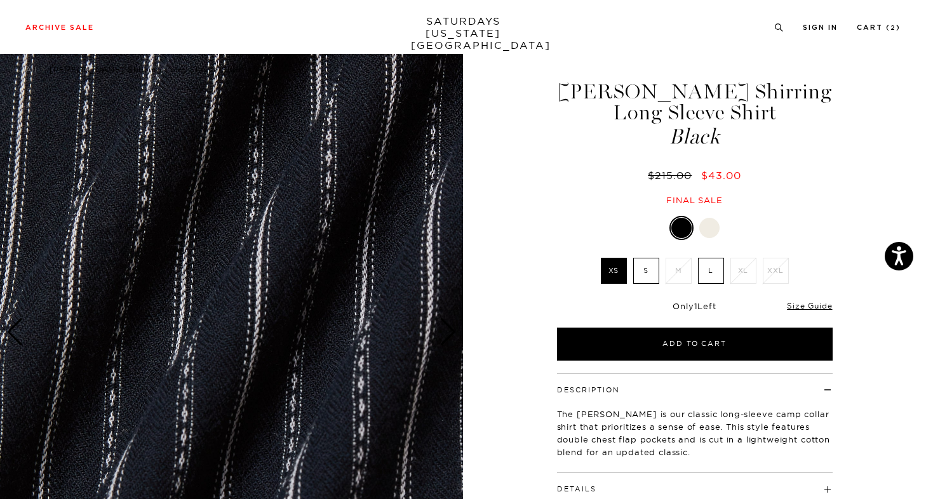
click at [22, 339] on div "Previous slide" at bounding box center [14, 332] width 17 height 28
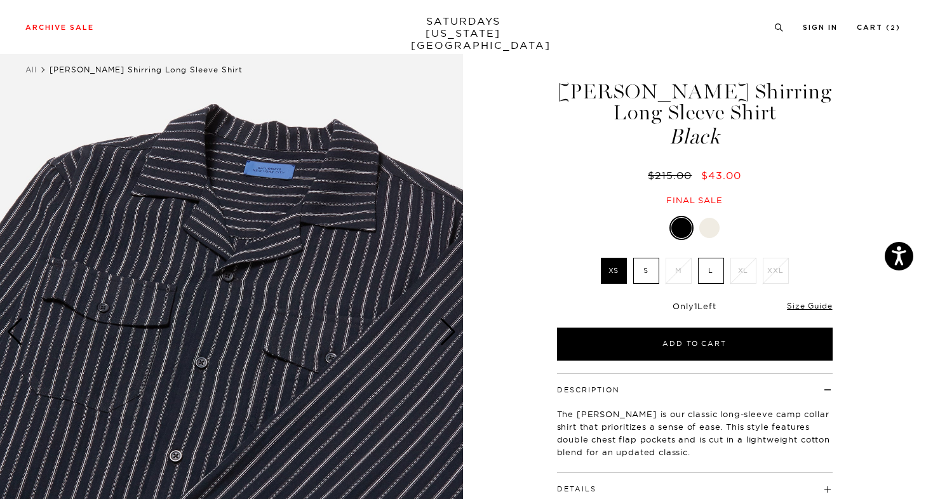
click at [17, 334] on div "Previous slide" at bounding box center [14, 332] width 17 height 28
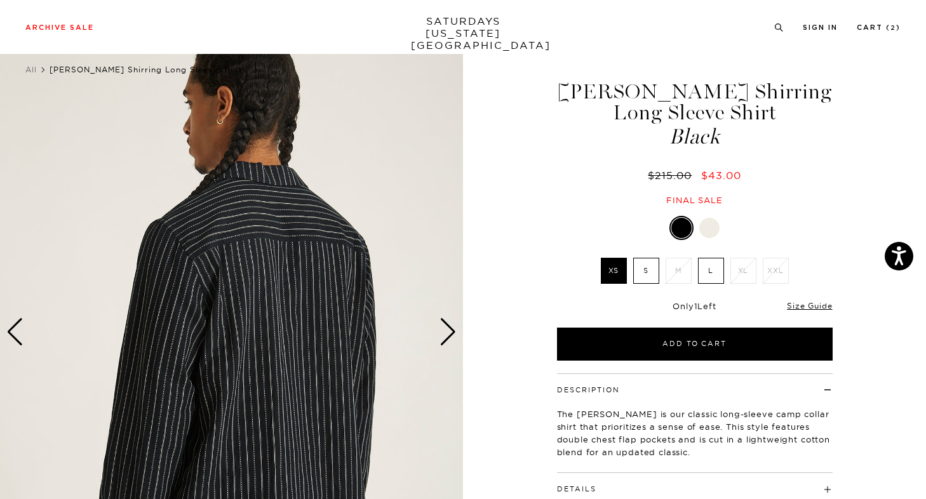
click at [18, 334] on div "Previous slide" at bounding box center [14, 332] width 17 height 28
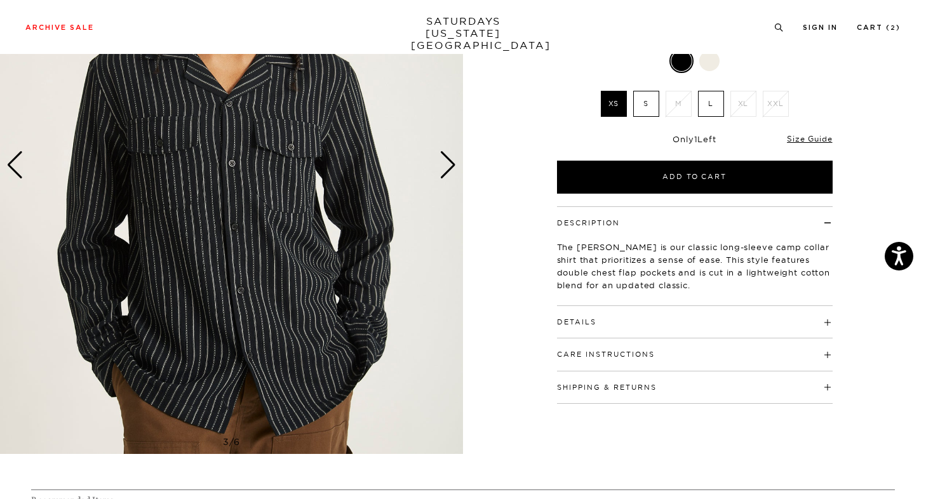
scroll to position [188, 0]
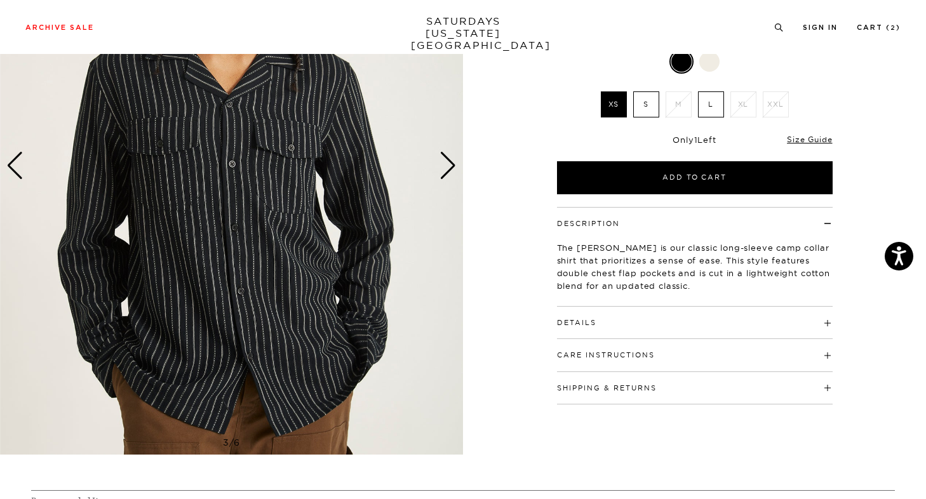
click at [8, 137] on img at bounding box center [231, 165] width 463 height 578
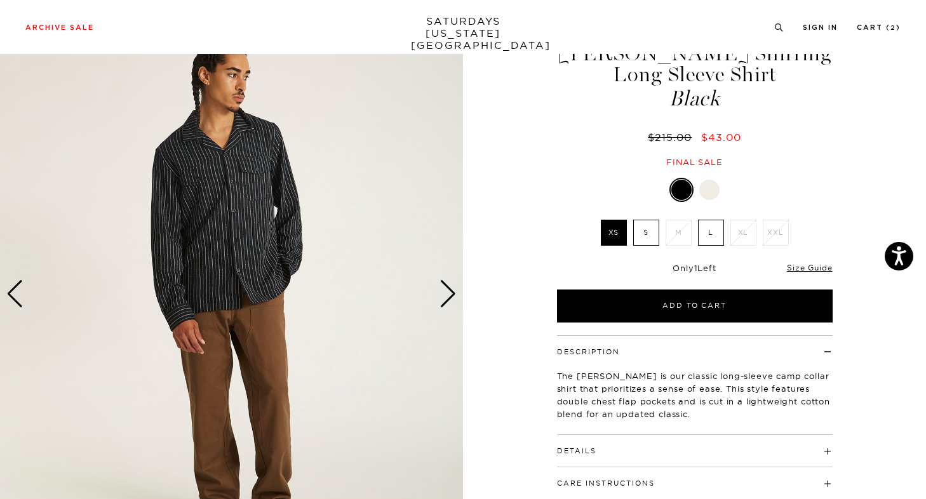
scroll to position [56, 0]
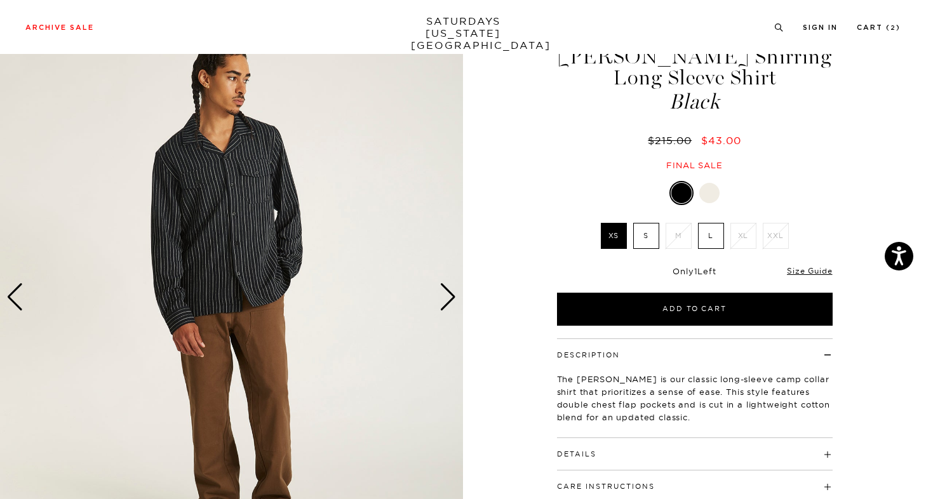
click at [674, 241] on li "M" at bounding box center [678, 236] width 32 height 26
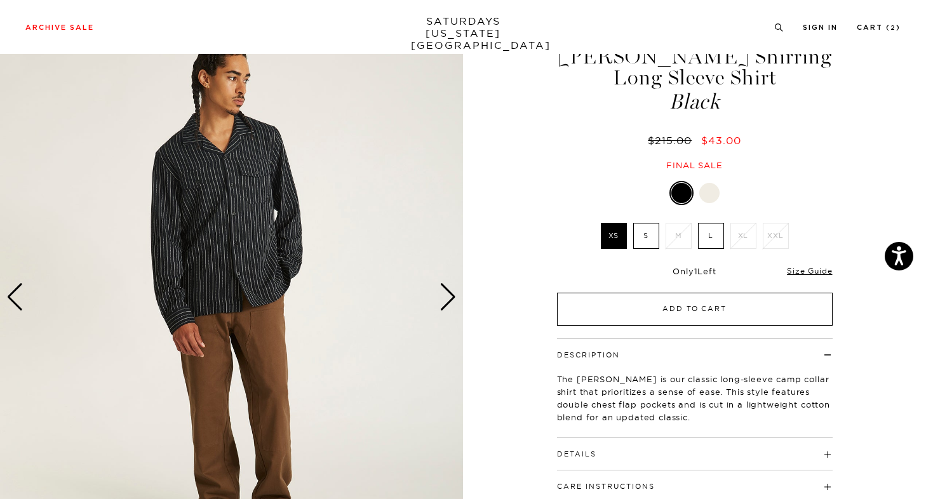
click at [741, 306] on button "Add to Cart" at bounding box center [695, 309] width 276 height 33
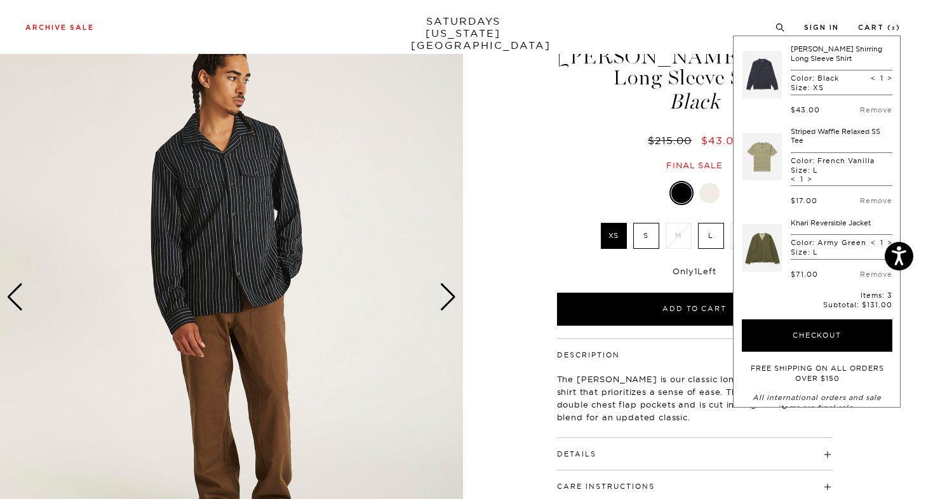
scroll to position [33, 0]
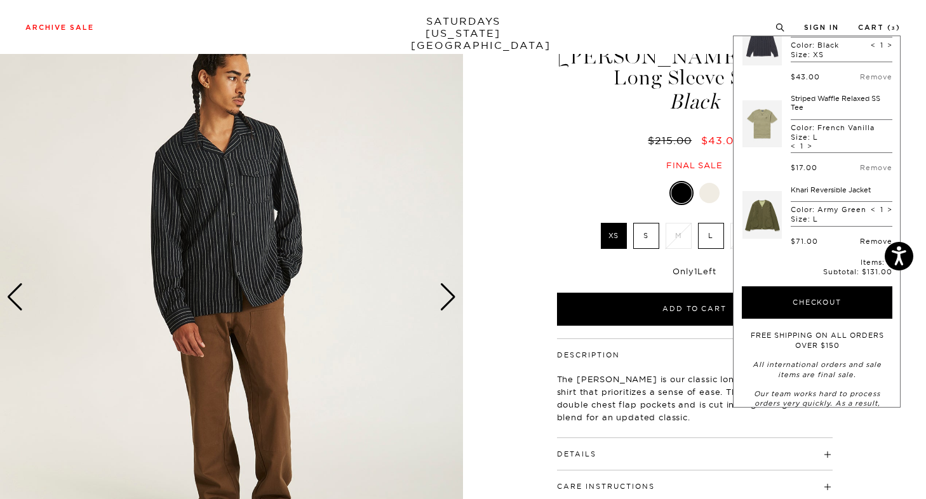
click at [861, 246] on link "Remove" at bounding box center [876, 241] width 32 height 9
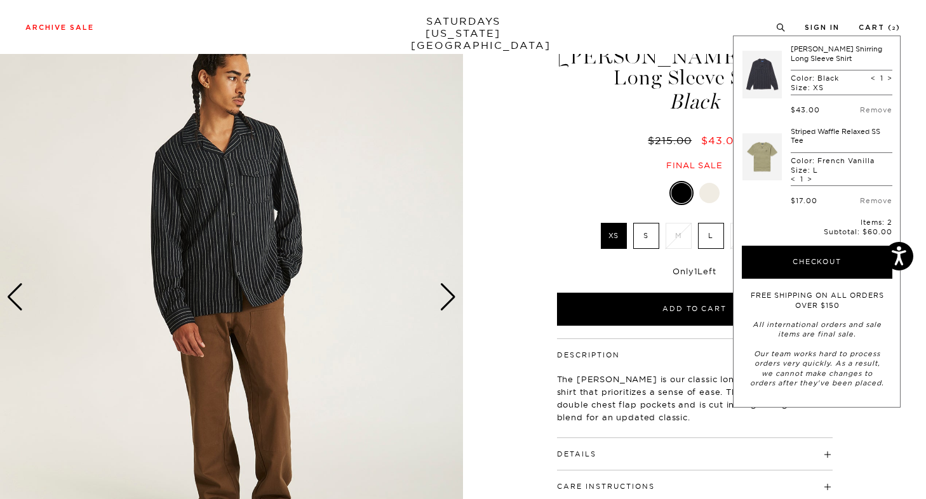
scroll to position [0, 0]
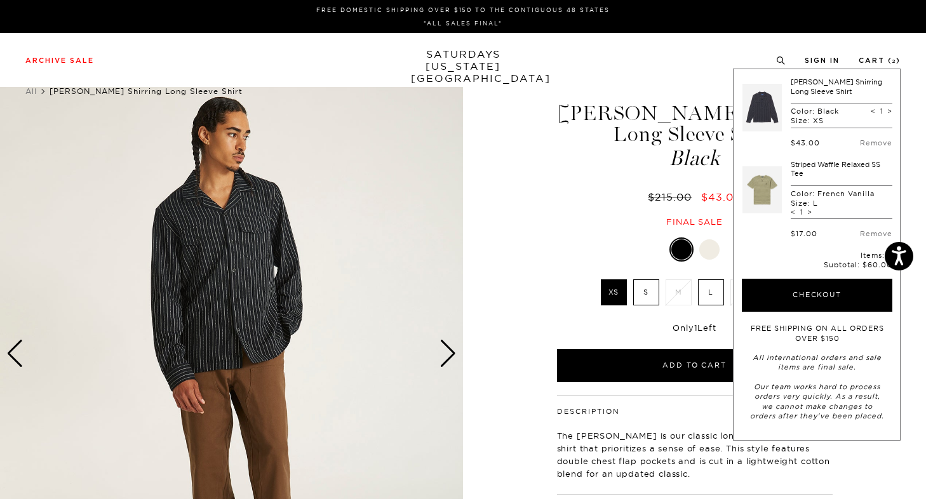
click at [611, 178] on div "Marco Brushed Shirring Long Sleeve Shirt Black $215.00 $43.00 Final sale" at bounding box center [694, 152] width 279 height 150
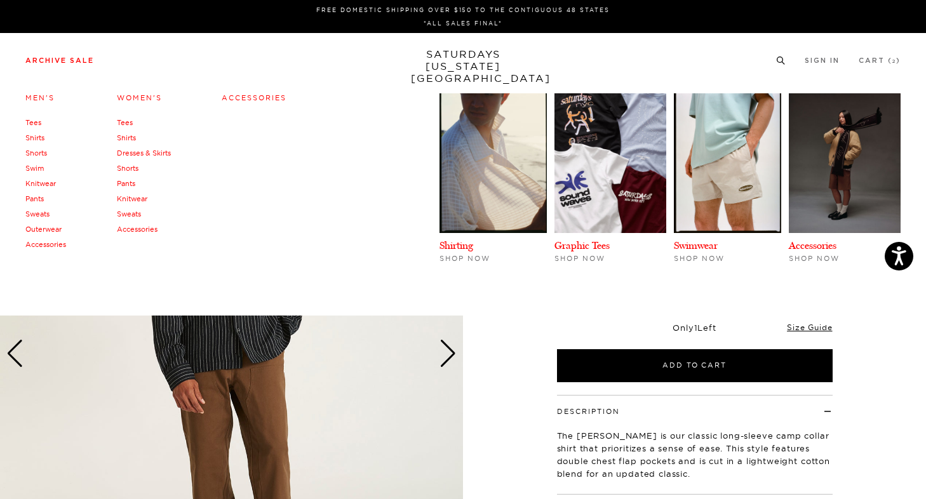
click at [36, 97] on link "Men's" at bounding box center [39, 97] width 29 height 9
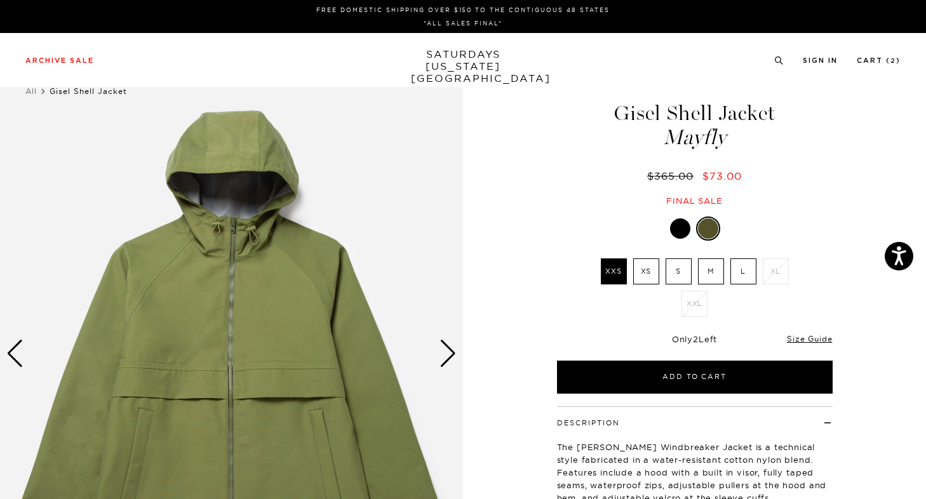
click at [682, 230] on div at bounding box center [680, 228] width 20 height 20
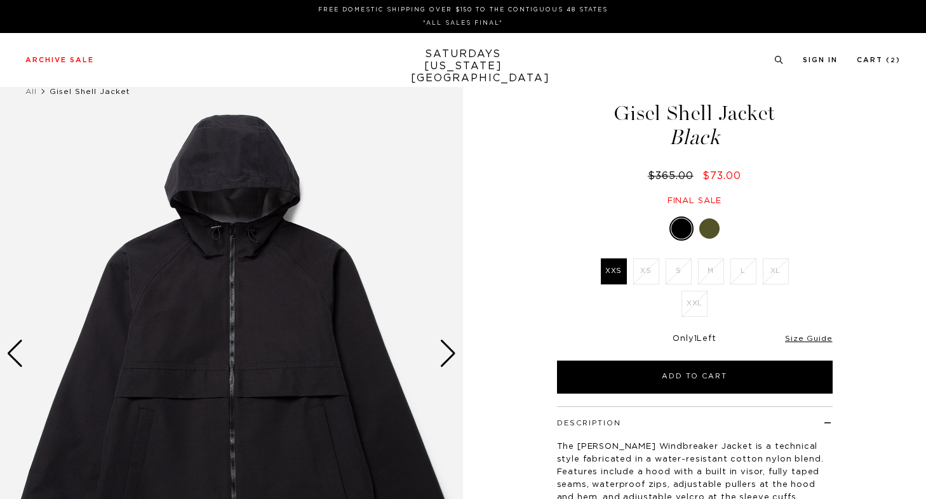
scroll to position [92, 0]
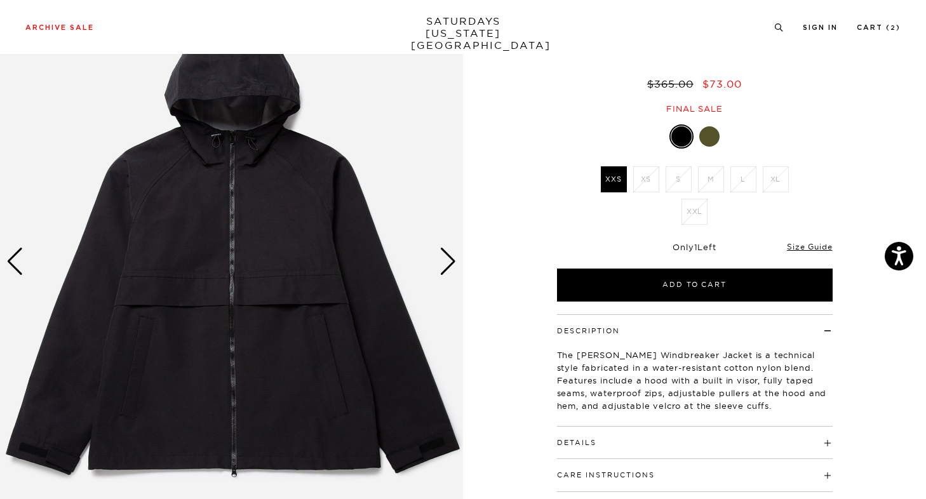
click at [437, 251] on img at bounding box center [231, 261] width 463 height 578
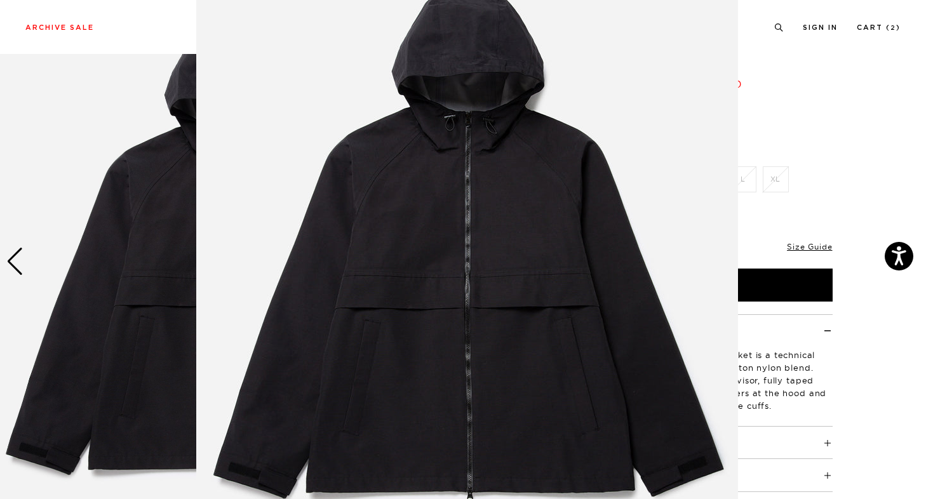
scroll to position [60, 0]
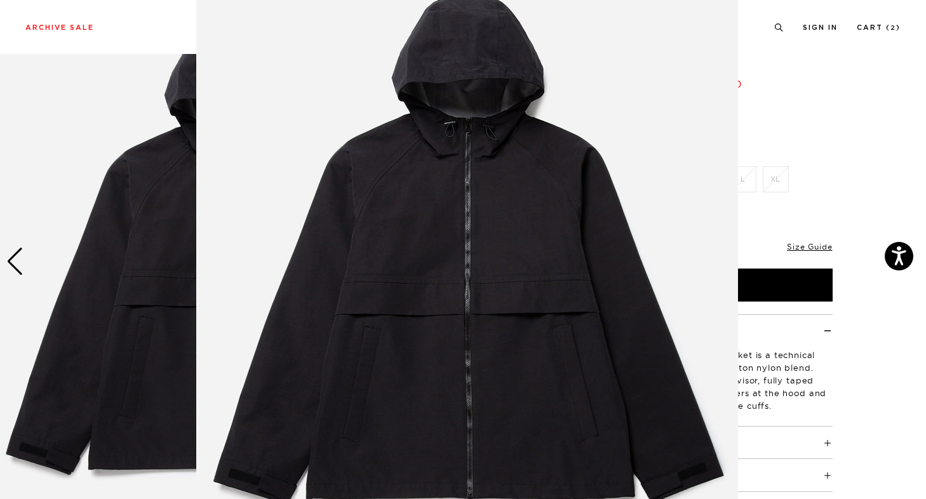
click at [119, 188] on figure at bounding box center [463, 249] width 926 height 499
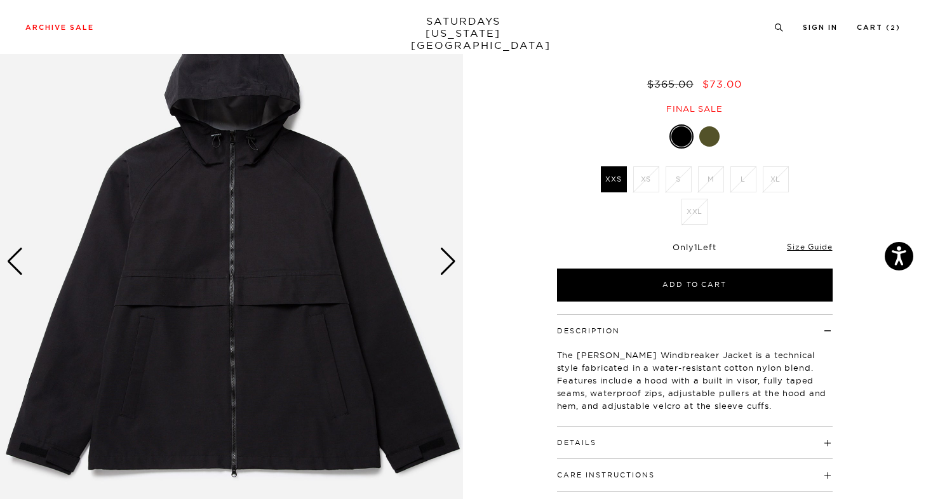
scroll to position [0, 0]
click at [446, 255] on div "Next slide" at bounding box center [447, 262] width 17 height 28
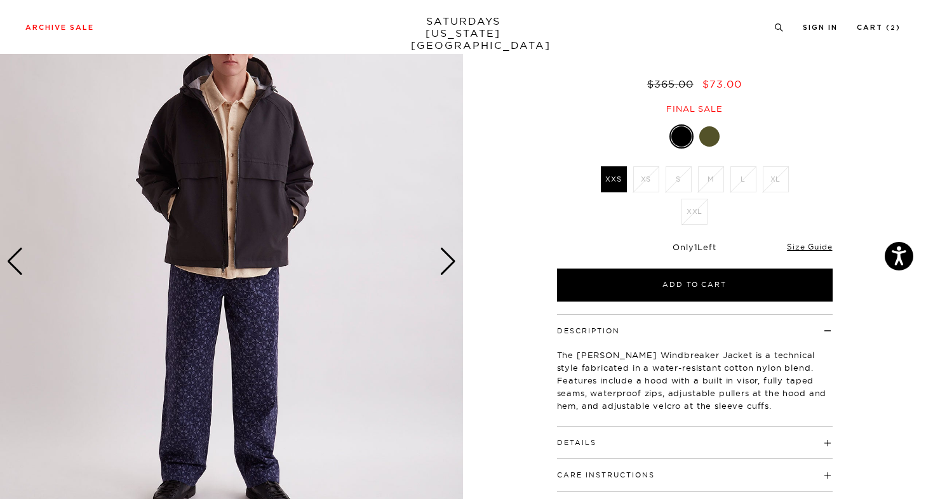
click at [705, 135] on div at bounding box center [709, 136] width 20 height 20
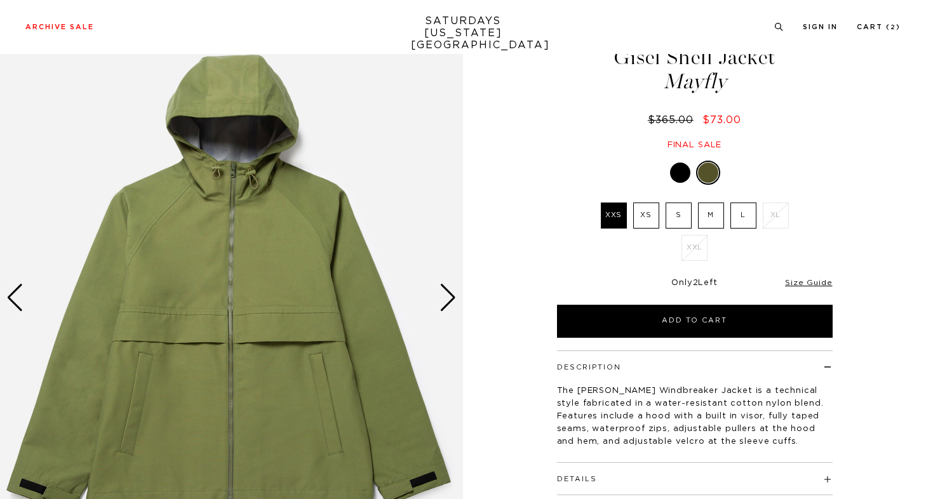
scroll to position [65, 0]
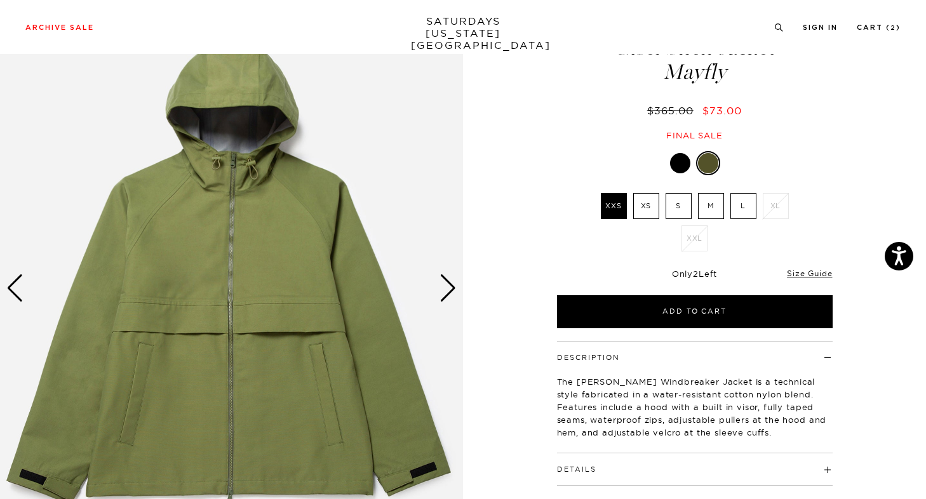
click at [449, 281] on div "Next slide" at bounding box center [447, 288] width 17 height 28
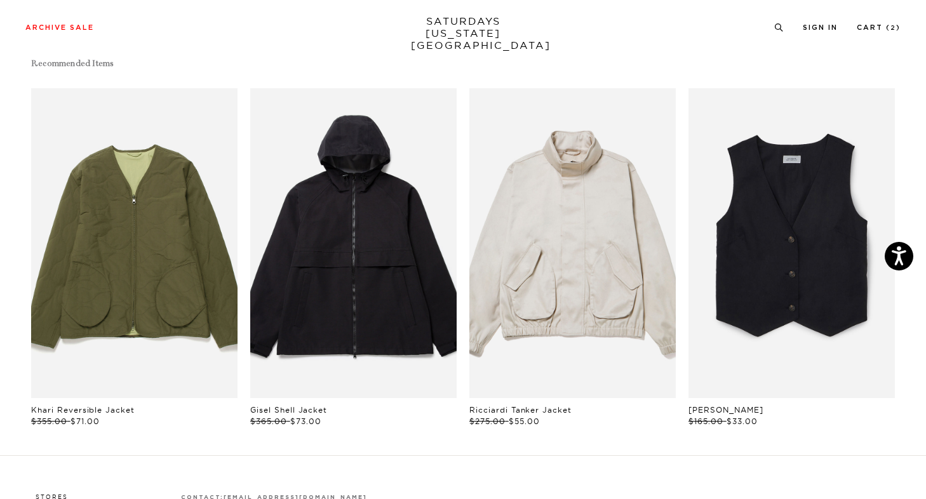
scroll to position [0, 0]
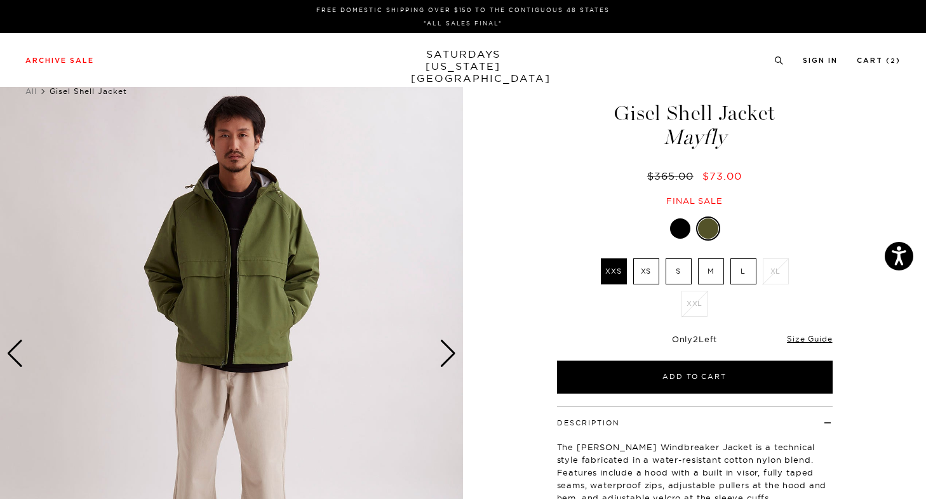
click at [707, 270] on label "M" at bounding box center [711, 271] width 26 height 26
click at [0, 0] on input "M" at bounding box center [0, 0] width 0 height 0
click at [447, 350] on div "Next slide" at bounding box center [447, 354] width 17 height 28
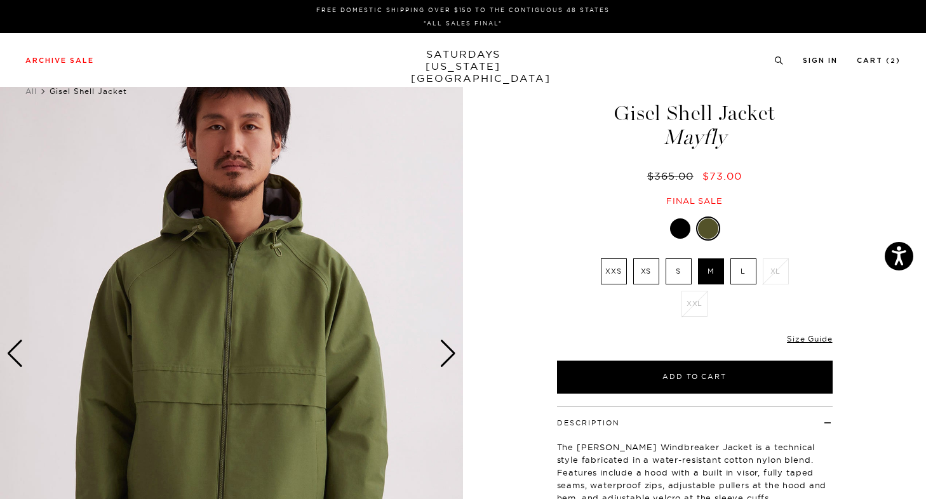
click at [447, 350] on div "Next slide" at bounding box center [447, 354] width 17 height 28
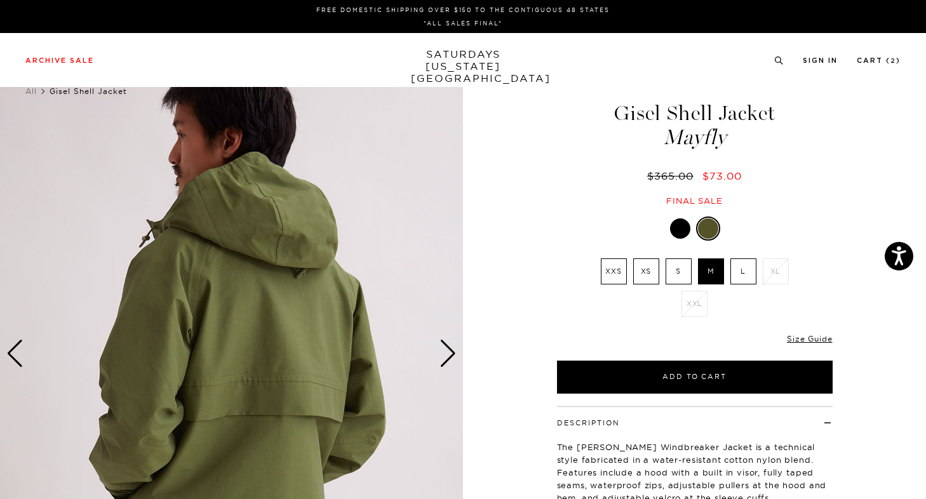
click at [750, 269] on label "L" at bounding box center [743, 271] width 26 height 26
click at [0, 0] on input "L" at bounding box center [0, 0] width 0 height 0
click at [708, 263] on label "M" at bounding box center [711, 271] width 26 height 26
click at [0, 0] on input "M" at bounding box center [0, 0] width 0 height 0
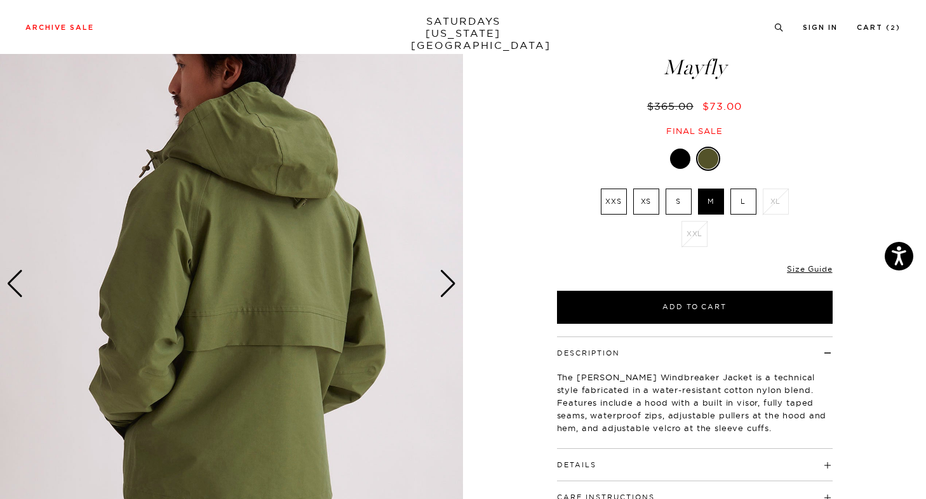
scroll to position [72, 0]
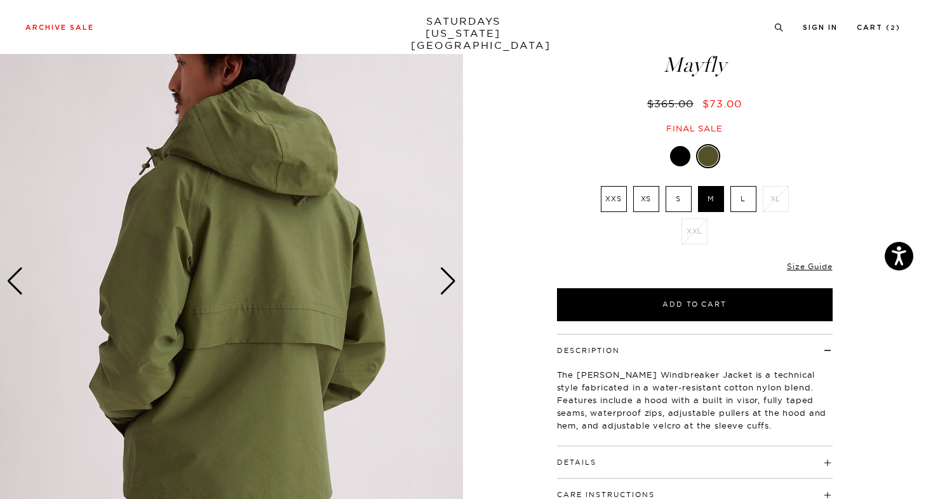
click at [19, 277] on div "Previous slide" at bounding box center [14, 281] width 17 height 28
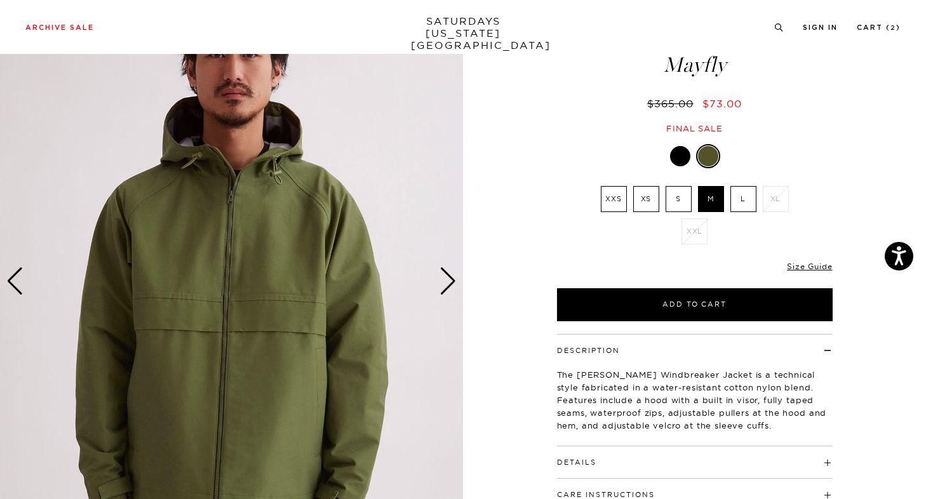
scroll to position [0, 0]
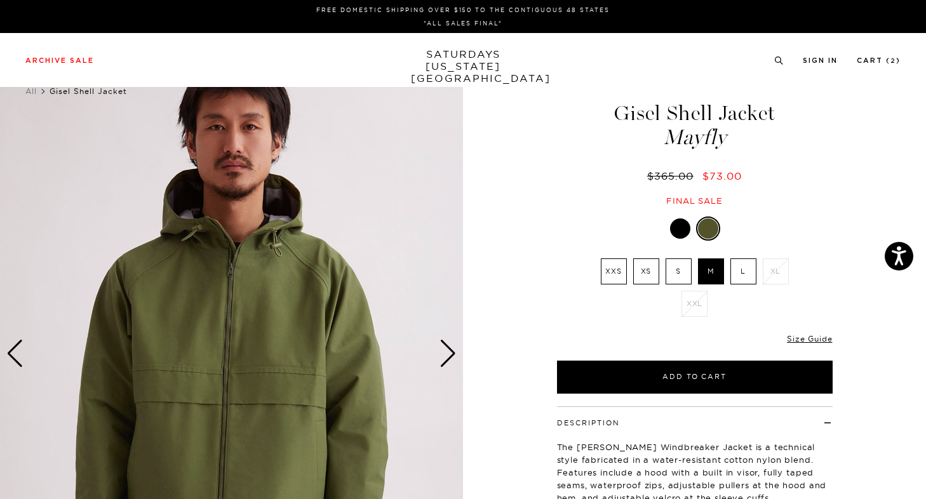
click at [740, 268] on label "L" at bounding box center [743, 271] width 26 height 26
click at [0, 0] on input "L" at bounding box center [0, 0] width 0 height 0
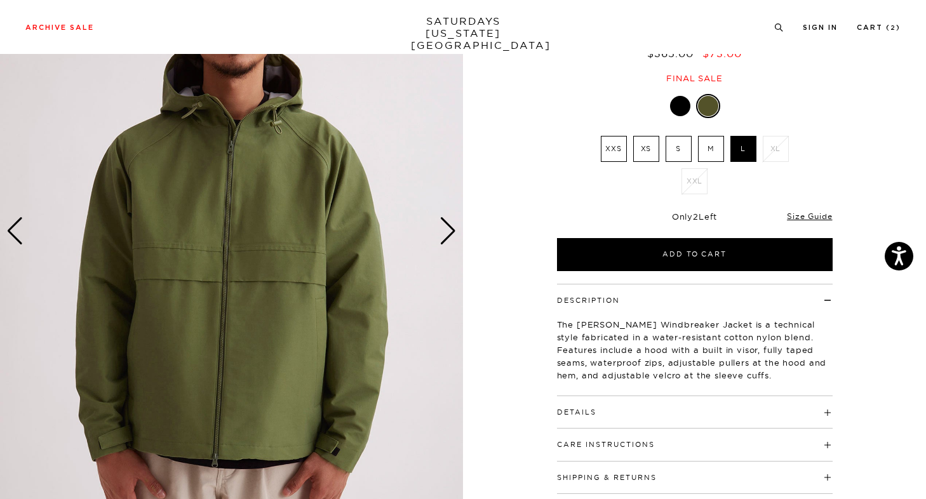
scroll to position [54, 0]
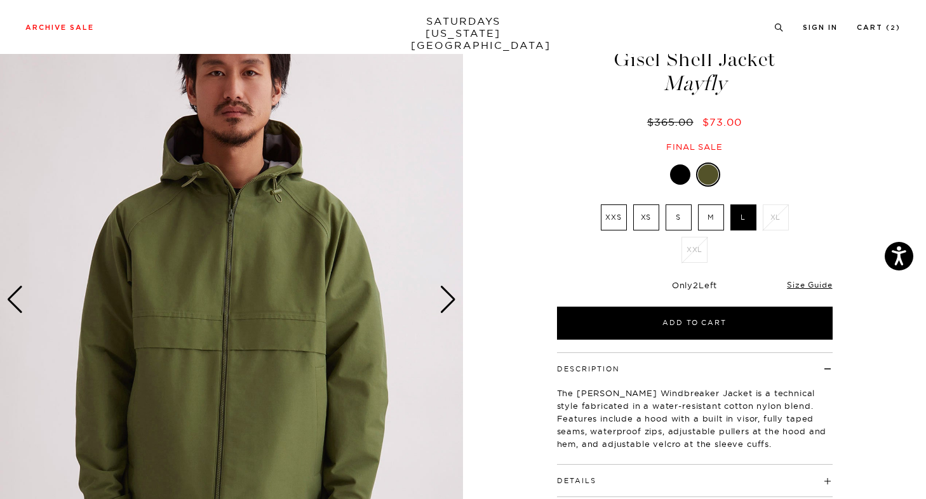
click at [452, 296] on div "Next slide" at bounding box center [447, 300] width 17 height 28
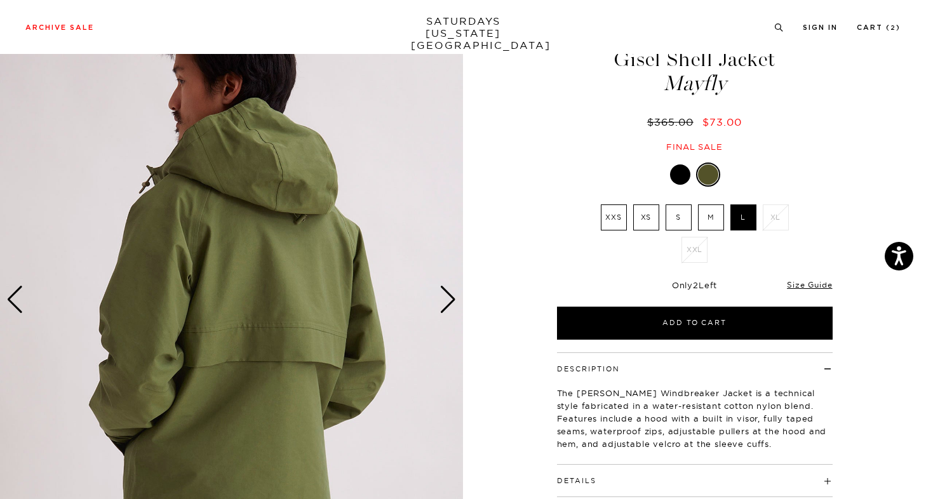
click at [452, 296] on div "Next slide" at bounding box center [447, 300] width 17 height 28
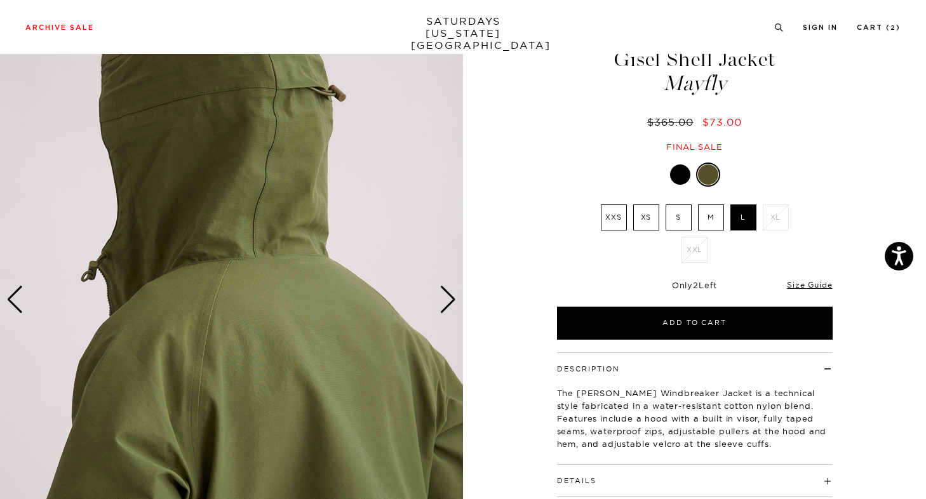
click at [452, 296] on div "Next slide" at bounding box center [447, 300] width 17 height 28
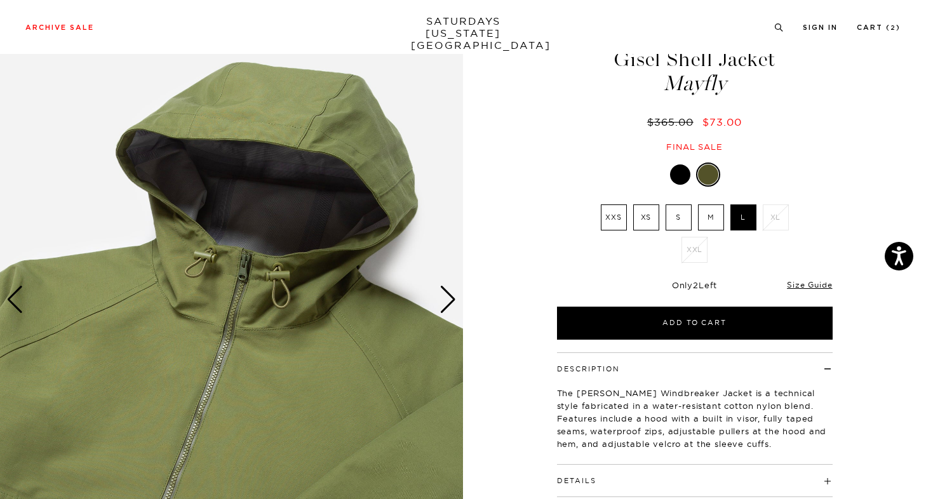
click at [452, 296] on div "Next slide" at bounding box center [447, 300] width 17 height 28
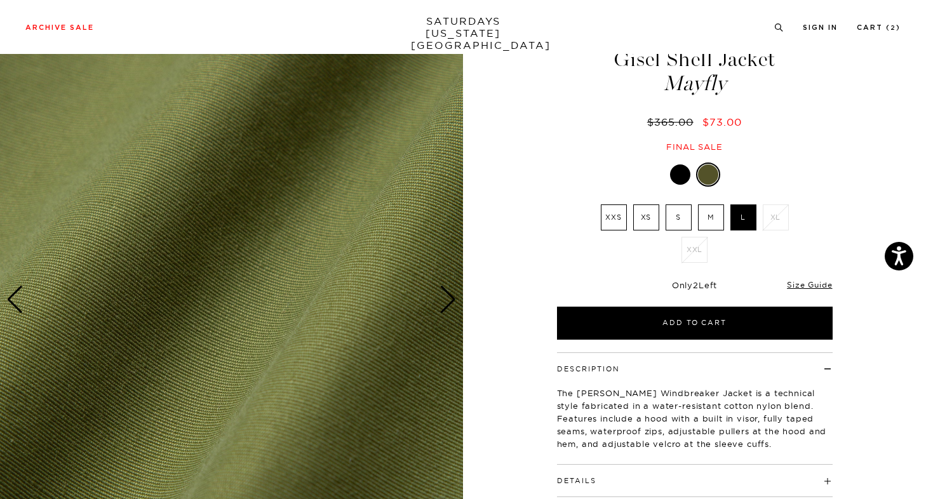
click at [452, 296] on div "Next slide" at bounding box center [447, 300] width 17 height 28
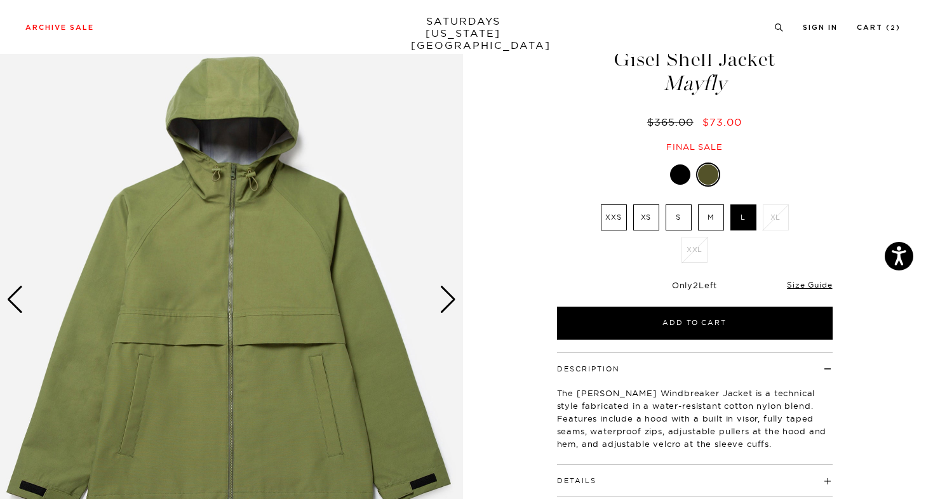
scroll to position [123, 0]
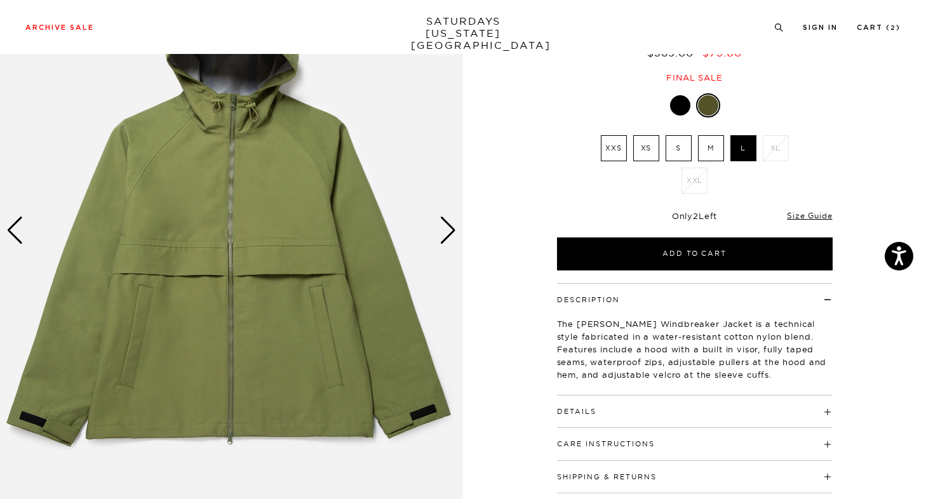
click at [449, 228] on div "Next slide" at bounding box center [447, 230] width 17 height 28
click at [18, 225] on div "Previous slide" at bounding box center [14, 230] width 17 height 28
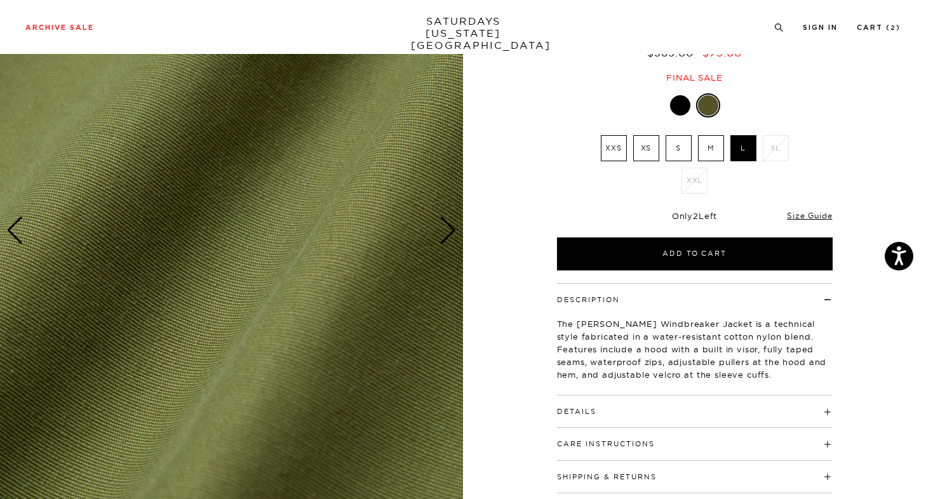
click at [18, 225] on div "Previous slide" at bounding box center [14, 230] width 17 height 28
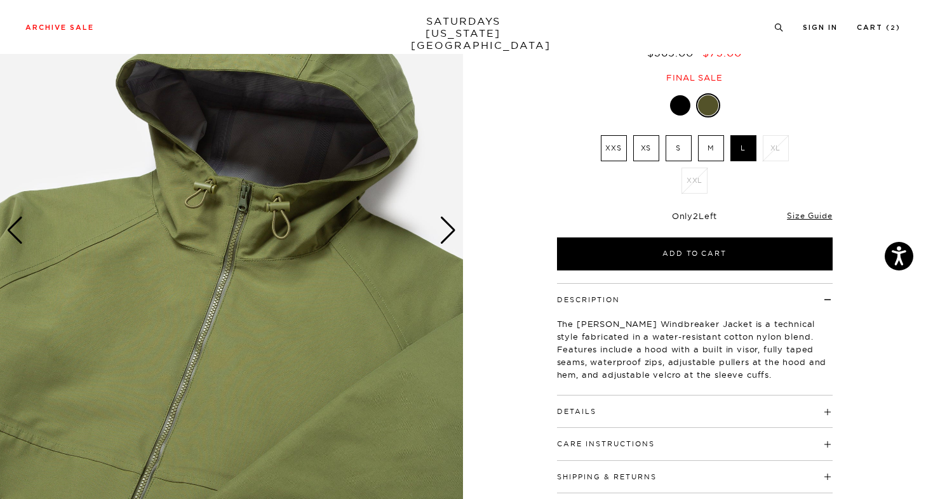
click at [18, 225] on div "Previous slide" at bounding box center [14, 230] width 17 height 28
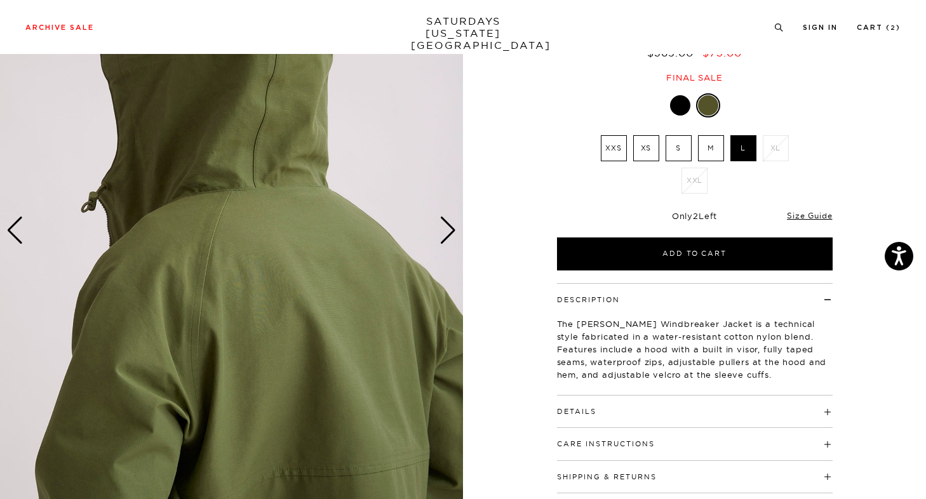
click at [18, 225] on div "Previous slide" at bounding box center [14, 230] width 17 height 28
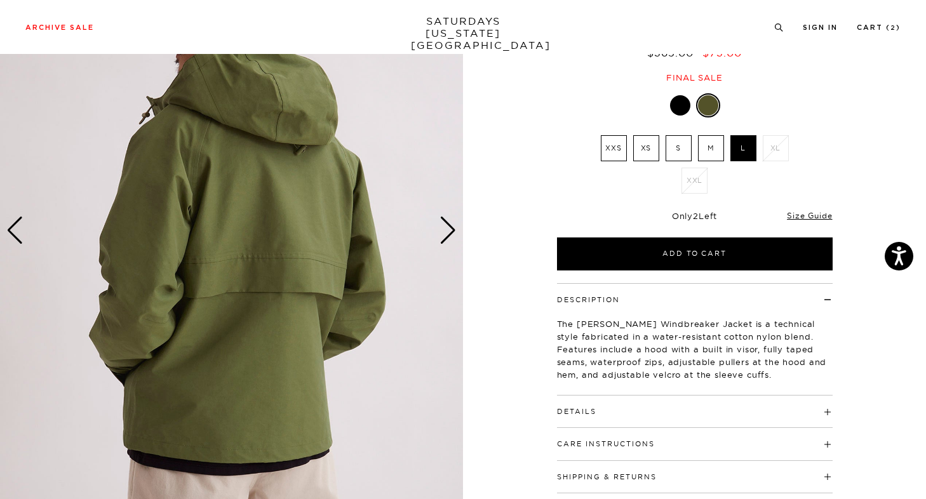
click at [18, 225] on div "Previous slide" at bounding box center [14, 230] width 17 height 28
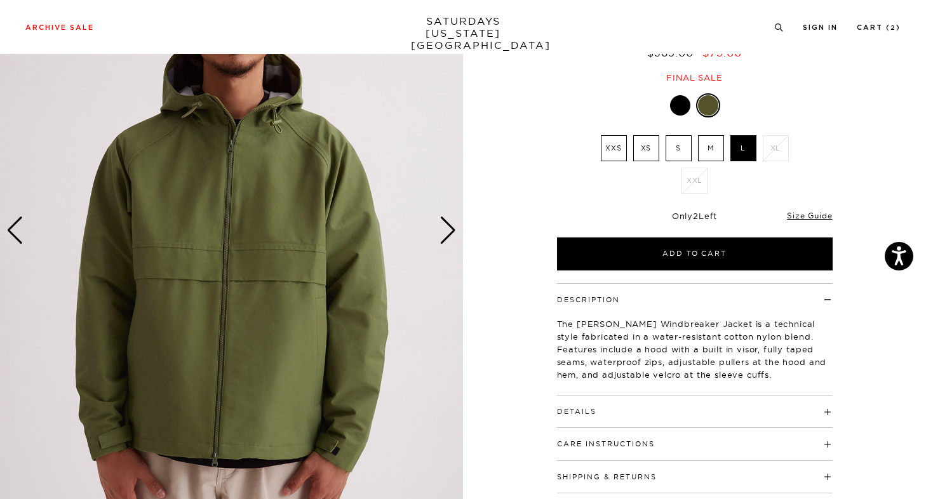
click at [18, 225] on div "Previous slide" at bounding box center [14, 230] width 17 height 28
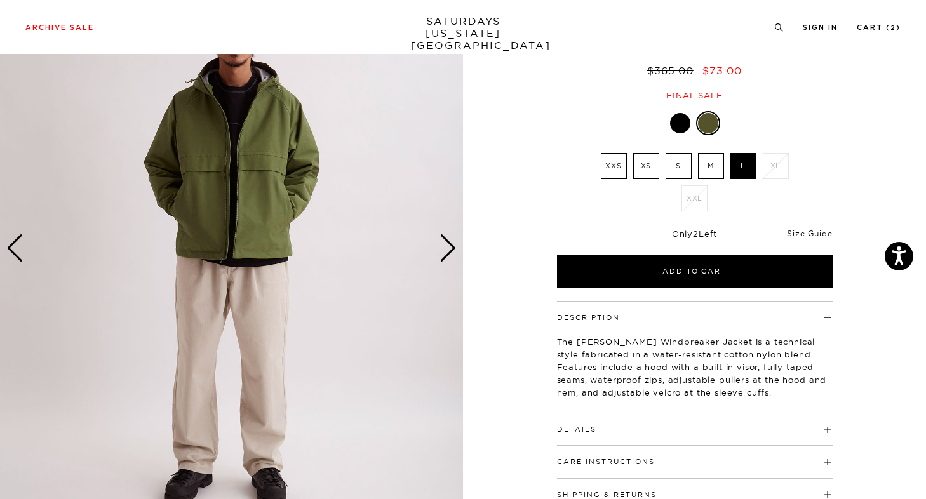
scroll to position [123, 8]
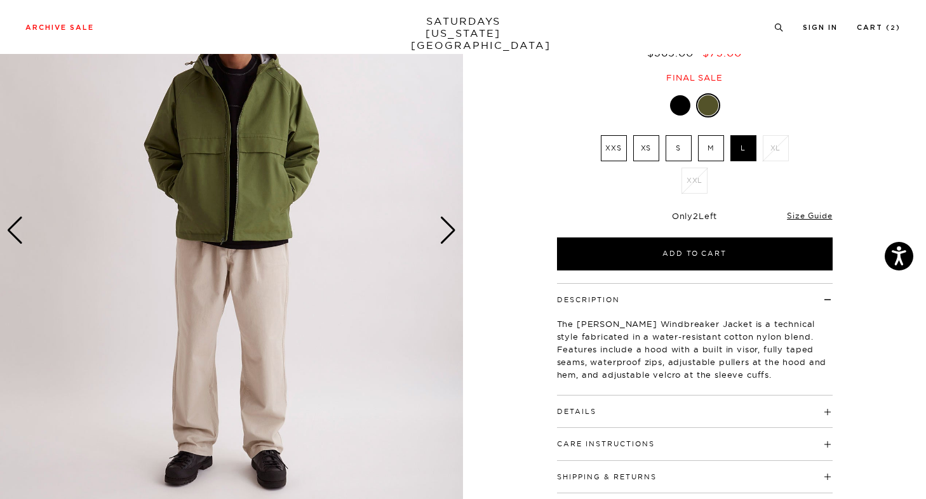
click at [439, 221] on div "Next slide" at bounding box center [447, 230] width 17 height 28
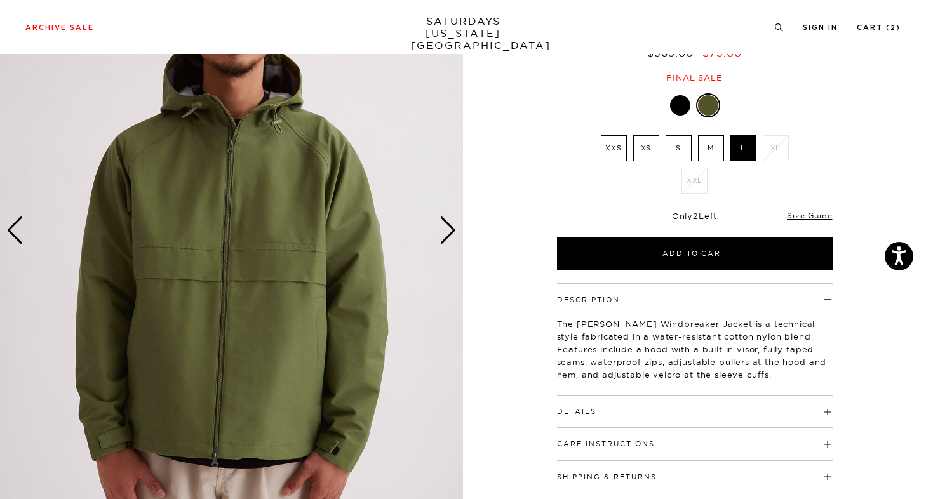
click at [439, 221] on div "Next slide" at bounding box center [447, 230] width 17 height 28
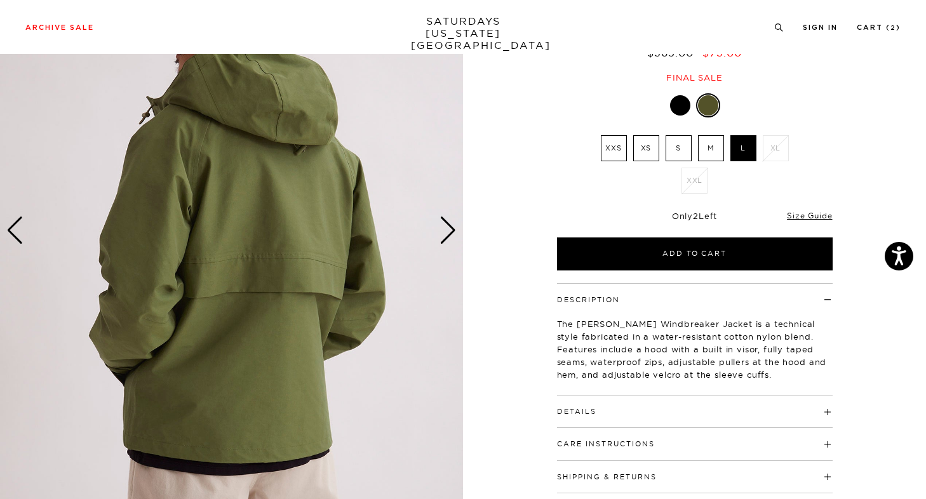
click at [439, 221] on div "Next slide" at bounding box center [447, 230] width 17 height 28
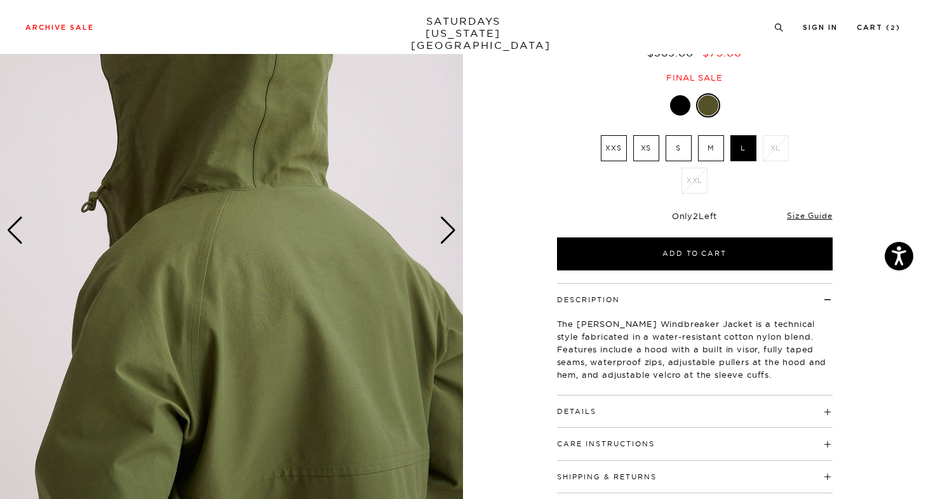
click at [439, 221] on div "Next slide" at bounding box center [447, 230] width 17 height 28
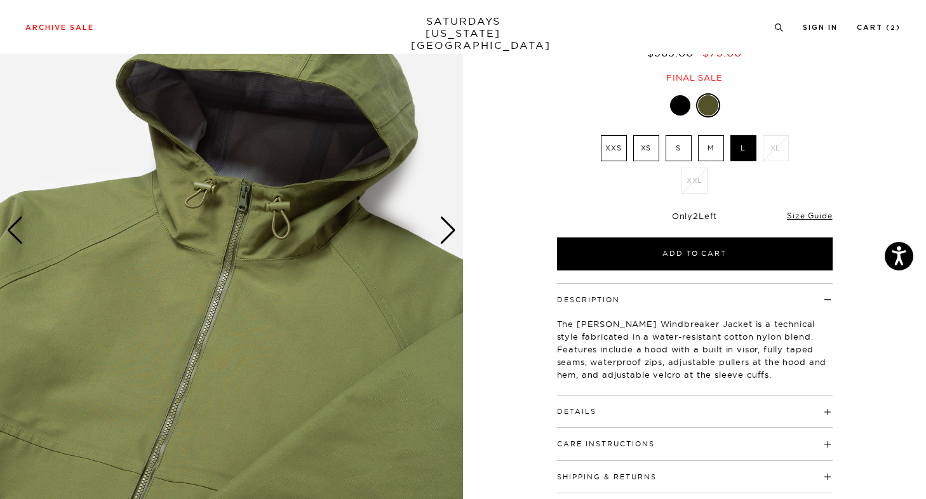
click at [439, 221] on div "Next slide" at bounding box center [447, 230] width 17 height 28
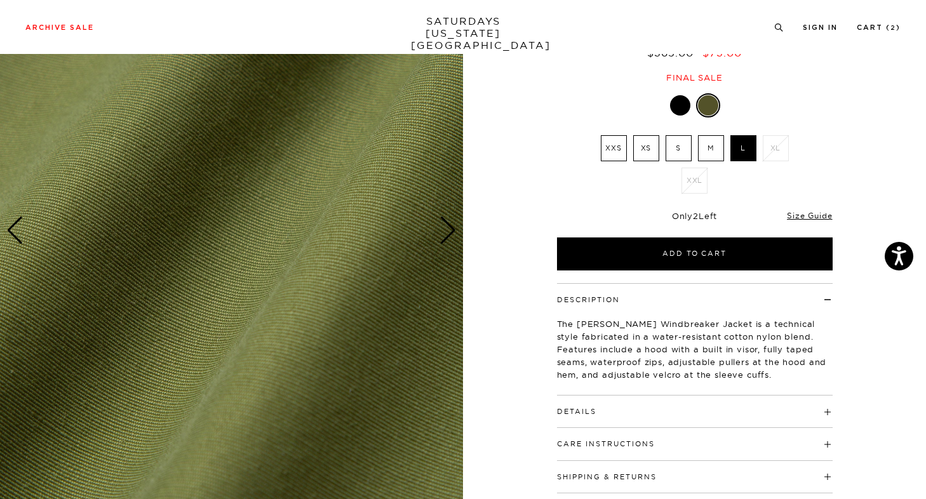
click at [439, 221] on div "Next slide" at bounding box center [447, 230] width 17 height 28
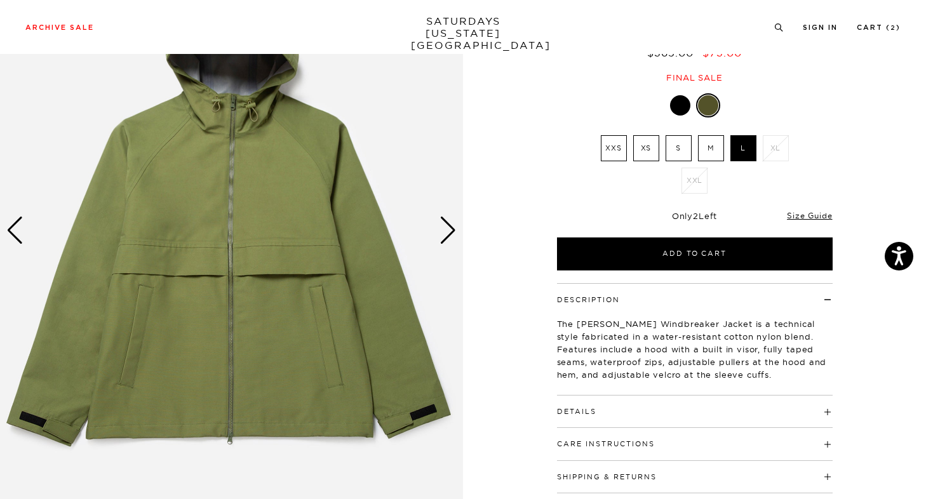
click at [439, 221] on div "Next slide" at bounding box center [447, 230] width 17 height 28
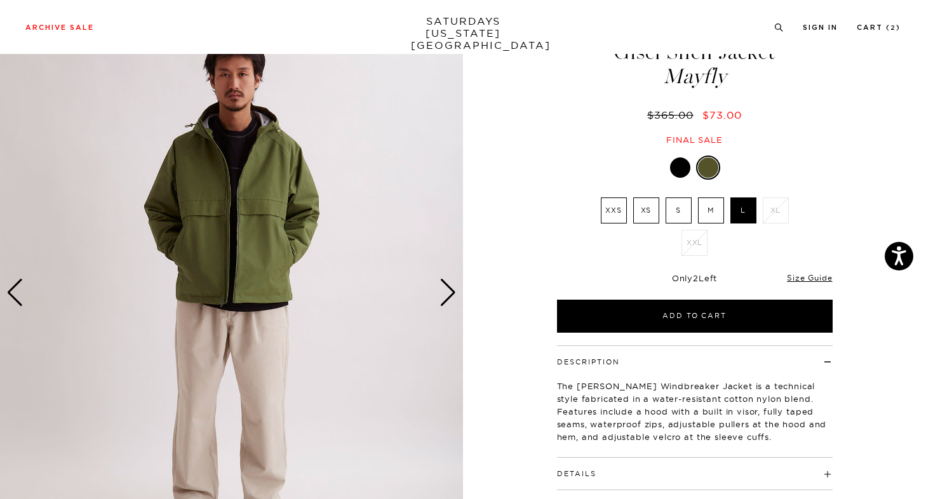
scroll to position [44, 8]
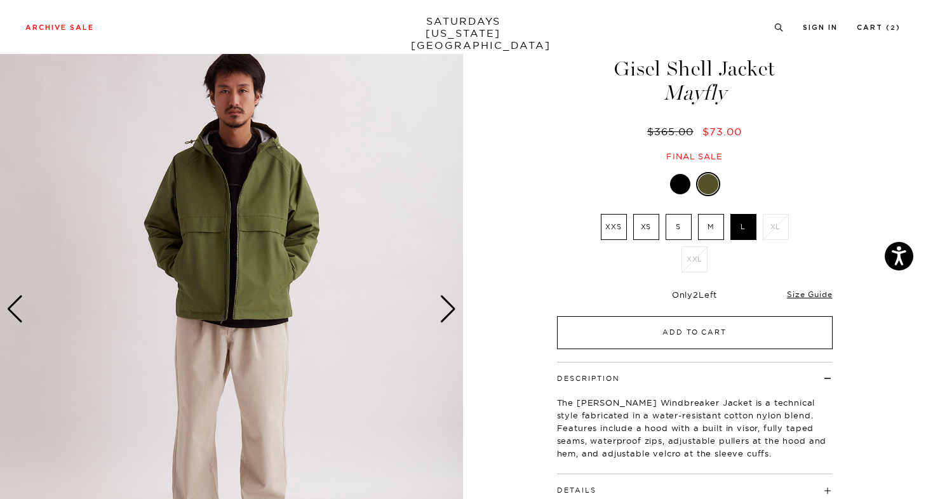
click at [666, 331] on button "Add to Cart" at bounding box center [695, 332] width 276 height 33
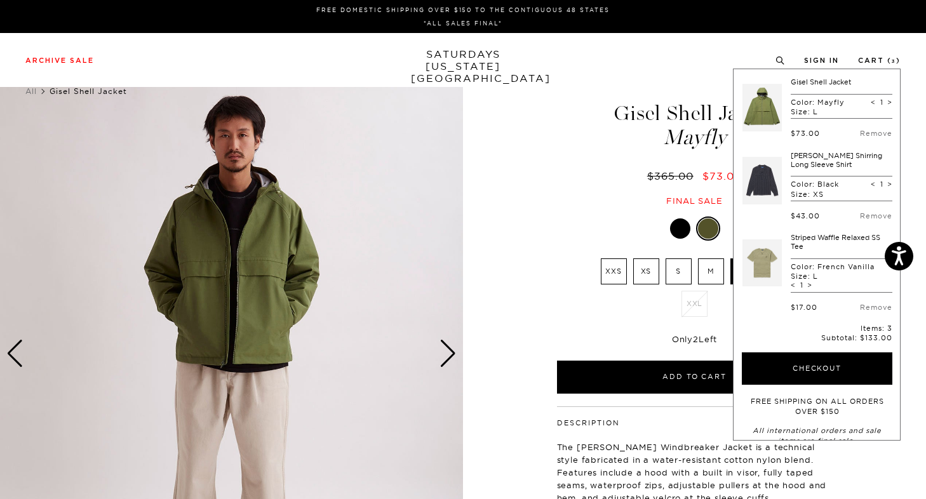
scroll to position [67, 0]
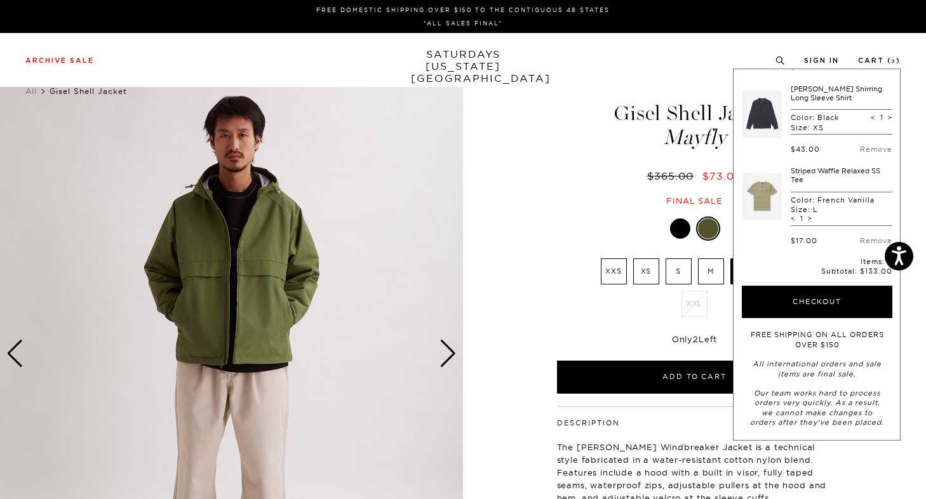
click at [507, 144] on div "2 / 7" at bounding box center [463, 353] width 926 height 578
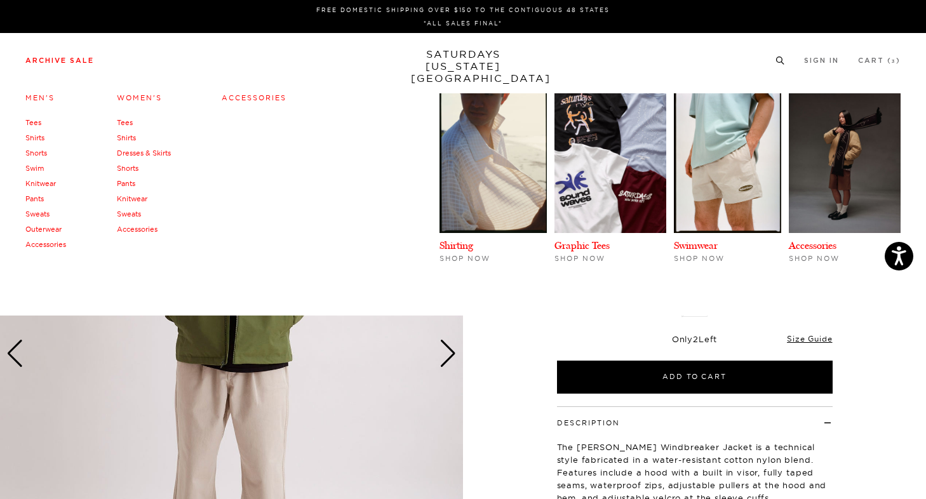
click at [42, 242] on link "Accessories" at bounding box center [45, 244] width 41 height 9
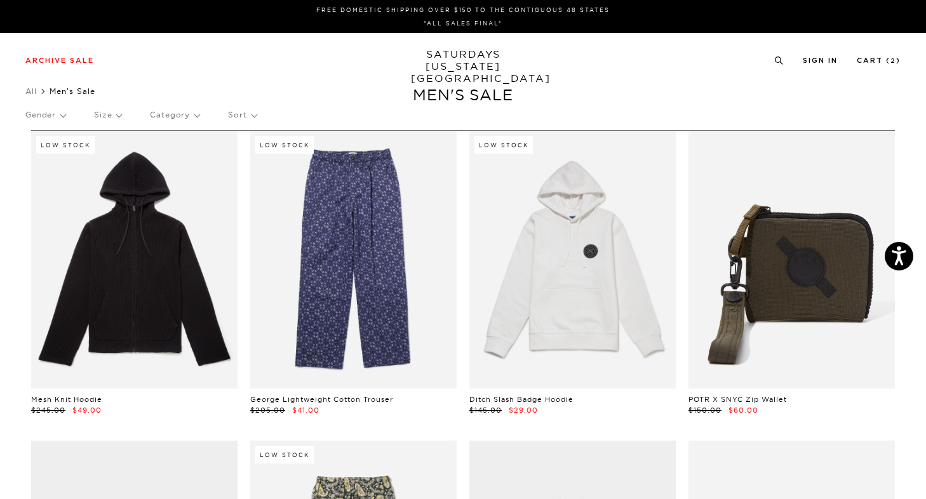
click at [476, 65] on link "SATURDAYS [US_STATE][GEOGRAPHIC_DATA]" at bounding box center [463, 66] width 105 height 36
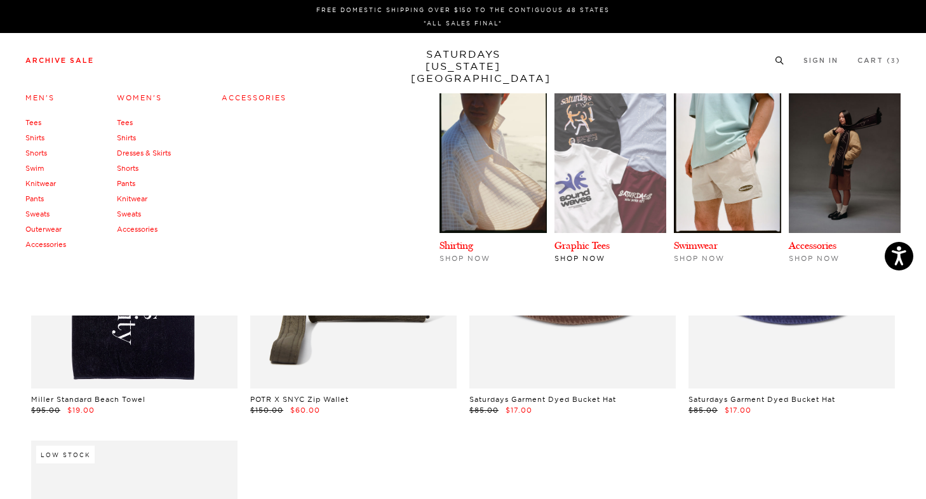
click at [632, 182] on img at bounding box center [610, 163] width 112 height 140
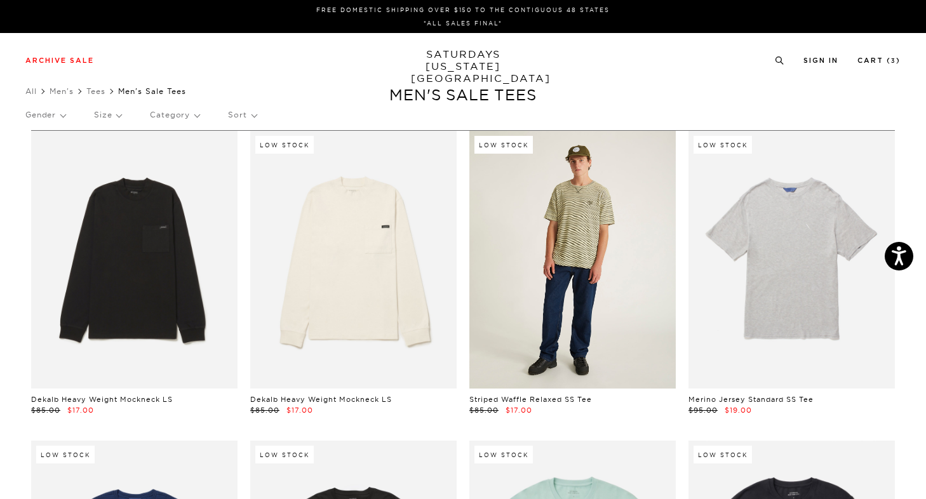
scroll to position [0, 8]
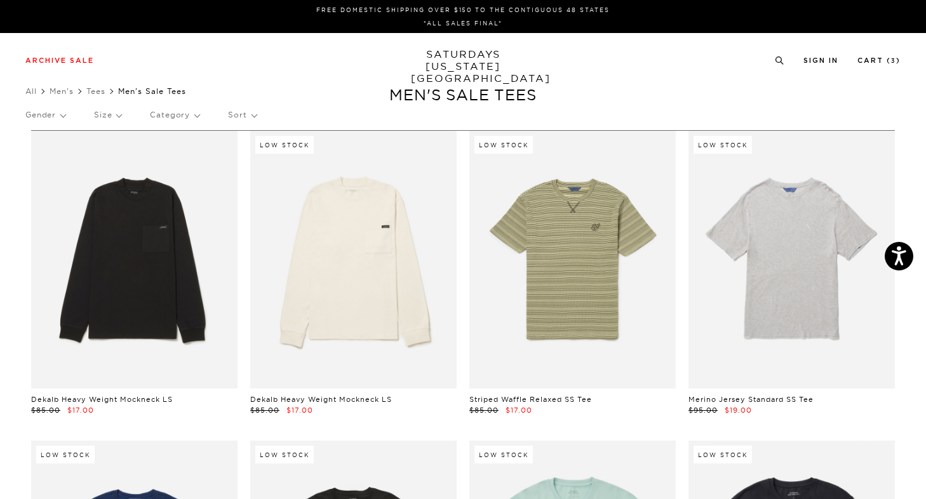
click at [62, 96] on li "Men's" at bounding box center [68, 91] width 37 height 13
click at [56, 93] on link "Men's" at bounding box center [62, 91] width 24 height 10
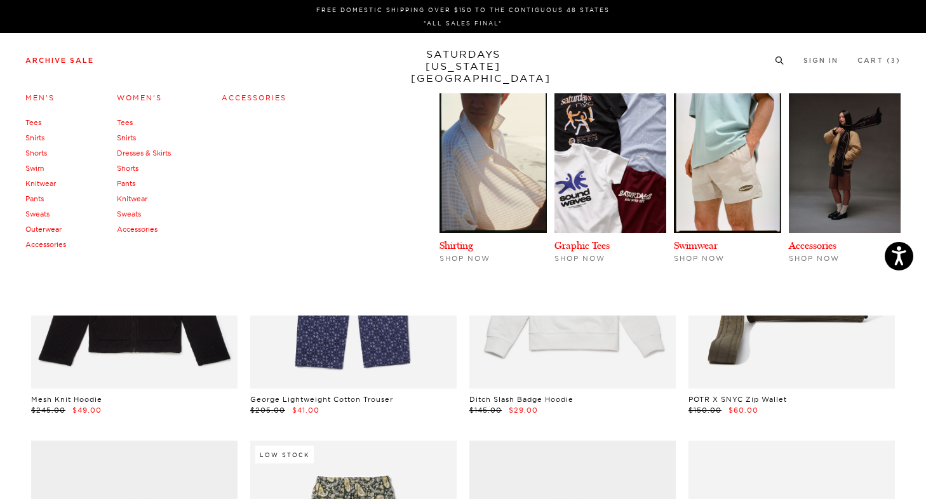
click at [40, 211] on link "Sweats" at bounding box center [37, 213] width 24 height 9
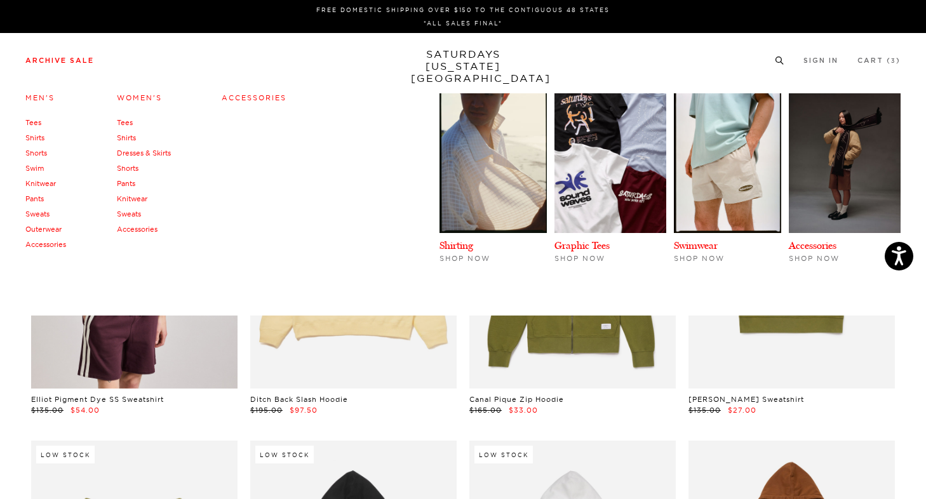
click at [36, 153] on link "Shorts" at bounding box center [36, 153] width 22 height 9
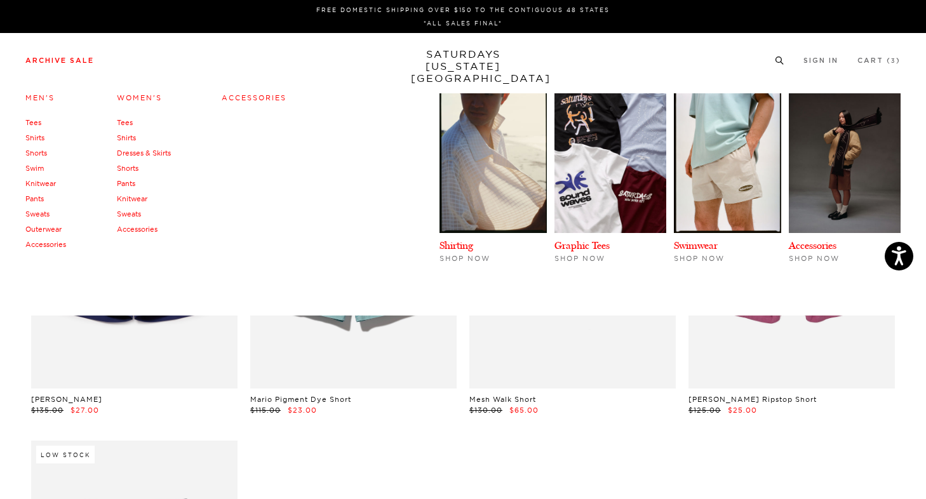
click at [38, 165] on link "Swim" at bounding box center [34, 168] width 18 height 9
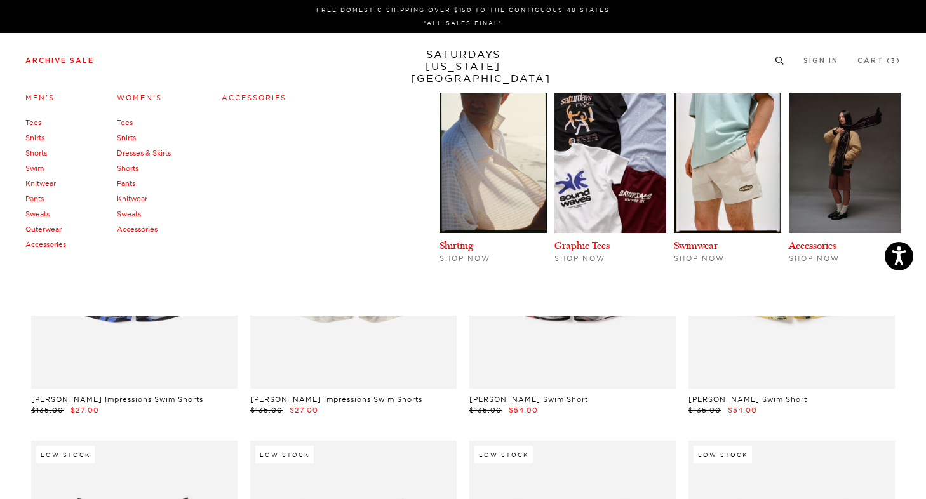
click at [37, 184] on link "Knitwear" at bounding box center [40, 183] width 30 height 9
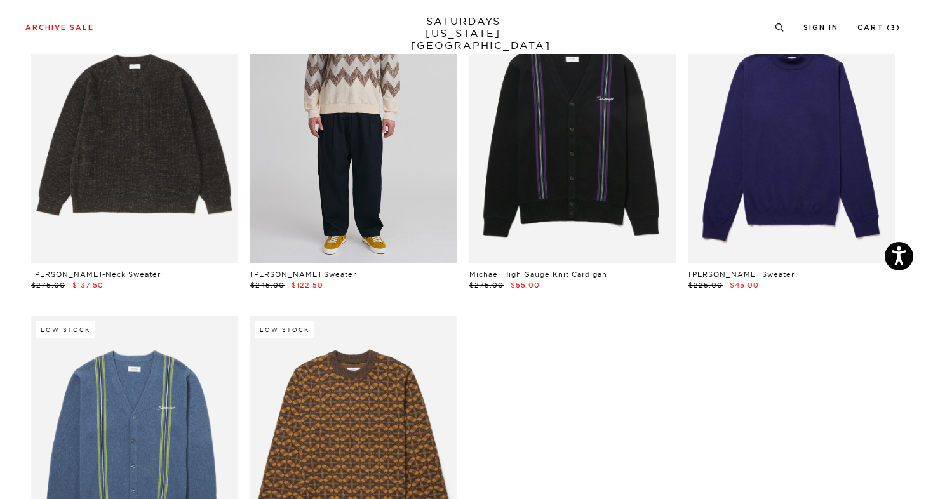
scroll to position [8, 0]
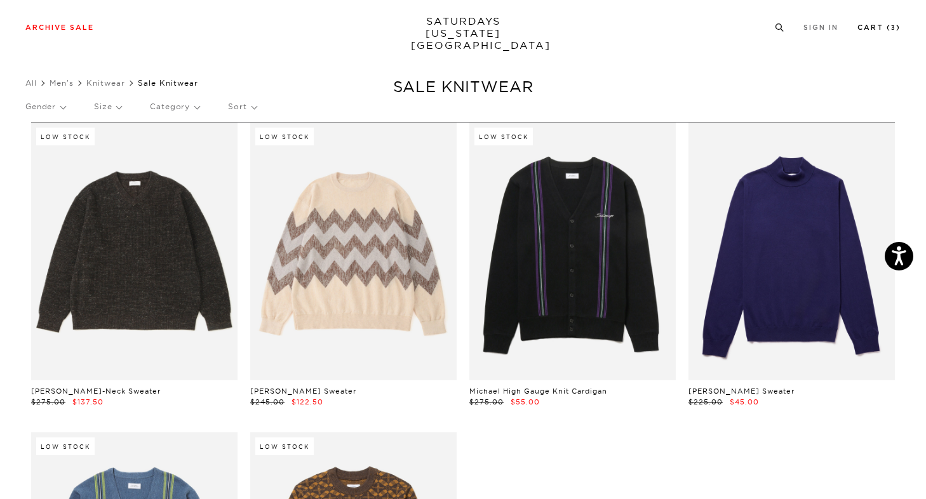
click at [879, 31] on link "Cart ( 3 )" at bounding box center [878, 27] width 43 height 7
